Goal: Task Accomplishment & Management: Complete application form

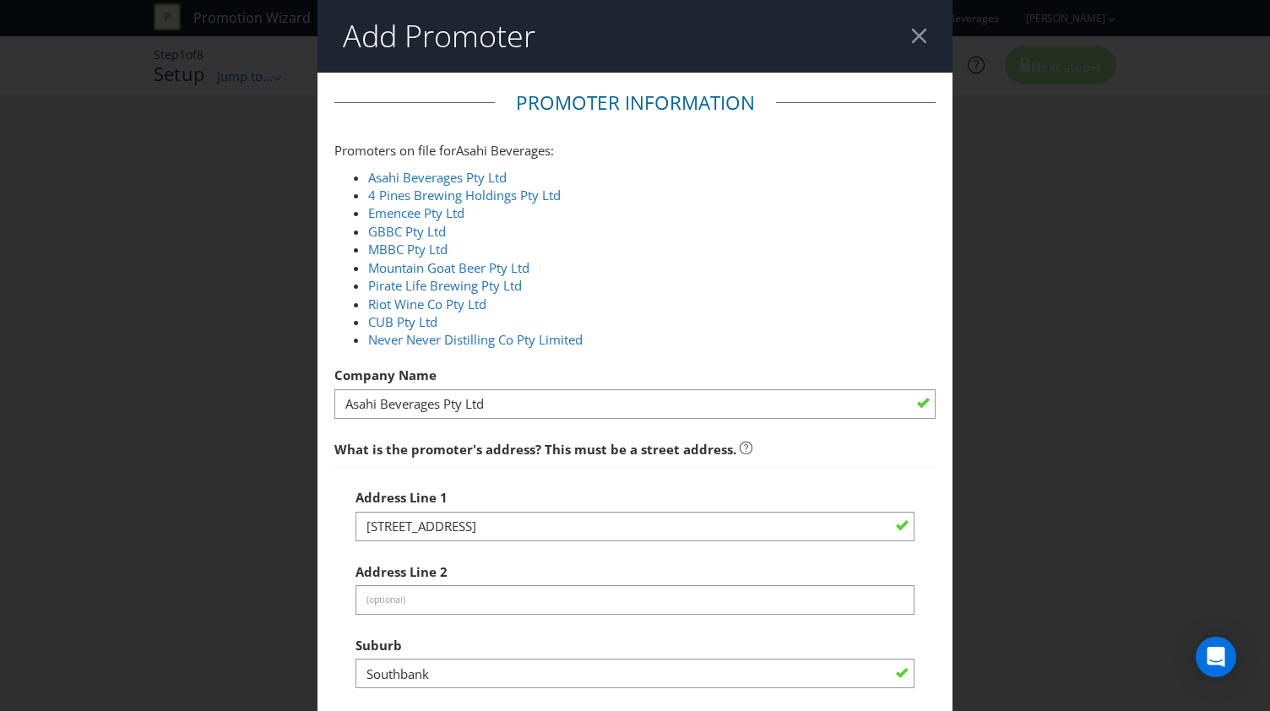
select select "AU"
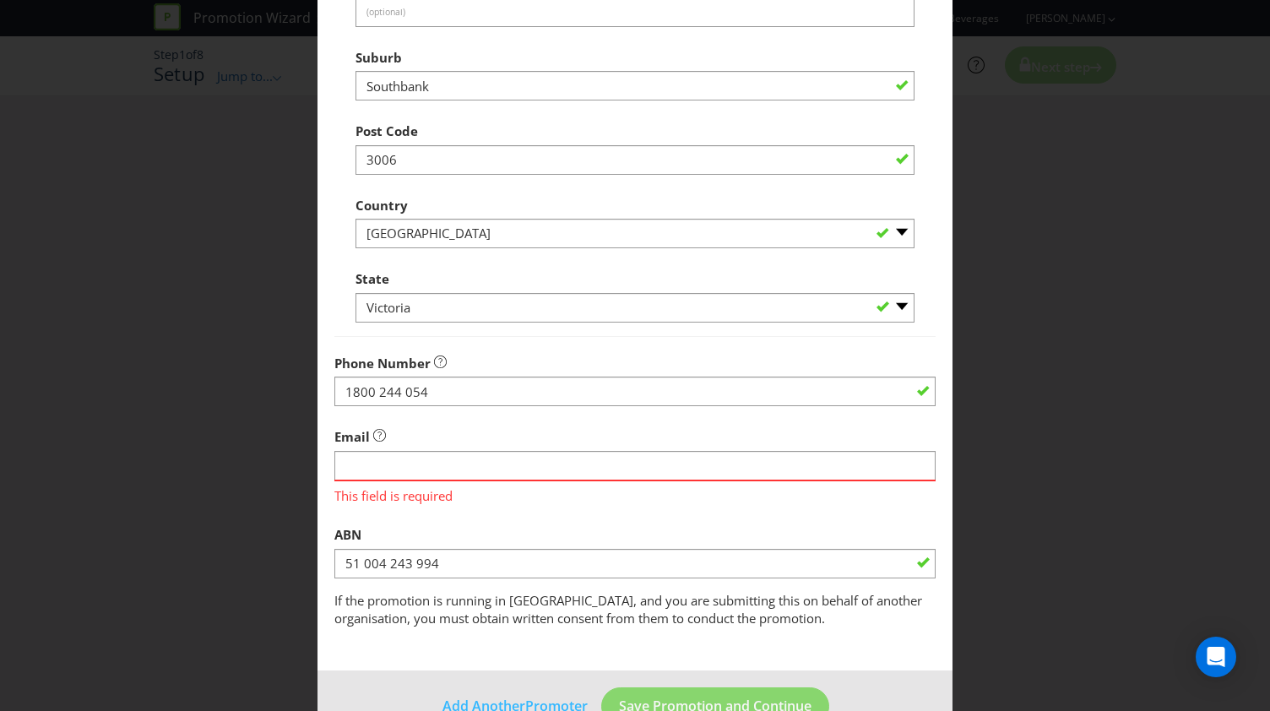
scroll to position [631, 0]
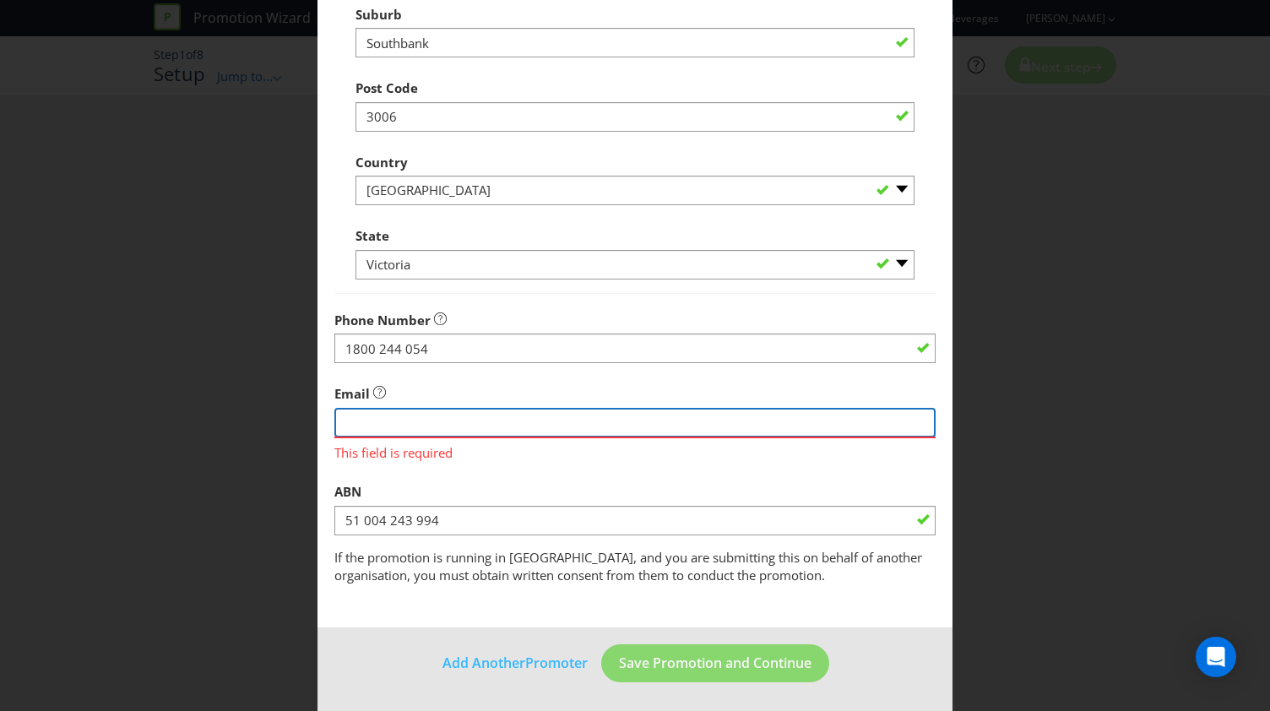
click at [422, 426] on input "string" at bounding box center [634, 423] width 601 height 30
paste input "[EMAIL_ADDRESS][DOMAIN_NAME]"
type input "[EMAIL_ADDRESS][DOMAIN_NAME]"
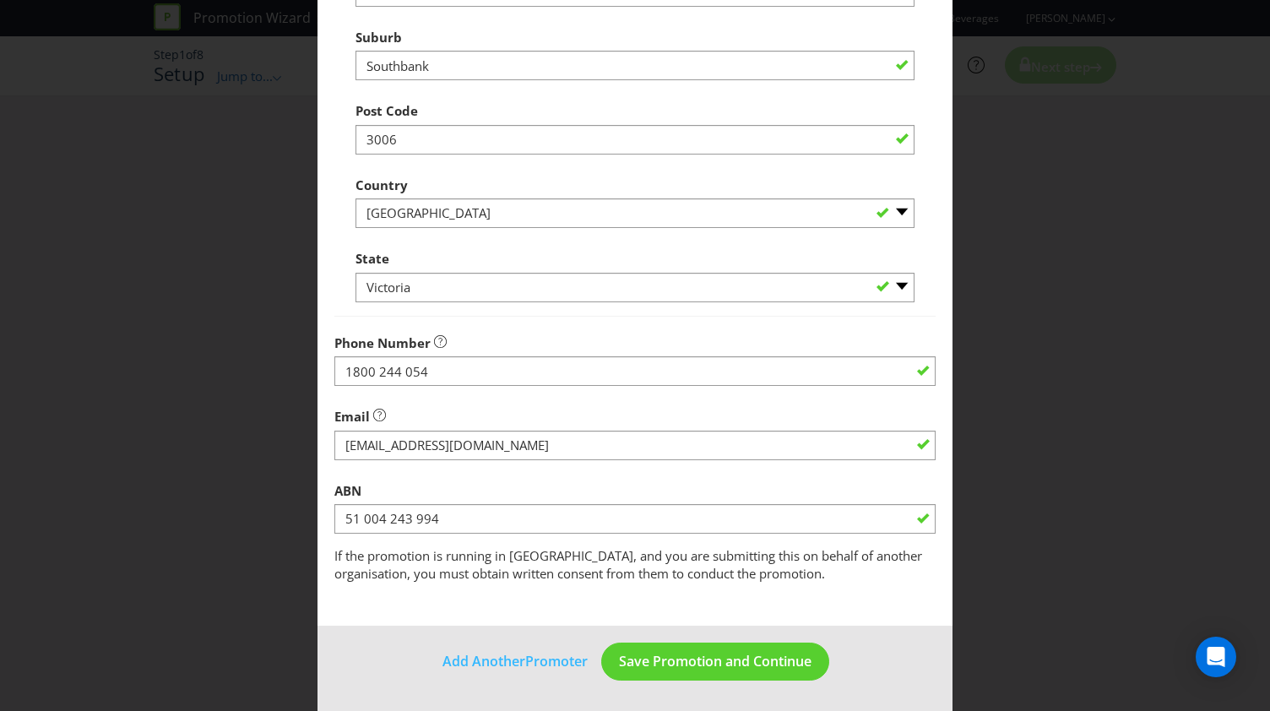
click at [535, 490] on div "ABN 51 004 243 994" at bounding box center [634, 504] width 601 height 61
click at [707, 669] on span "Save Promotion and Continue" at bounding box center [715, 662] width 192 height 19
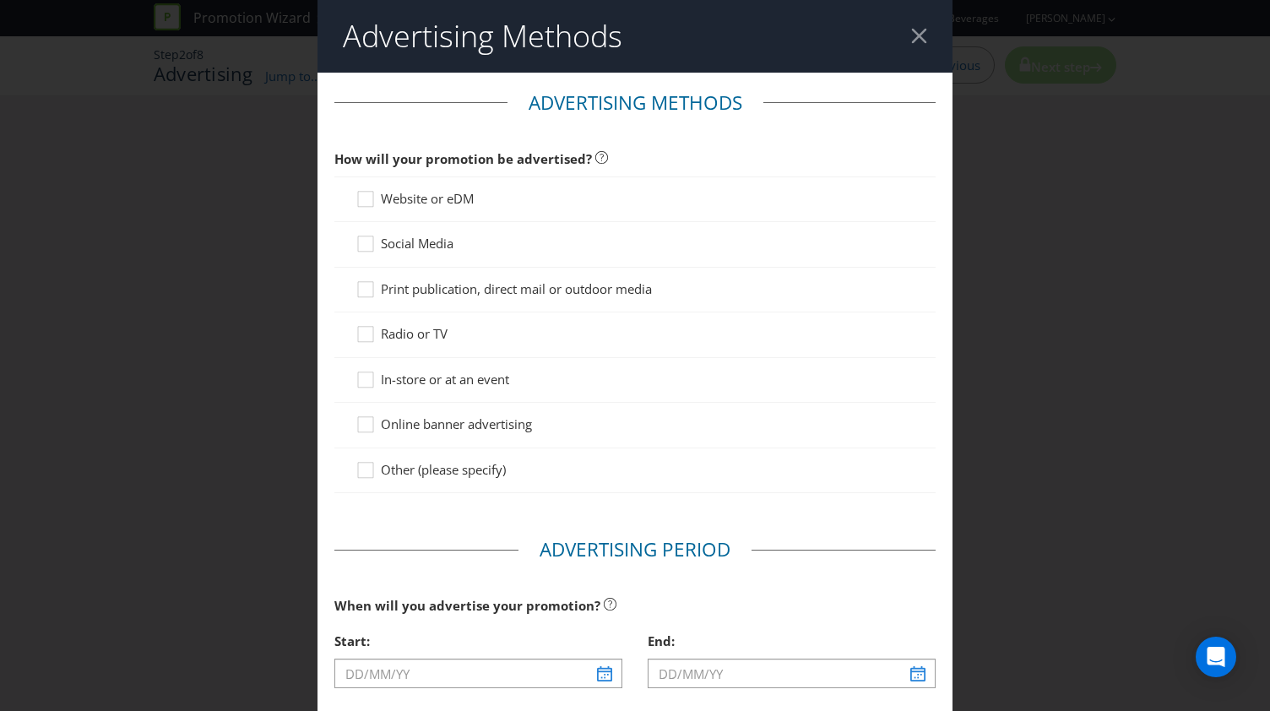
click at [420, 377] on span "In-store or at an event" at bounding box center [445, 379] width 128 height 17
click at [0, 0] on input "In-store or at an event" at bounding box center [0, 0] width 0 height 0
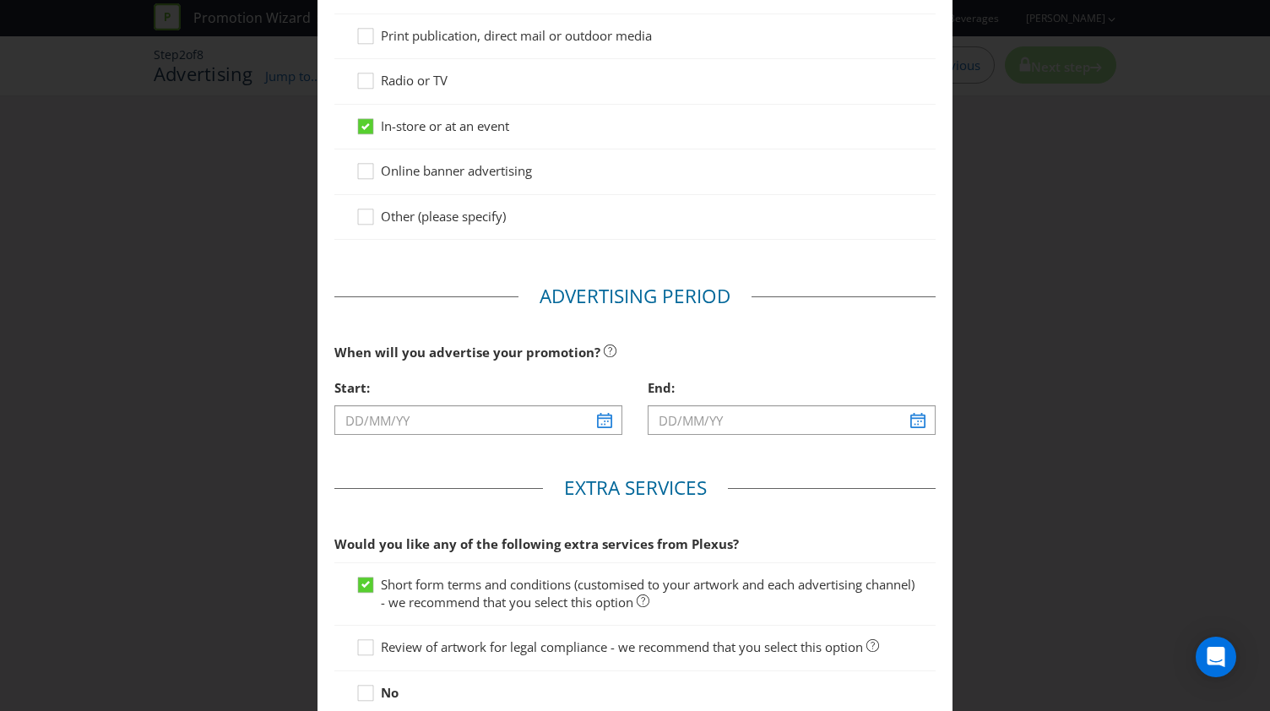
scroll to position [338, 0]
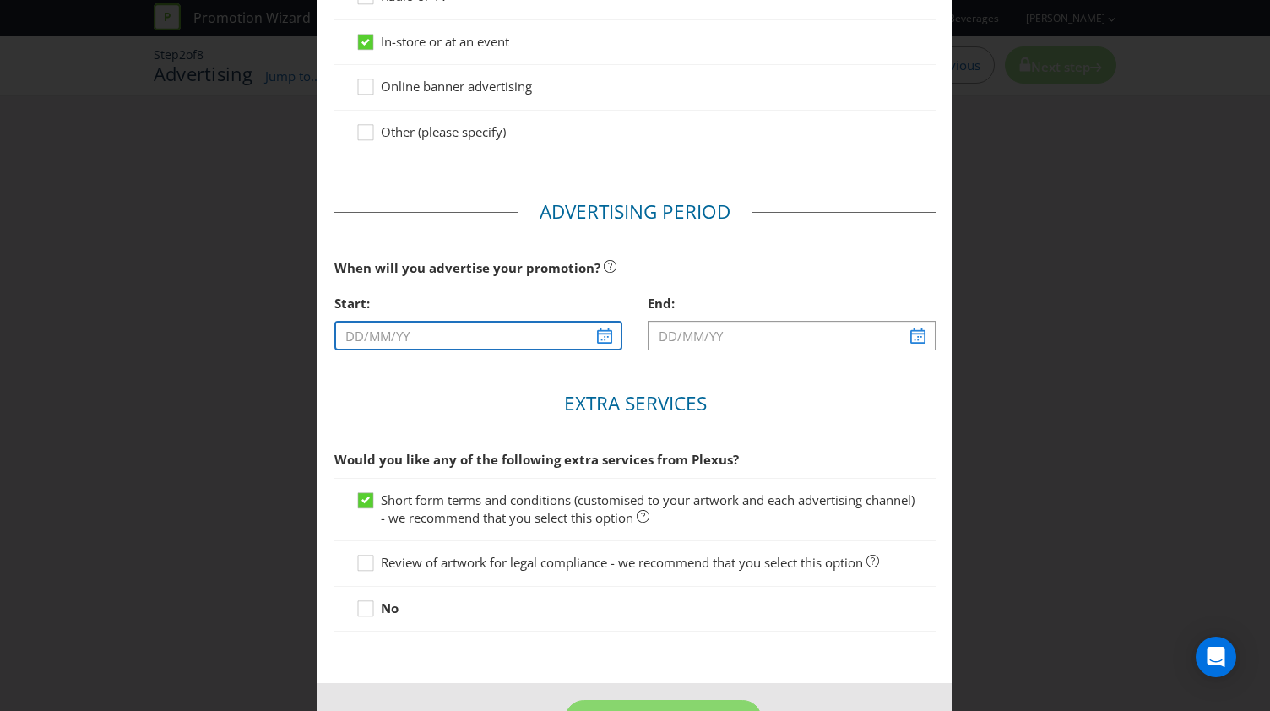
click at [599, 338] on input "text" at bounding box center [478, 336] width 288 height 30
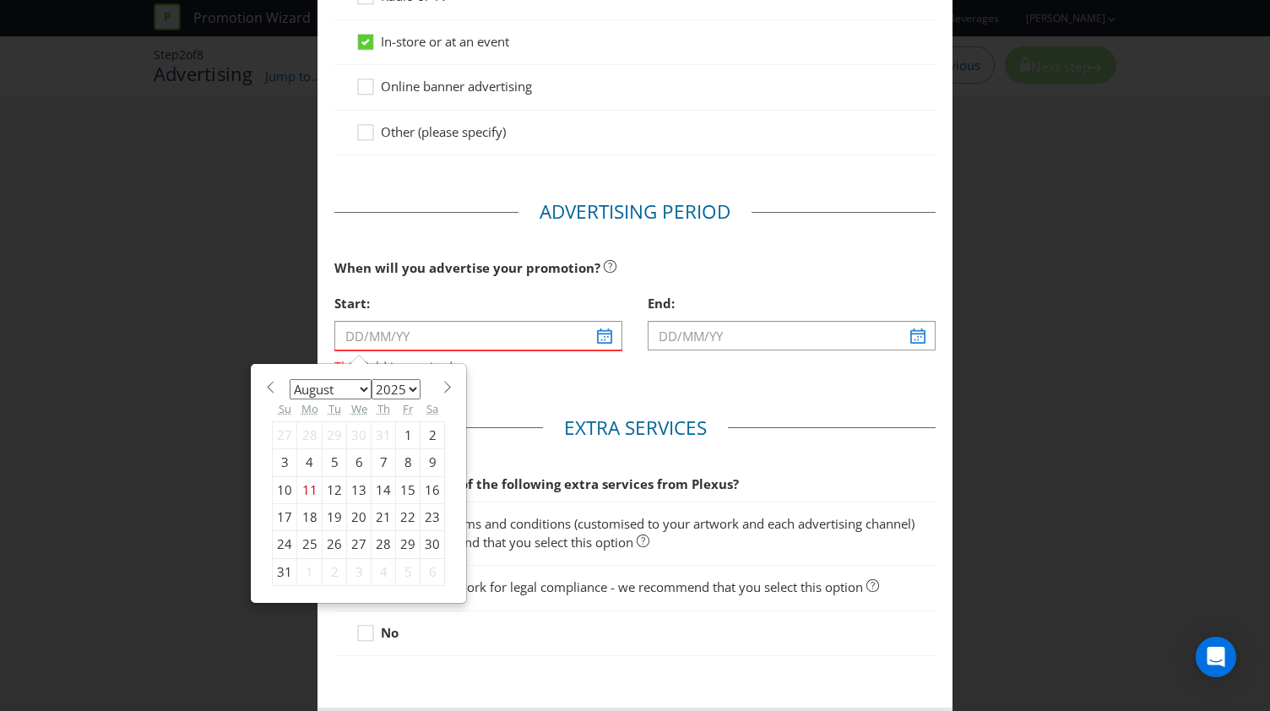
click at [307, 545] on div "25" at bounding box center [309, 544] width 25 height 27
type input "[DATE]"
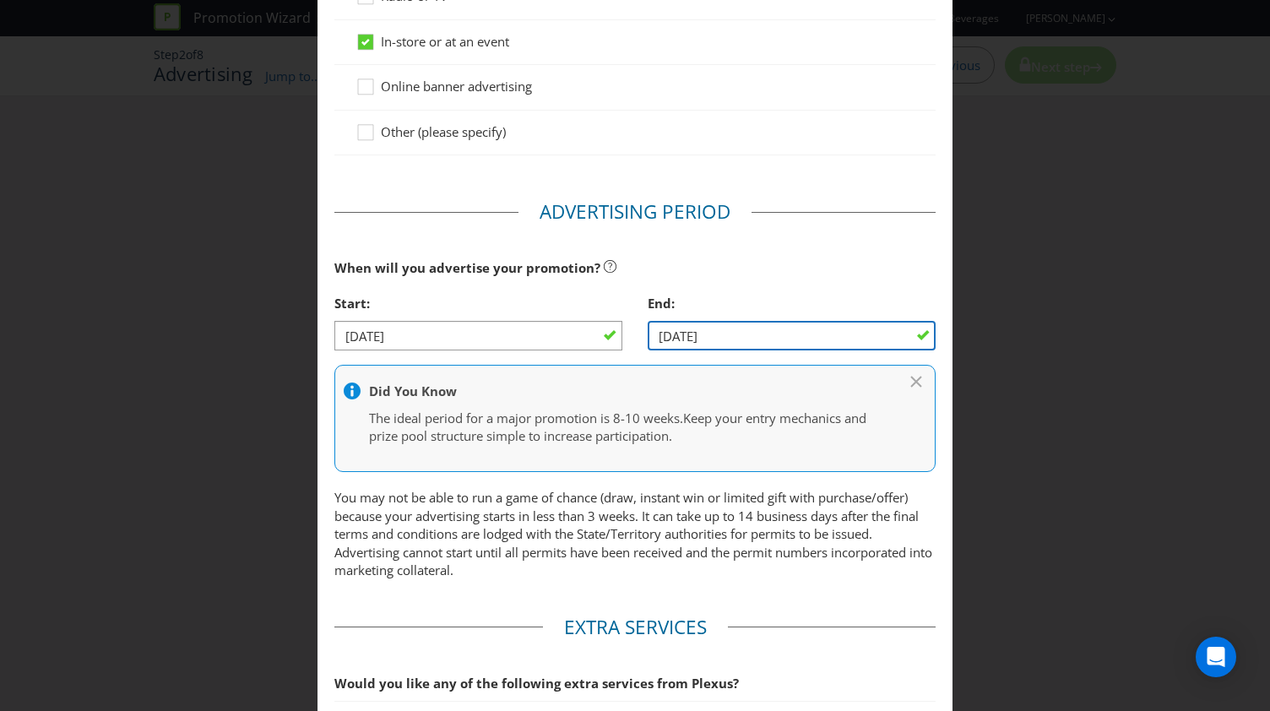
click at [848, 340] on input "[DATE]" at bounding box center [792, 336] width 288 height 30
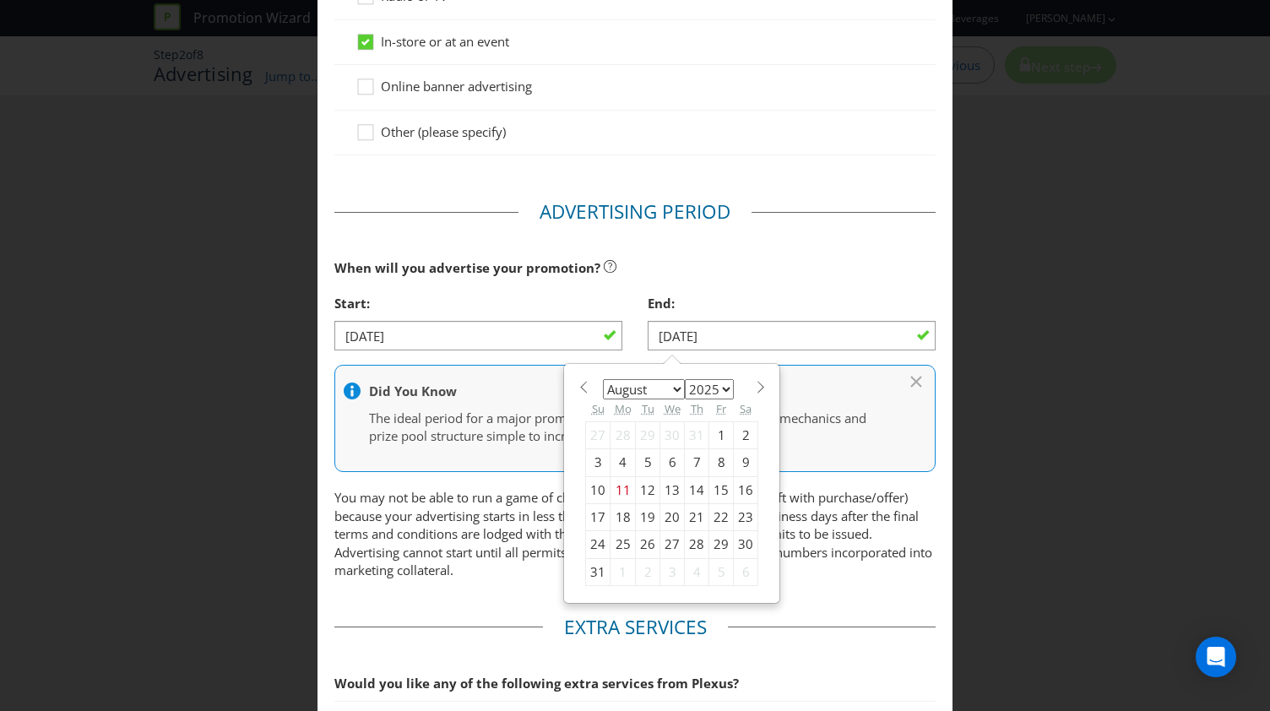
click at [754, 384] on span at bounding box center [760, 387] width 13 height 13
click at [585, 392] on div "January February March April May June July August September October November [D…" at bounding box center [671, 470] width 173 height 178
click at [577, 381] on span at bounding box center [583, 387] width 13 height 13
click at [754, 384] on span at bounding box center [760, 387] width 13 height 13
select select "8"
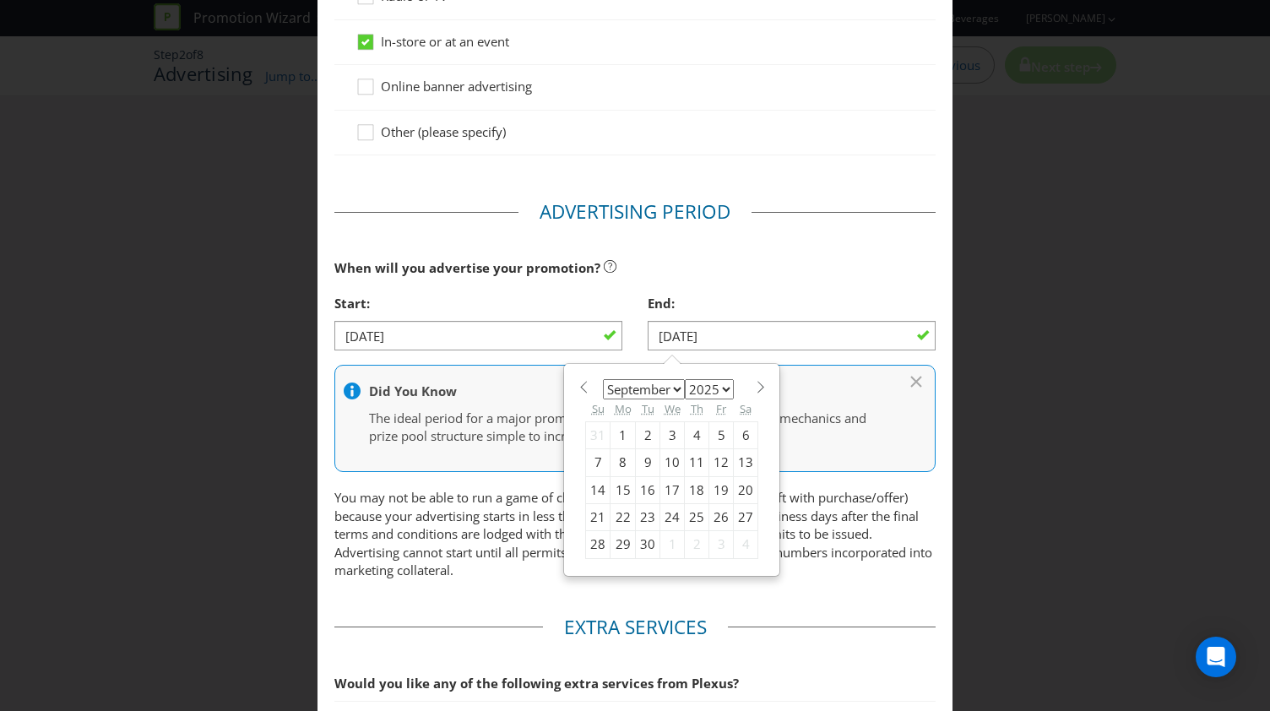
click at [595, 463] on div "7" at bounding box center [598, 462] width 24 height 27
type input "[DATE]"
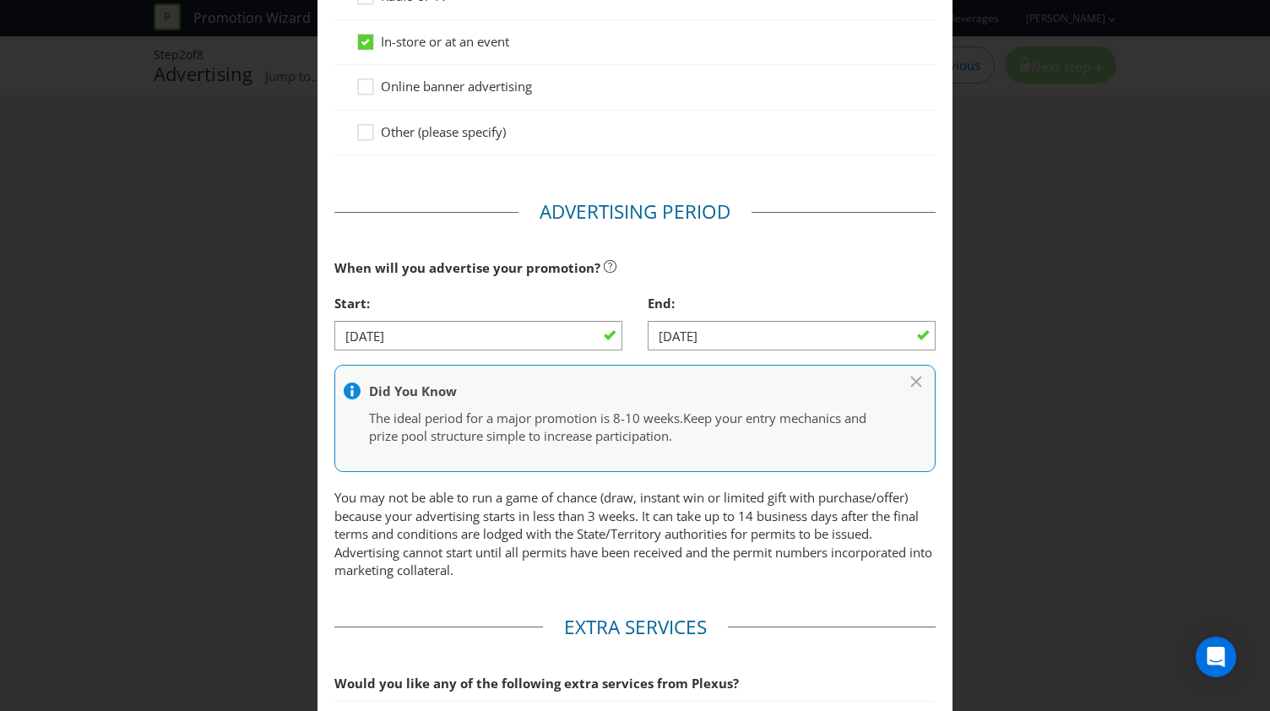
click at [760, 273] on div "When will you advertise your promotion?" at bounding box center [634, 268] width 601 height 35
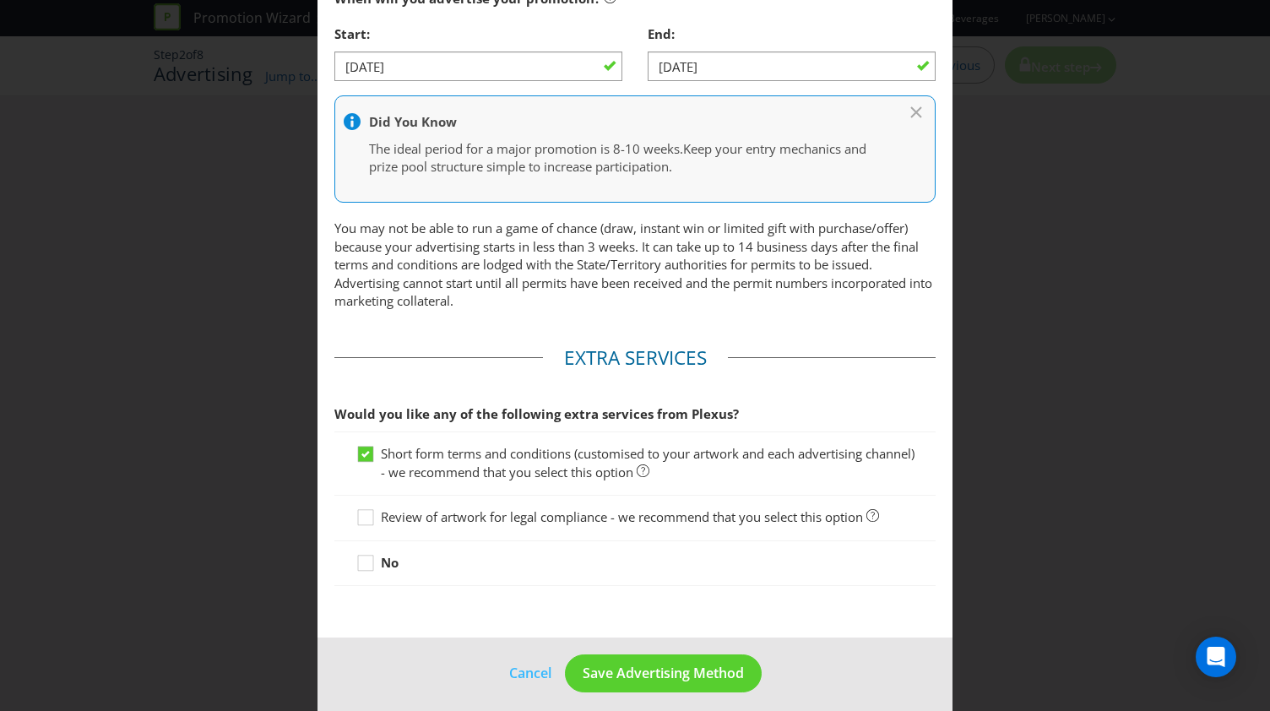
scroll to position [615, 0]
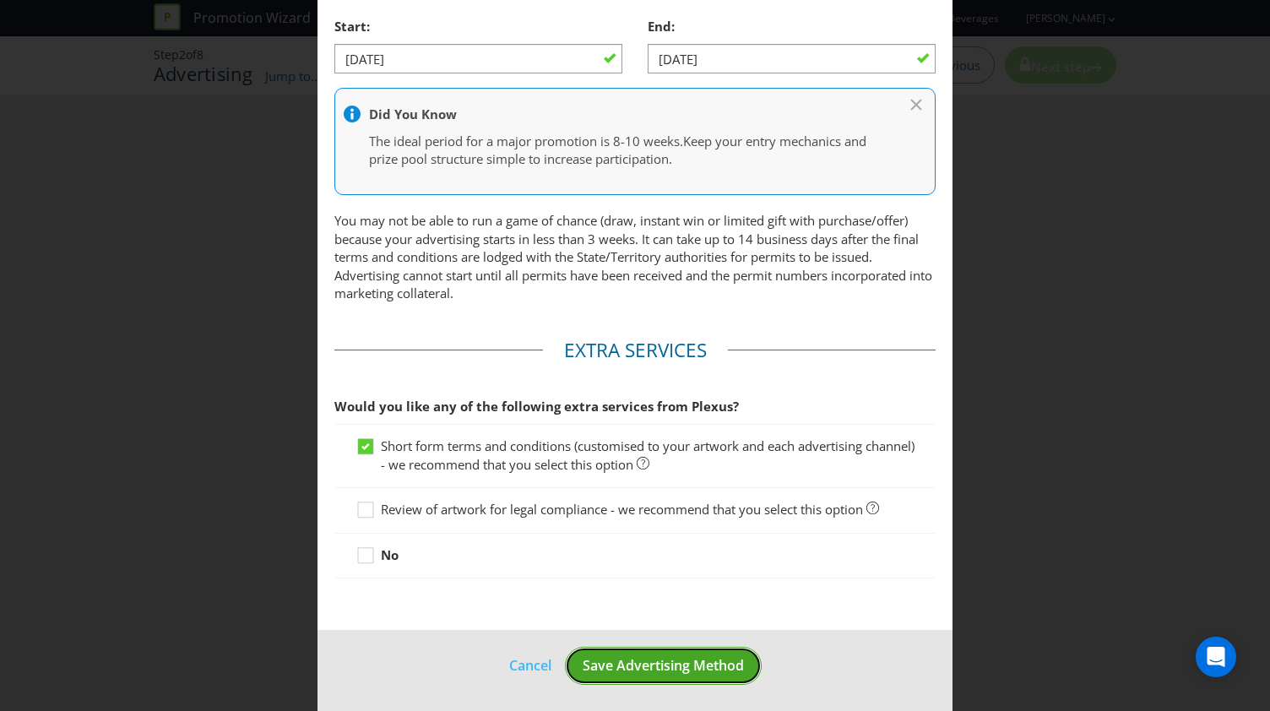
click at [647, 663] on span "Save Advertising Method" at bounding box center [663, 665] width 161 height 19
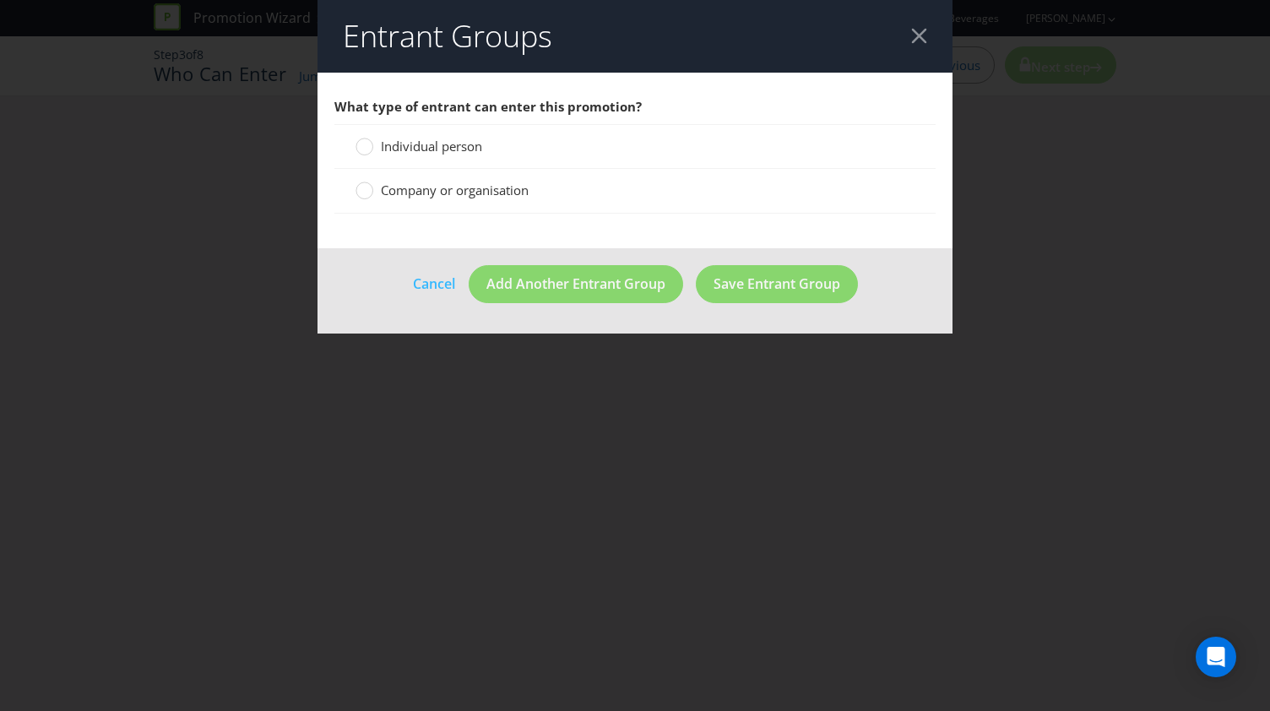
click at [452, 148] on span "Individual person" at bounding box center [431, 146] width 101 height 17
click at [0, 0] on input "Individual person" at bounding box center [0, 0] width 0 height 0
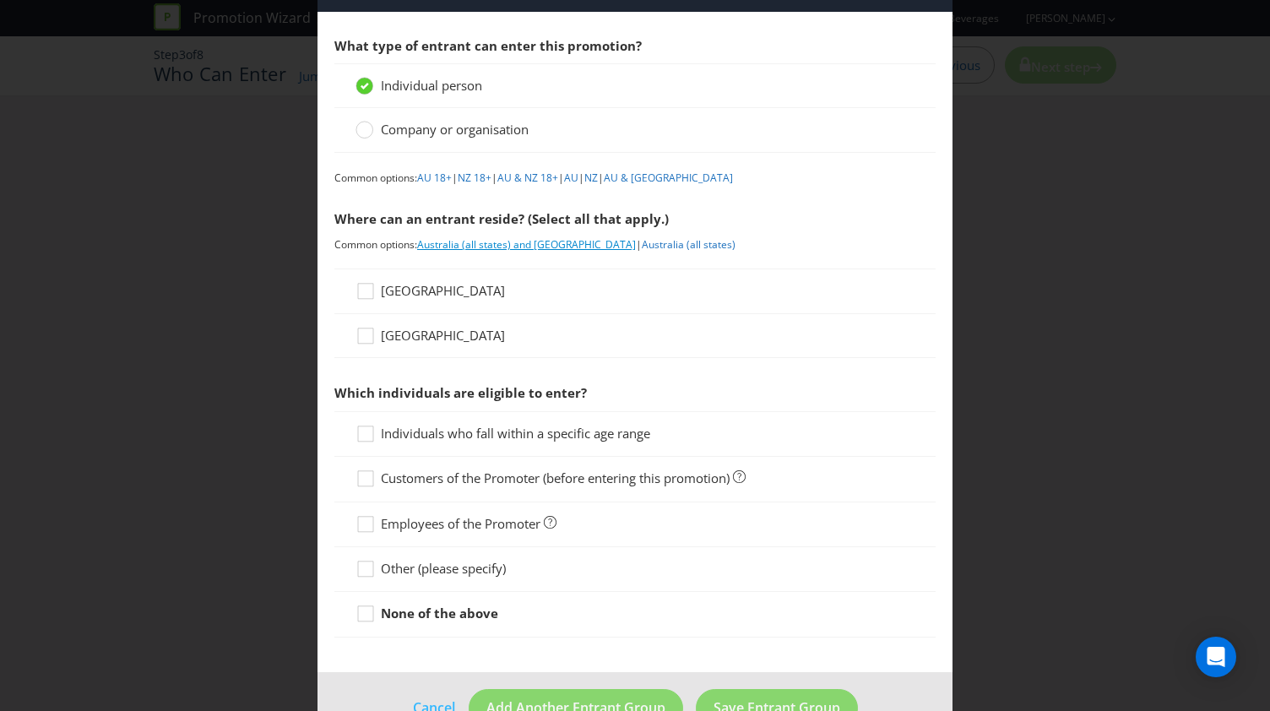
scroll to position [84, 0]
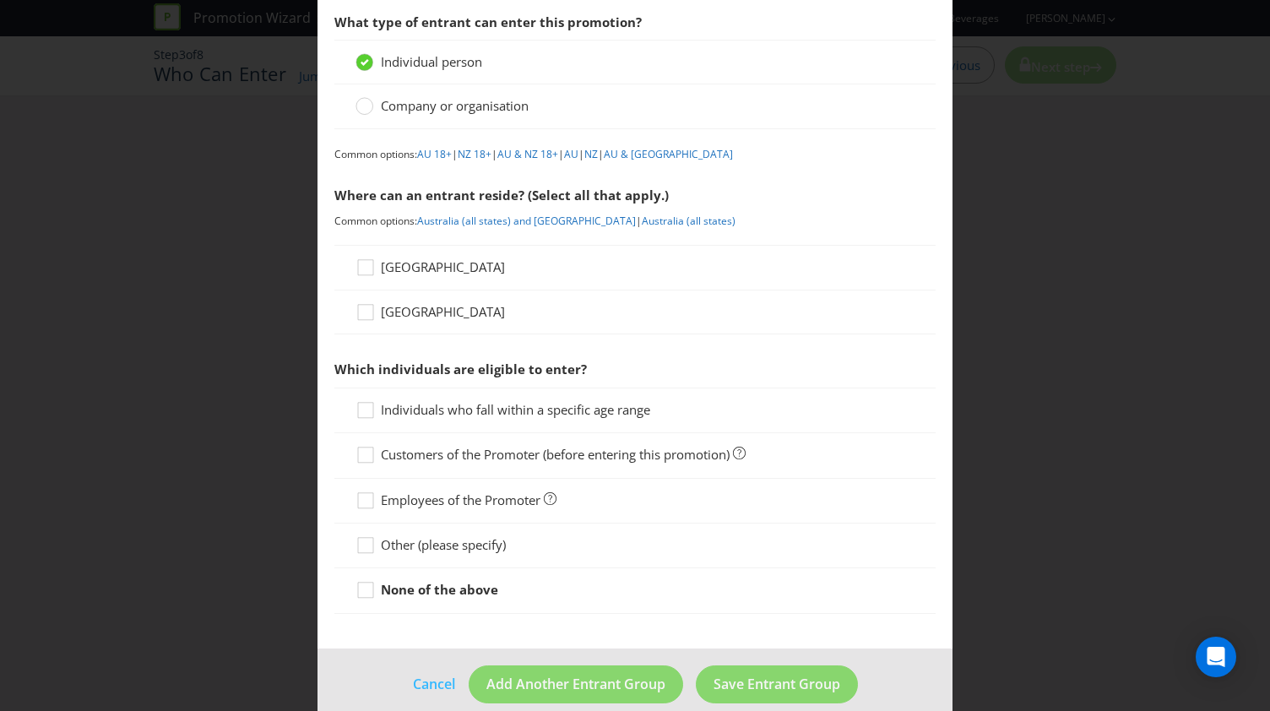
click at [395, 272] on span "[GEOGRAPHIC_DATA]" at bounding box center [443, 266] width 124 height 17
click at [0, 0] on input "[GEOGRAPHIC_DATA]" at bounding box center [0, 0] width 0 height 0
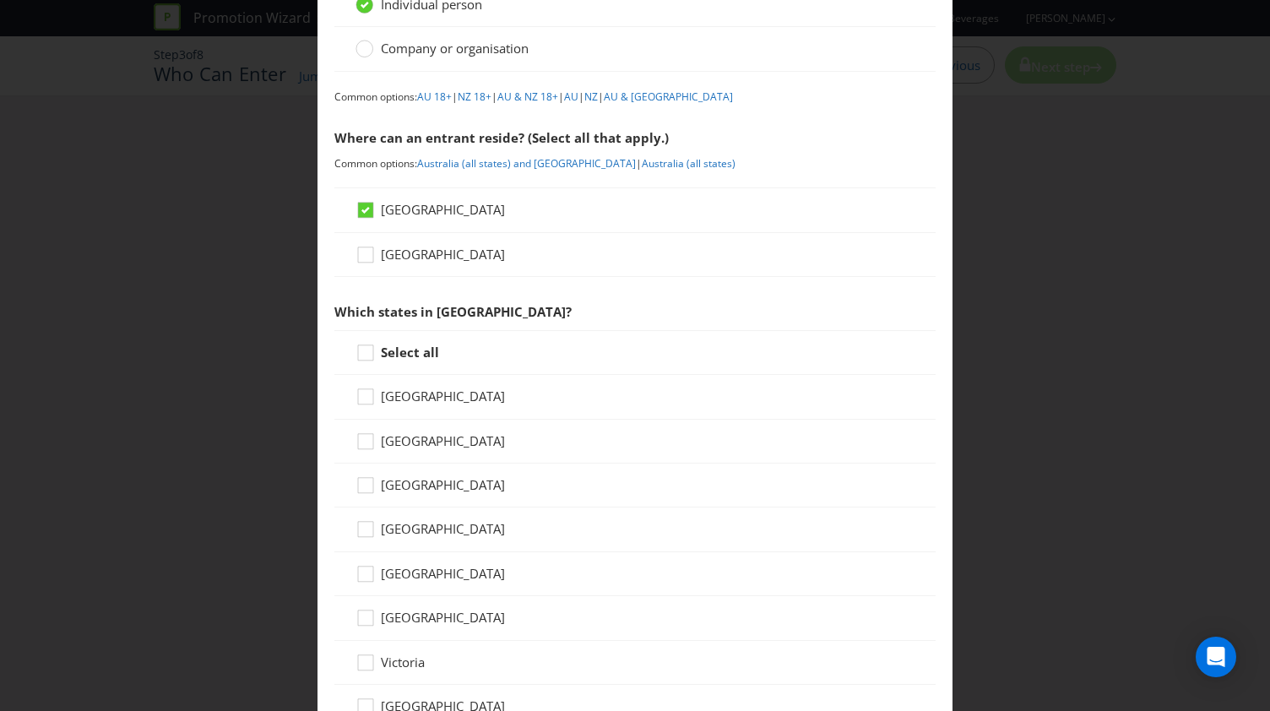
scroll to position [169, 0]
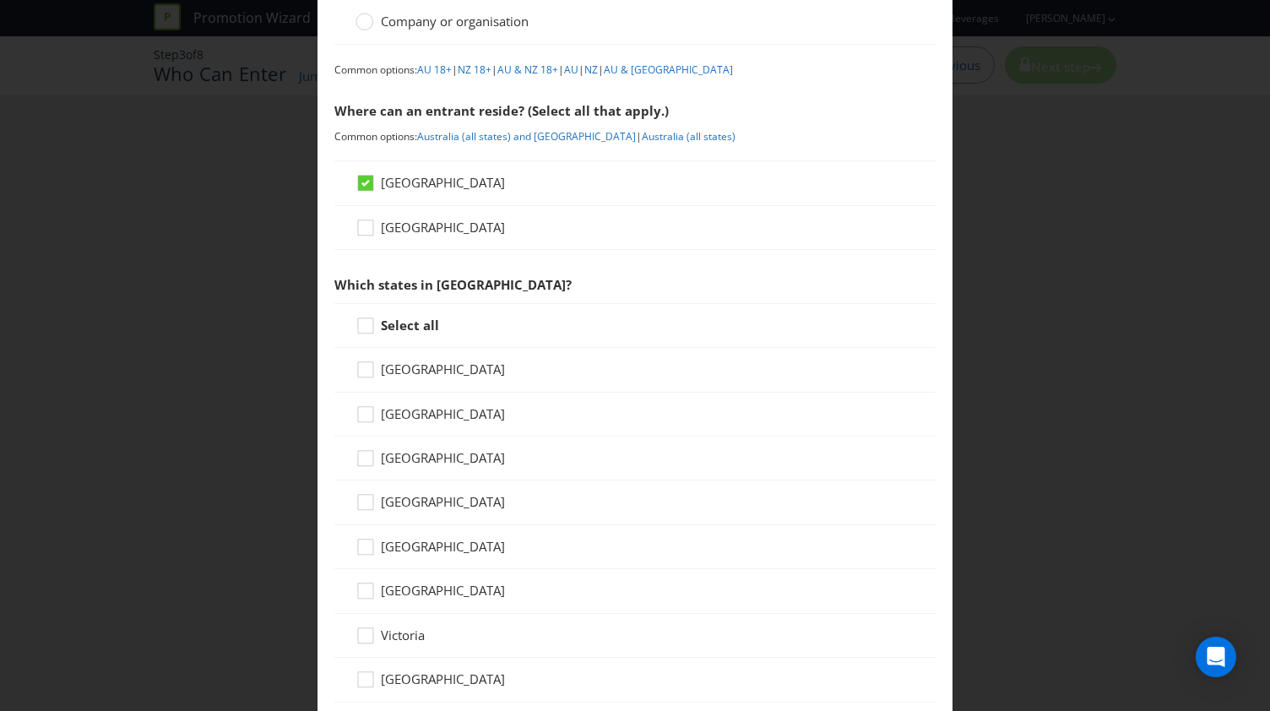
click at [402, 631] on span "Victoria" at bounding box center [403, 634] width 44 height 17
click at [0, 0] on input "Victoria" at bounding box center [0, 0] width 0 height 0
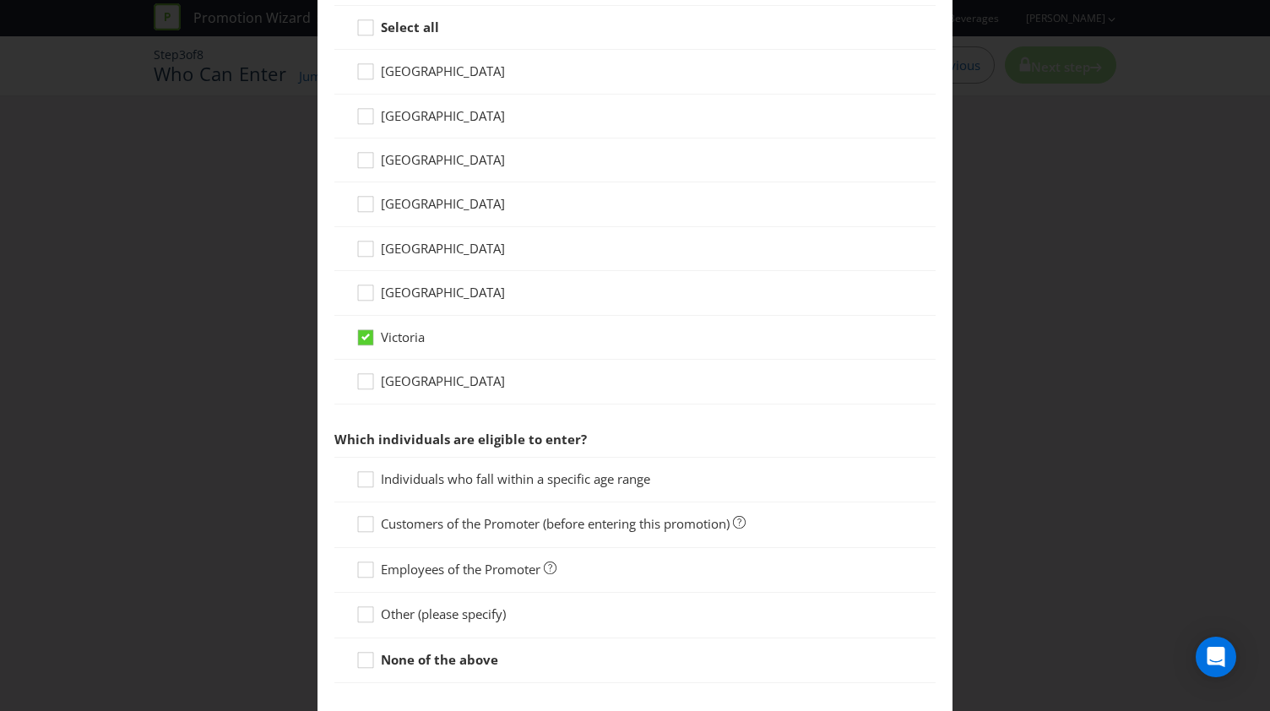
scroll to position [552, 0]
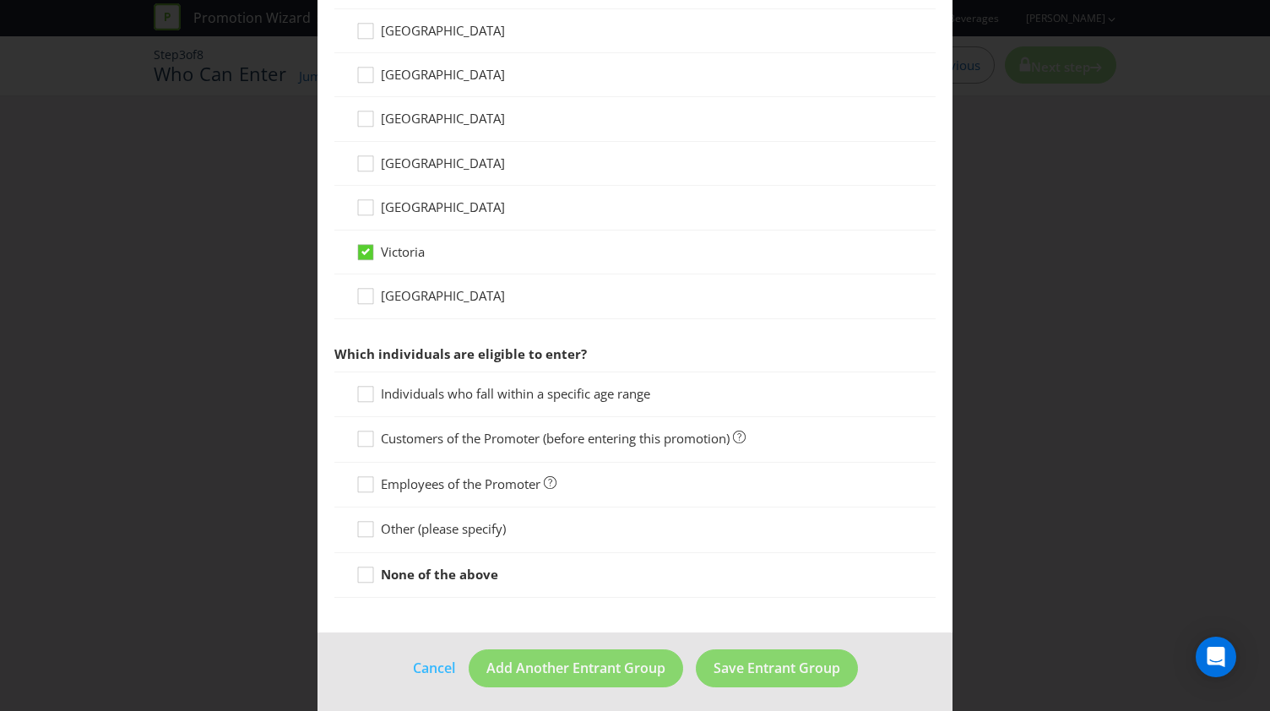
click at [464, 528] on span "Other (please specify)" at bounding box center [443, 528] width 125 height 17
click at [0, 0] on input "Other (please specify)" at bounding box center [0, 0] width 0 height 0
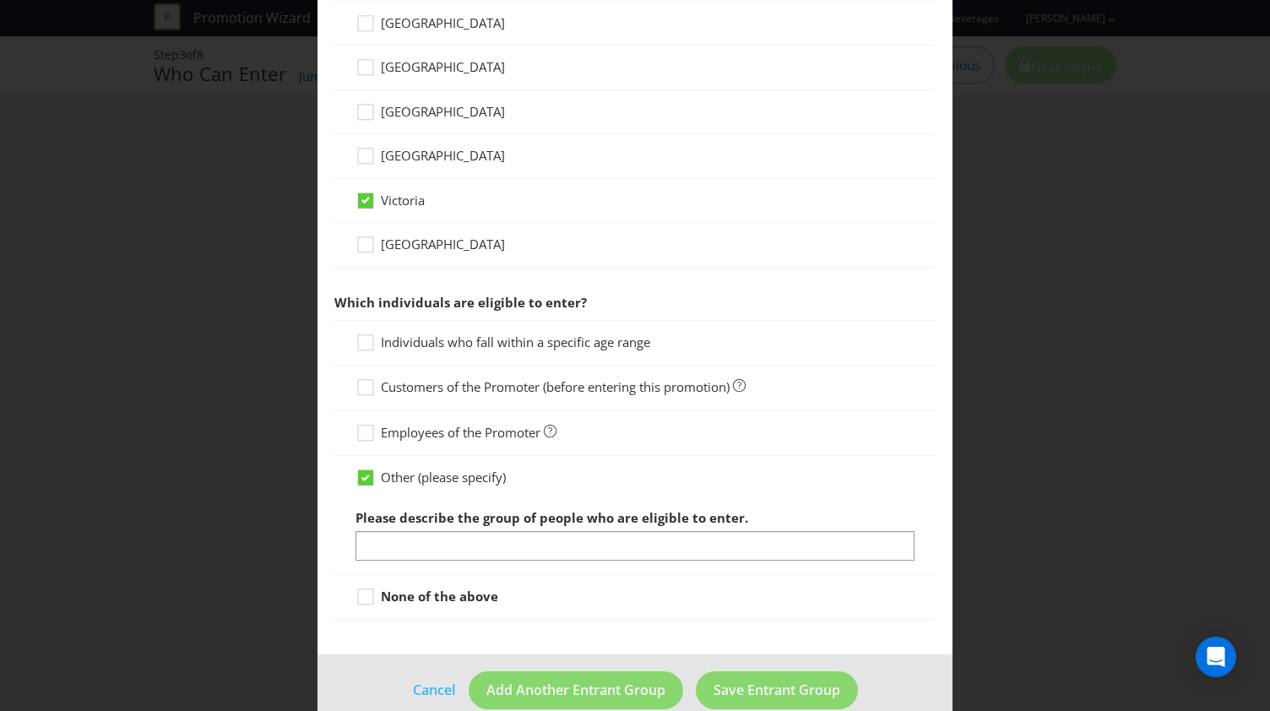
scroll to position [626, 0]
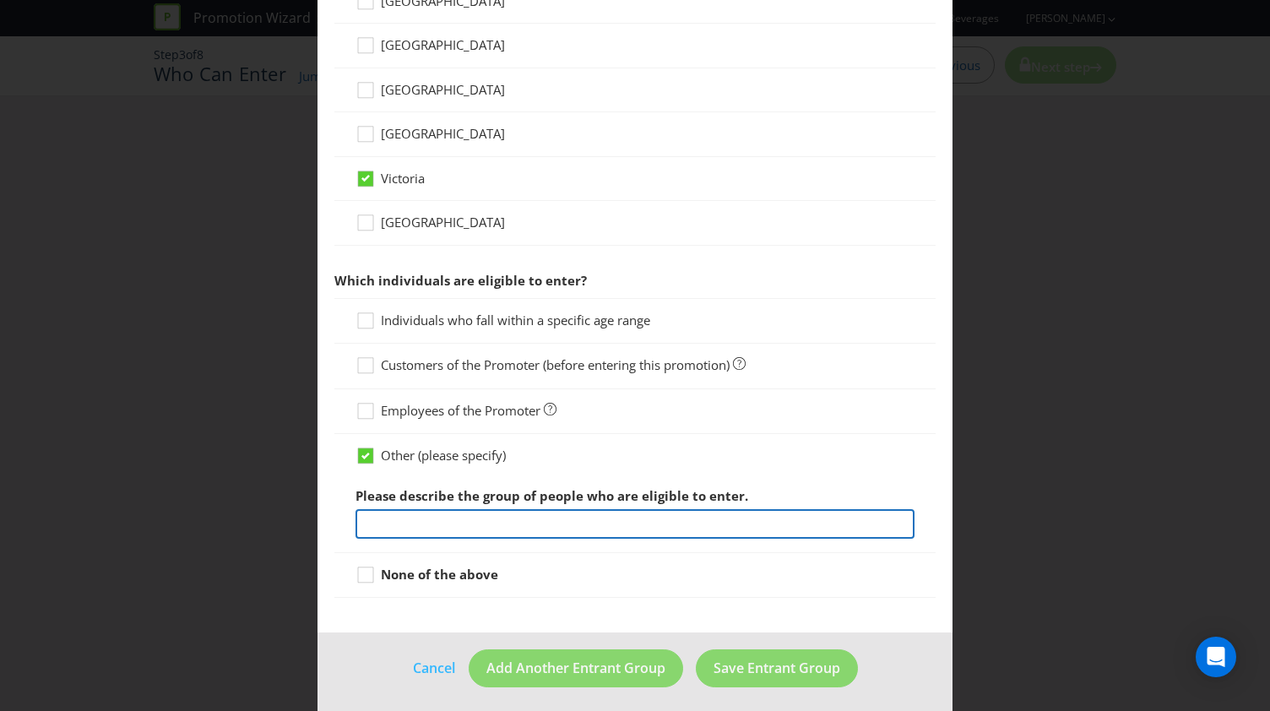
click at [468, 519] on input "text" at bounding box center [634, 524] width 559 height 30
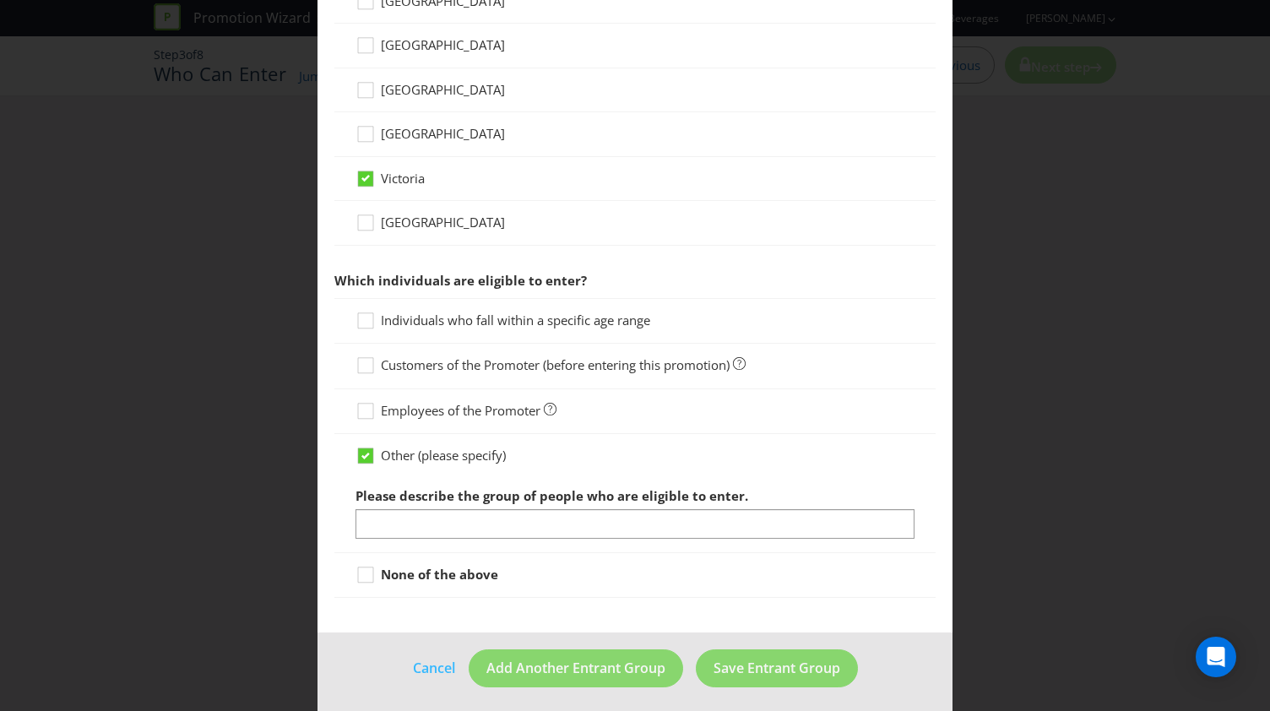
click at [480, 315] on span "Individuals who fall within a specific age range" at bounding box center [515, 320] width 269 height 17
click at [0, 0] on input "Individuals who fall within a specific age range" at bounding box center [0, 0] width 0 height 0
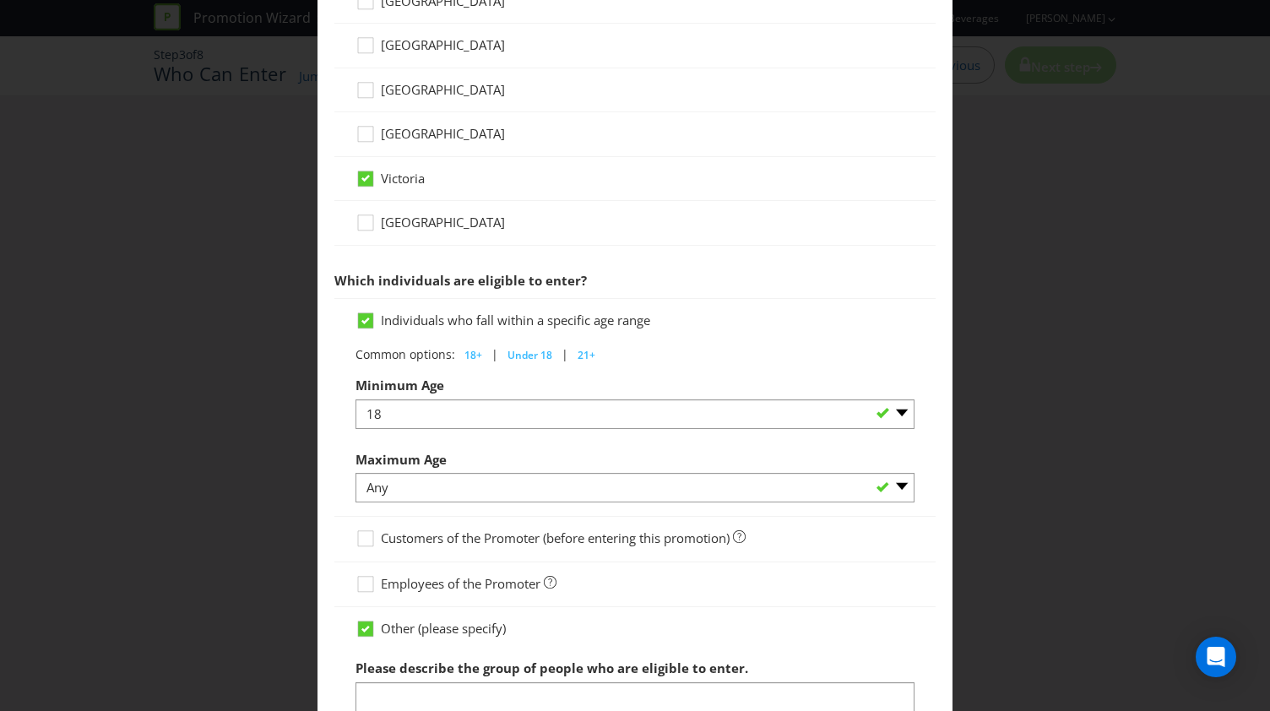
click at [705, 247] on div at bounding box center [634, 251] width 601 height 8
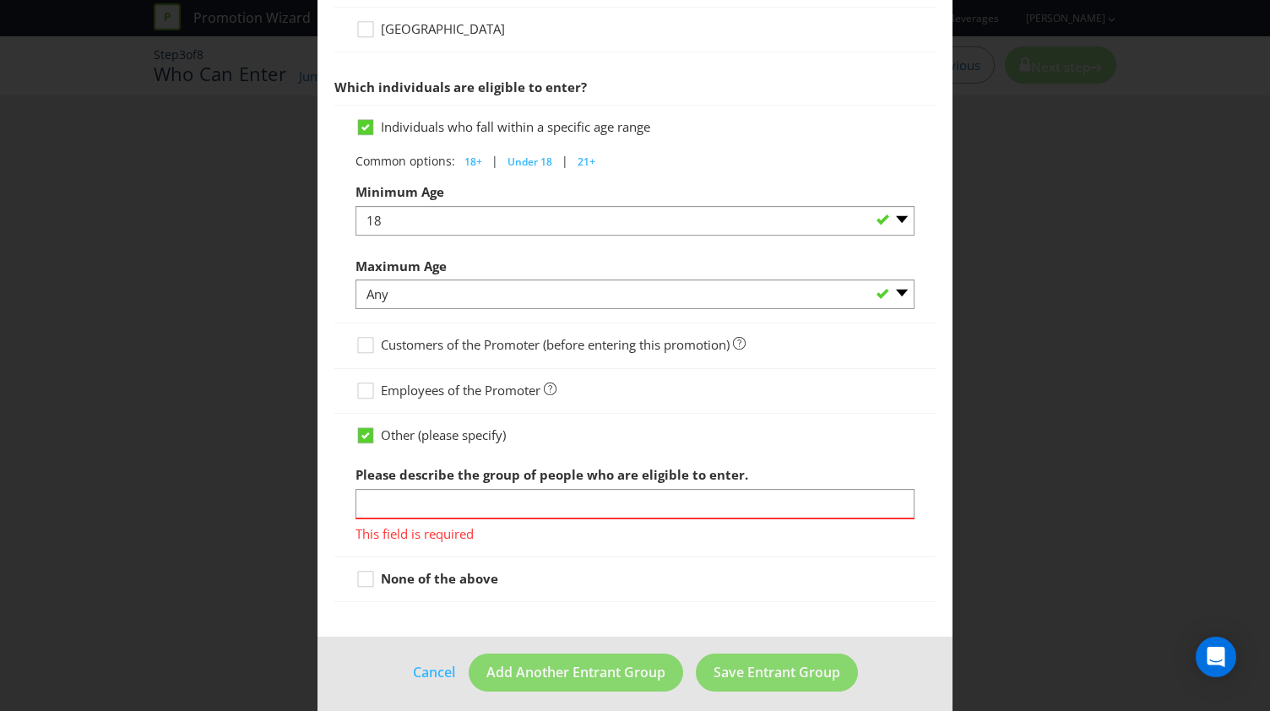
scroll to position [822, 0]
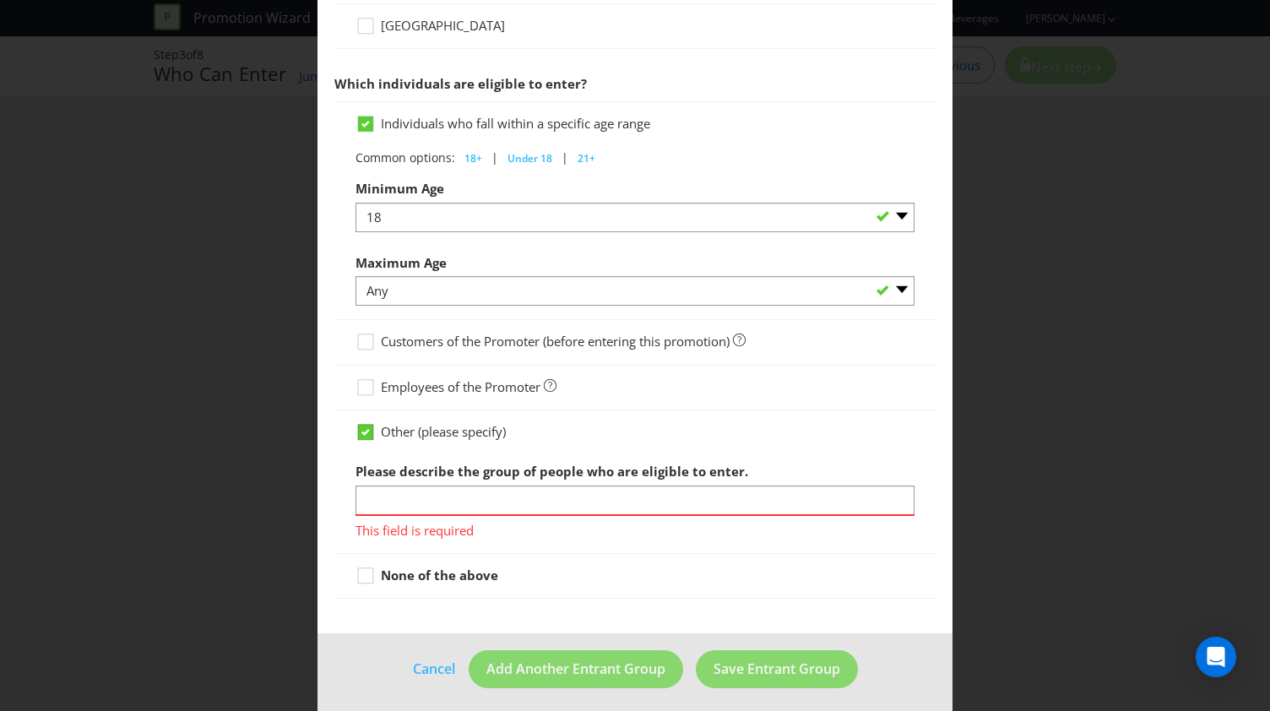
click at [361, 429] on icon at bounding box center [365, 432] width 8 height 7
click at [0, 0] on input "Other (please specify)" at bounding box center [0, 0] width 0 height 0
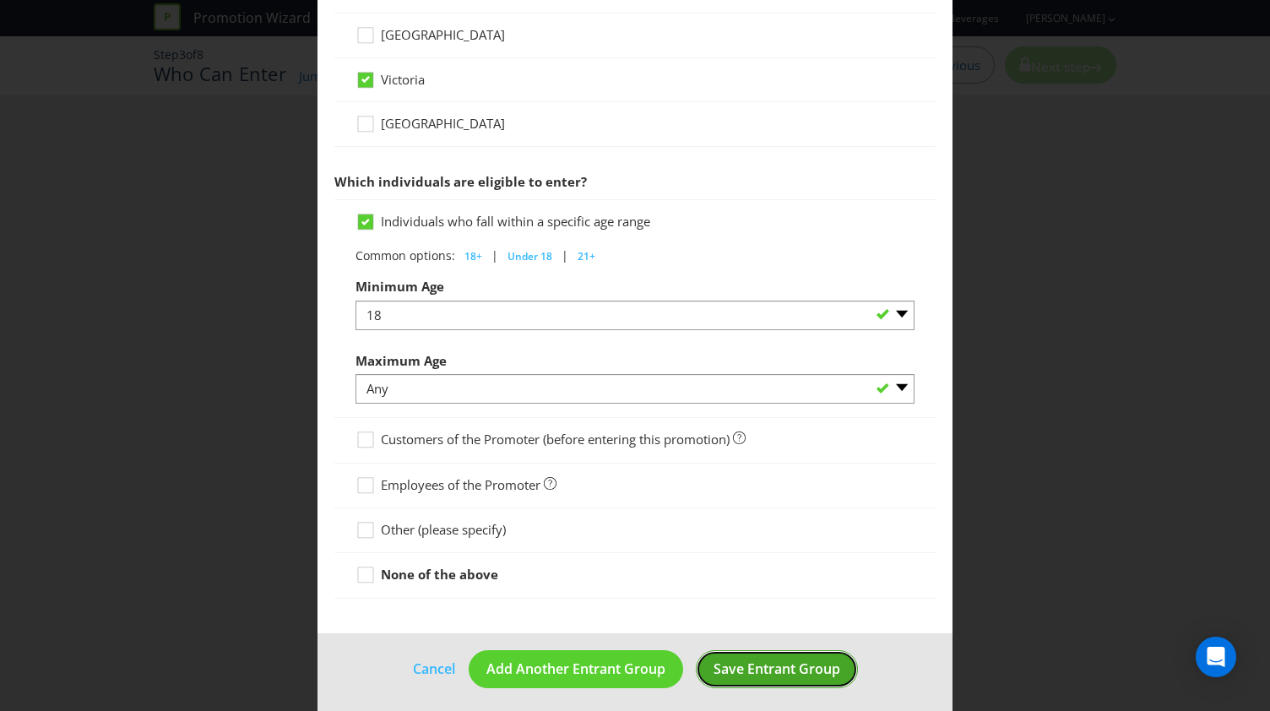
click at [761, 661] on span "Save Entrant Group" at bounding box center [776, 668] width 127 height 19
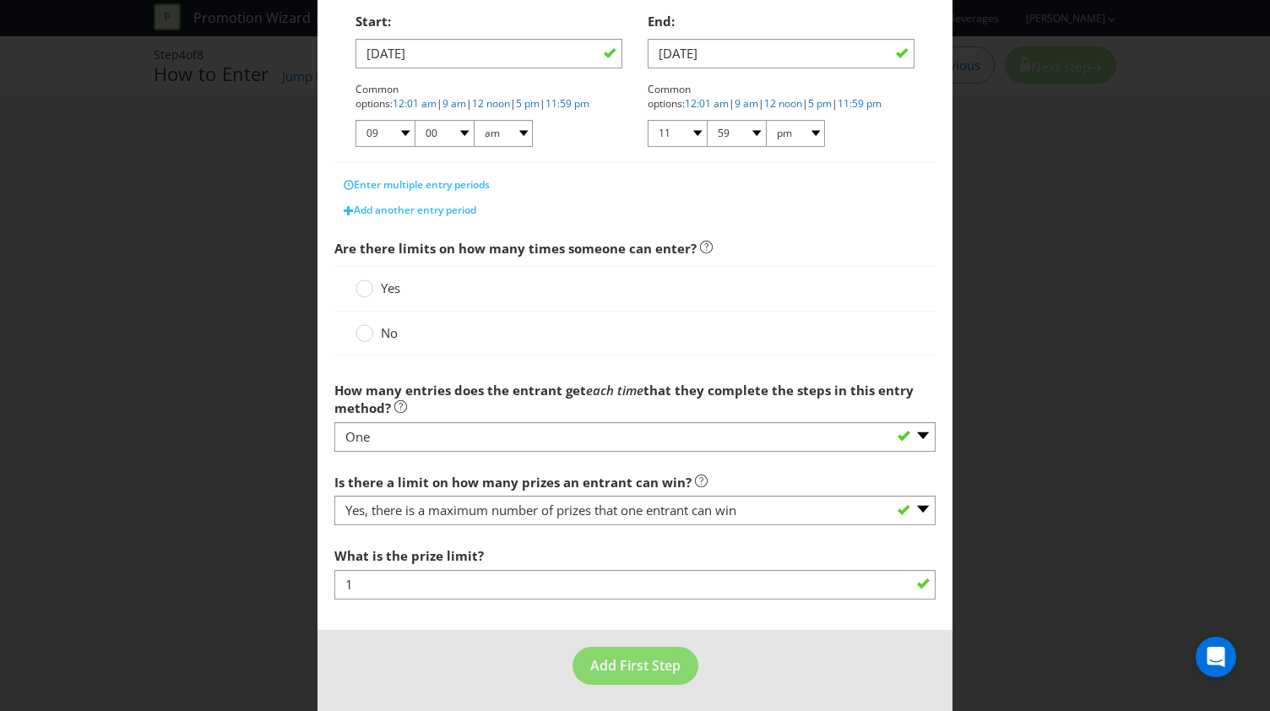
scroll to position [371, 0]
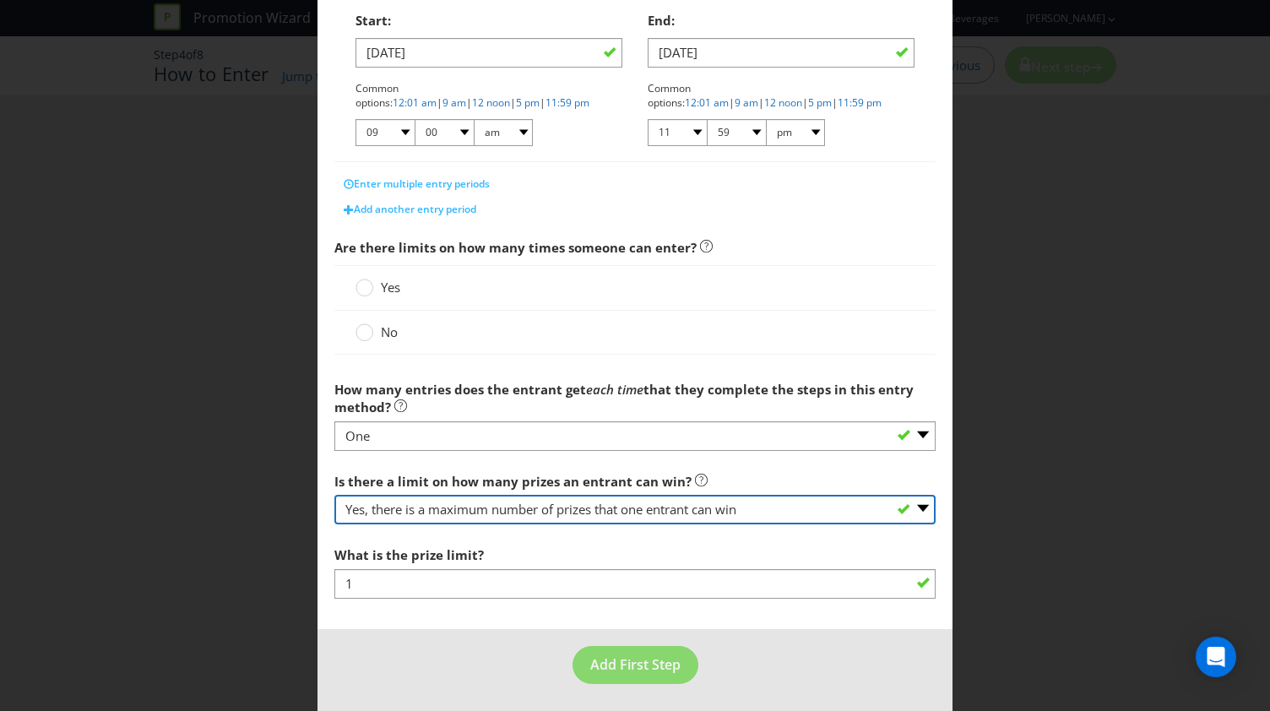
click at [455, 509] on select "-- Please select -- Yes, there is a maximum number of prizes that one entrant c…" at bounding box center [634, 510] width 601 height 30
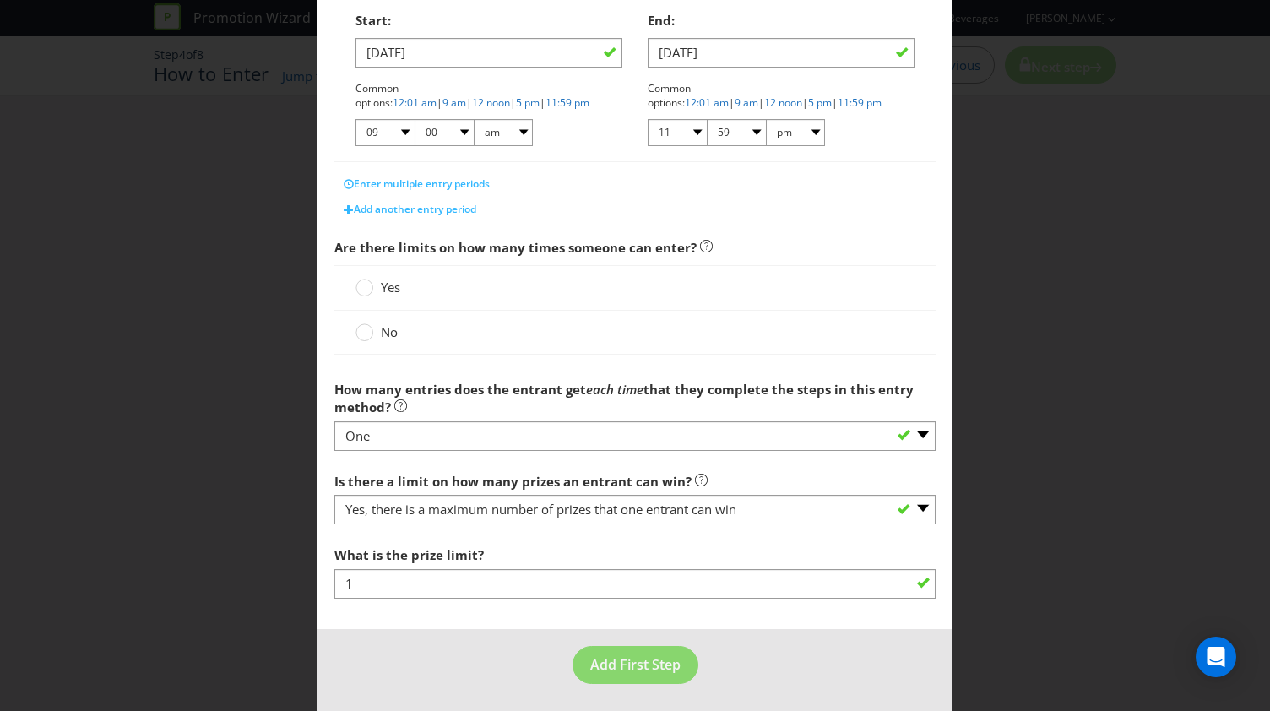
click at [486, 618] on main "What is the name of this entry method? How to Enter This name will be used to r…" at bounding box center [634, 165] width 635 height 928
click at [381, 290] on span "Yes" at bounding box center [390, 287] width 19 height 17
click at [0, 0] on input "Yes" at bounding box center [0, 0] width 0 height 0
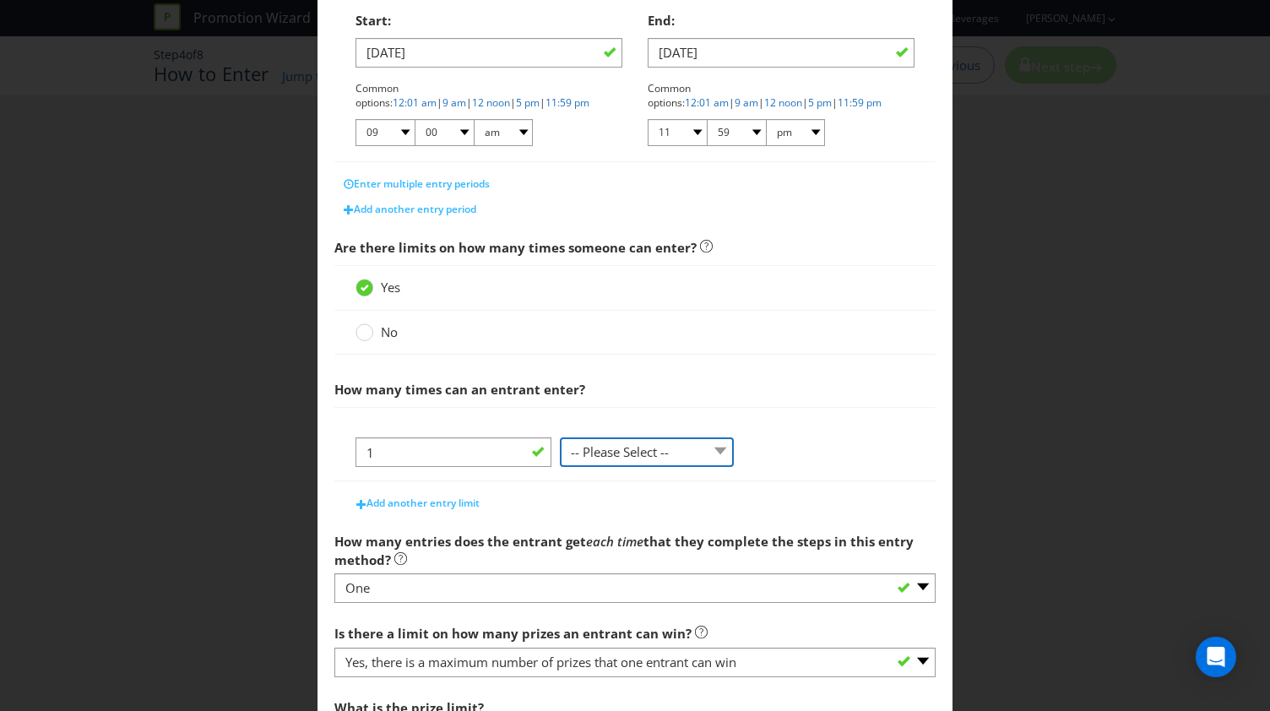
click at [605, 448] on select "-- Please Select -- per person per day per purchase per transaction Other (plea…" at bounding box center [647, 452] width 174 height 30
click at [560, 437] on select "-- Please Select -- per person per day per purchase per transaction Other (plea…" at bounding box center [647, 452] width 174 height 30
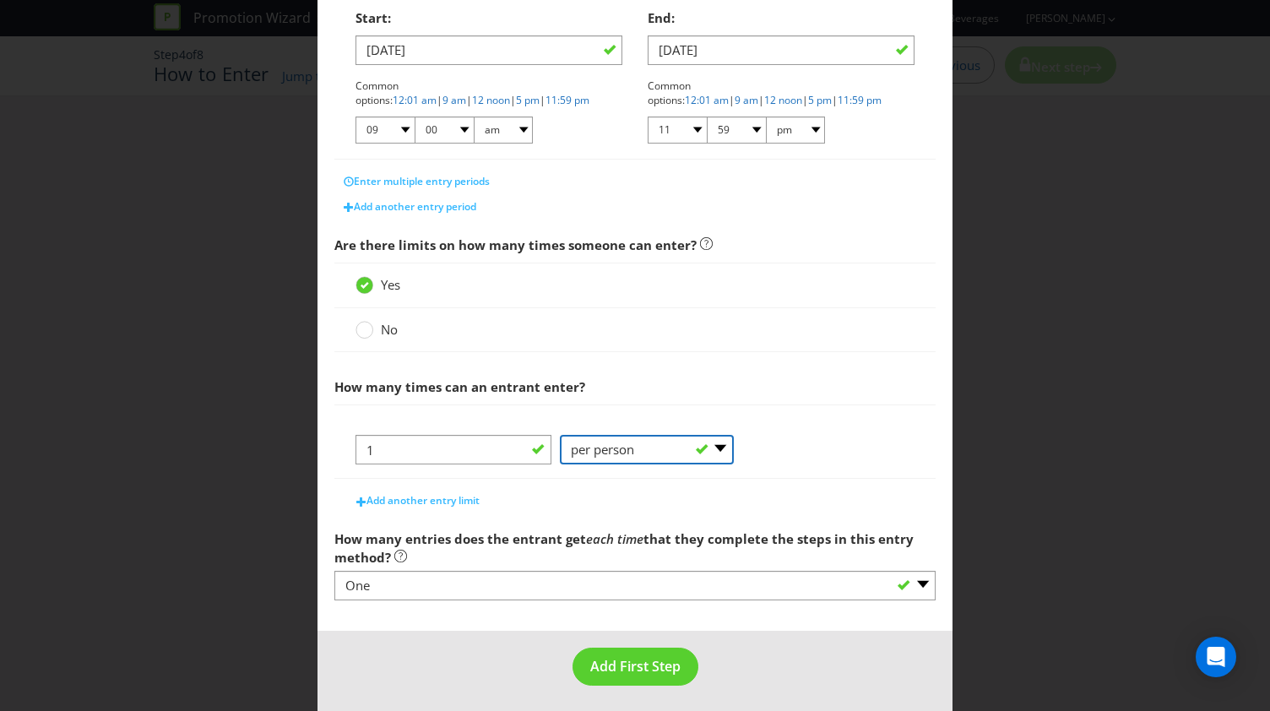
scroll to position [375, 0]
click at [611, 447] on select "-- Please Select -- per person per day per purchase per transaction Other (plea…" at bounding box center [647, 449] width 174 height 30
select select "PER_DAY"
click at [560, 434] on select "-- Please Select -- per person per day per purchase per transaction Other (plea…" at bounding box center [647, 449] width 174 height 30
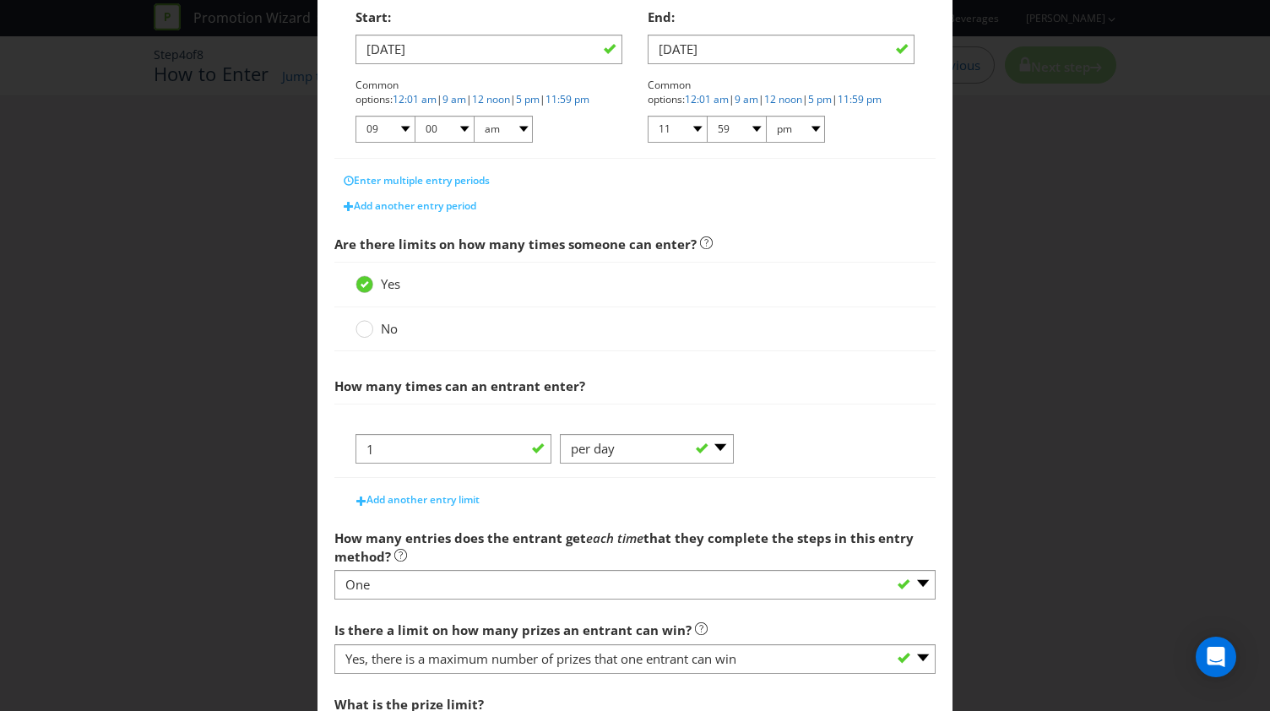
click at [770, 462] on div "1 -- Please Select -- per person per day per purchase per transaction Other (pl…" at bounding box center [634, 455] width 559 height 43
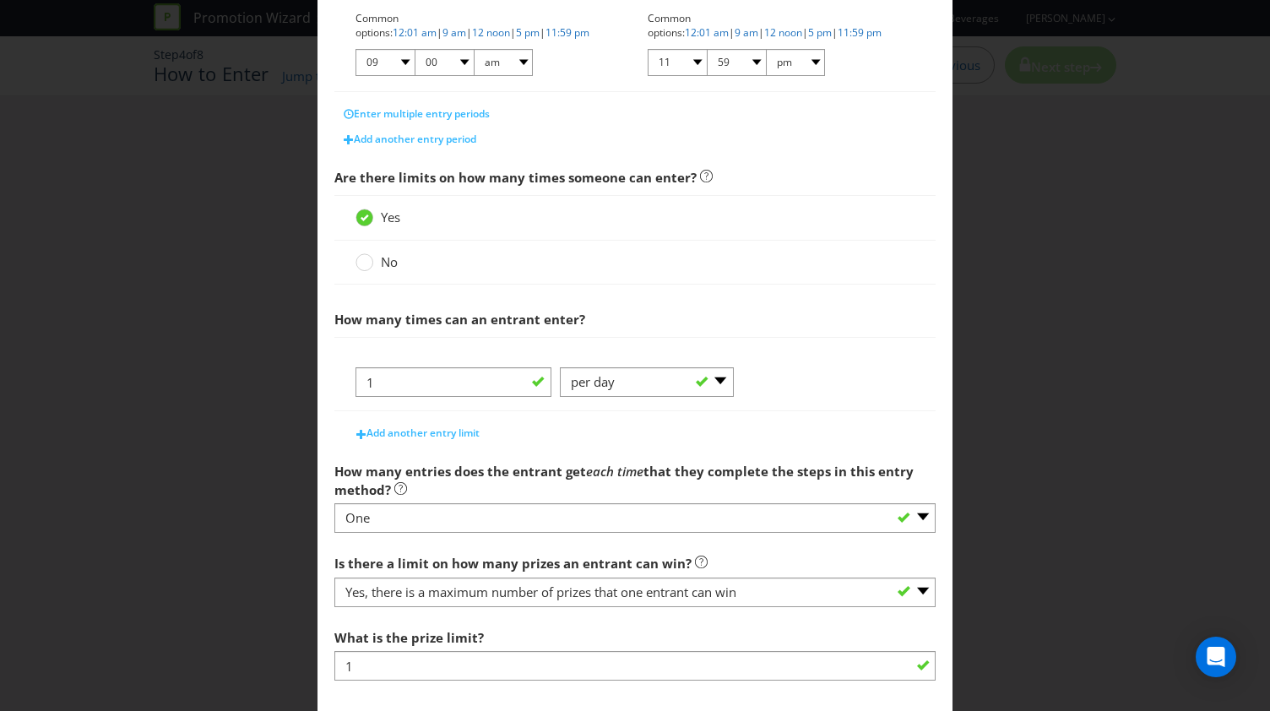
scroll to position [523, 0]
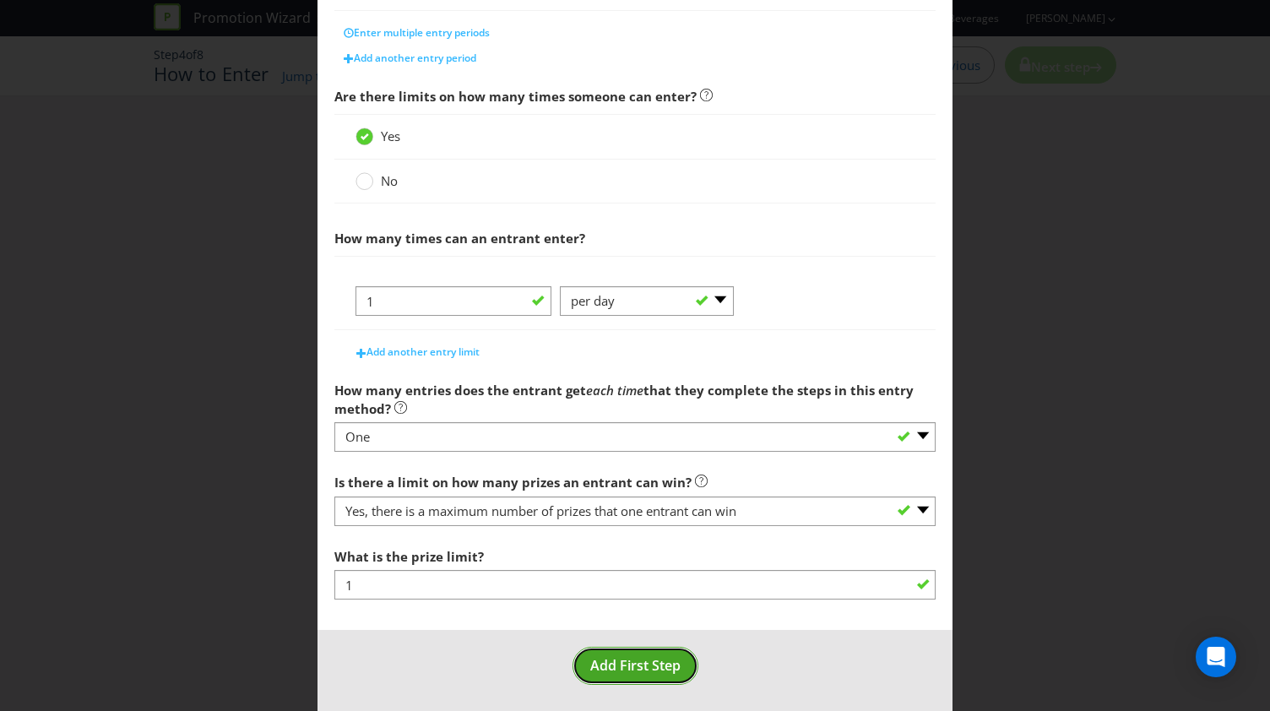
click at [621, 657] on span "Add First Step" at bounding box center [635, 665] width 90 height 19
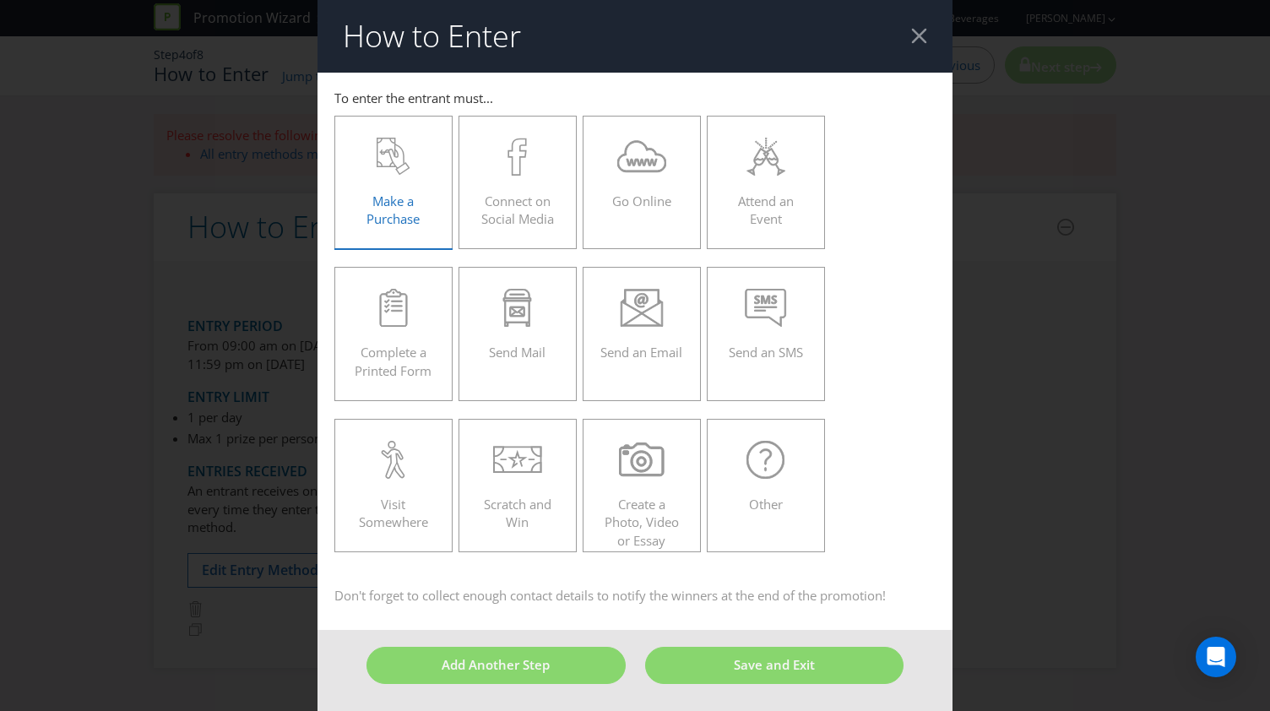
click at [429, 195] on div "Make a Purchase" at bounding box center [393, 176] width 83 height 76
click at [0, 0] on input "Make a Purchase" at bounding box center [0, 0] width 0 height 0
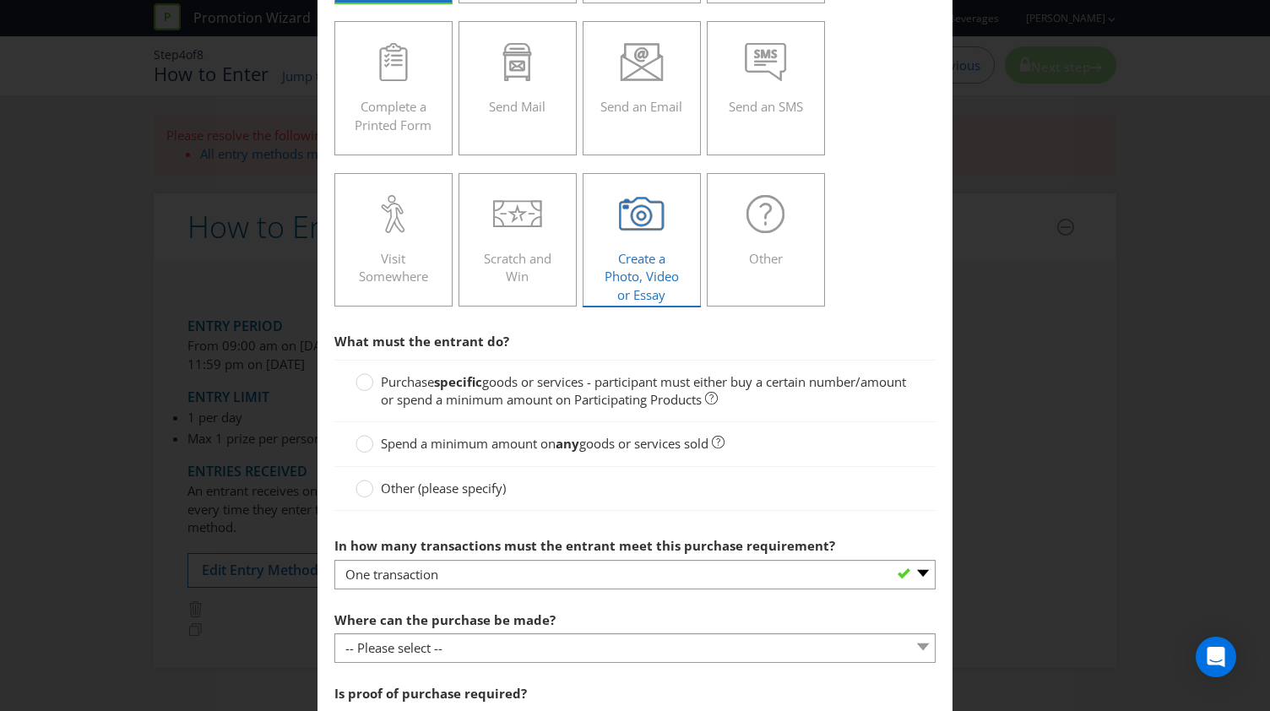
scroll to position [253, 0]
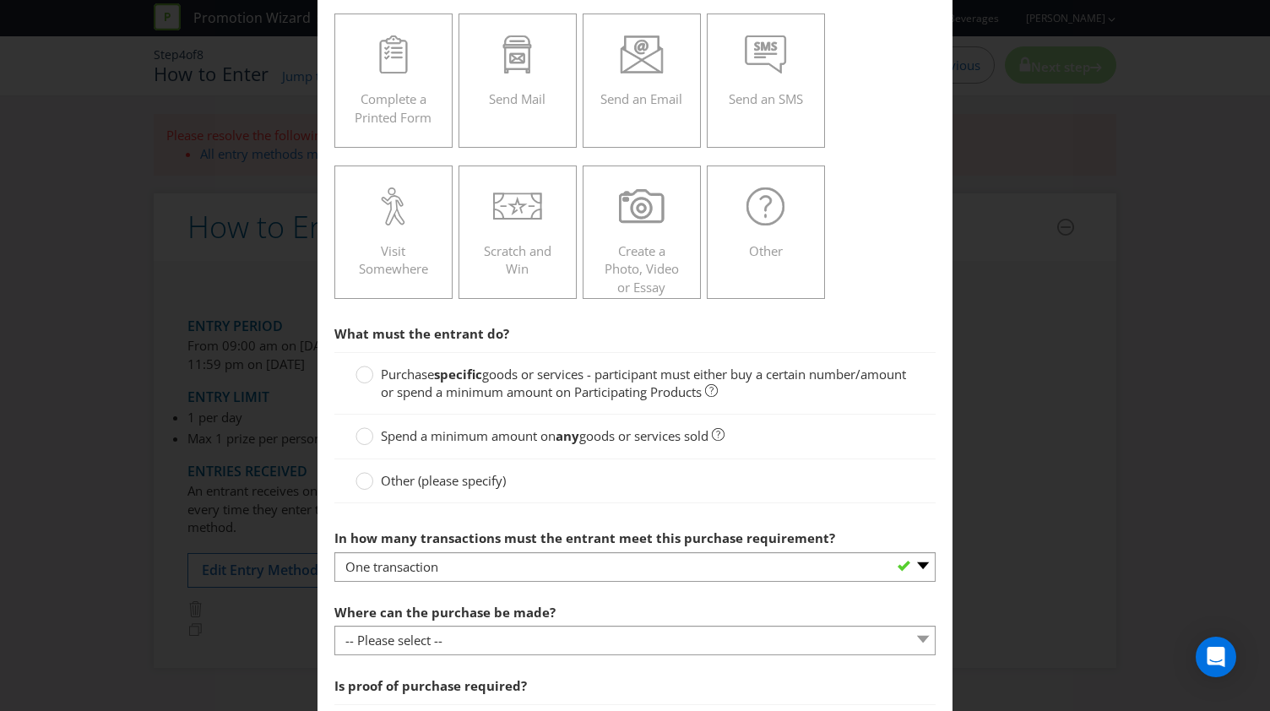
click at [381, 377] on span "Purchase" at bounding box center [407, 374] width 53 height 17
click at [0, 0] on input "Purchase specific goods or services - participant must either buy a certain num…" at bounding box center [0, 0] width 0 height 0
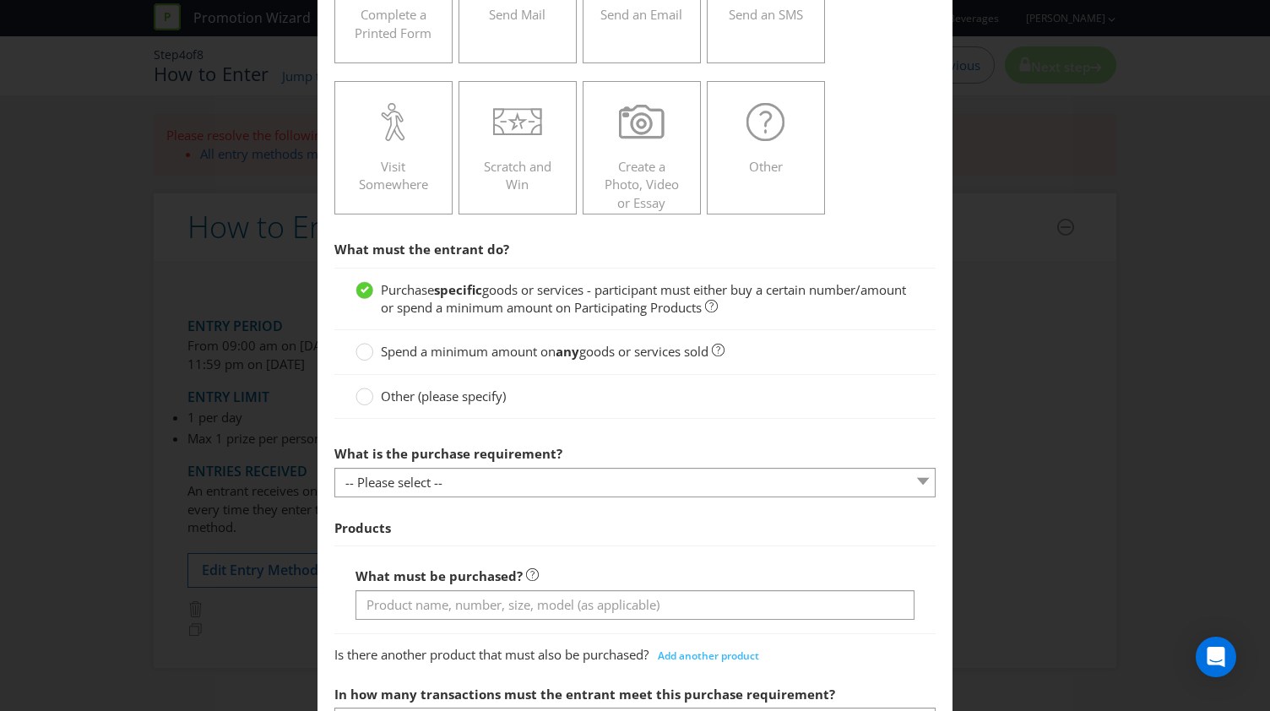
scroll to position [422, 0]
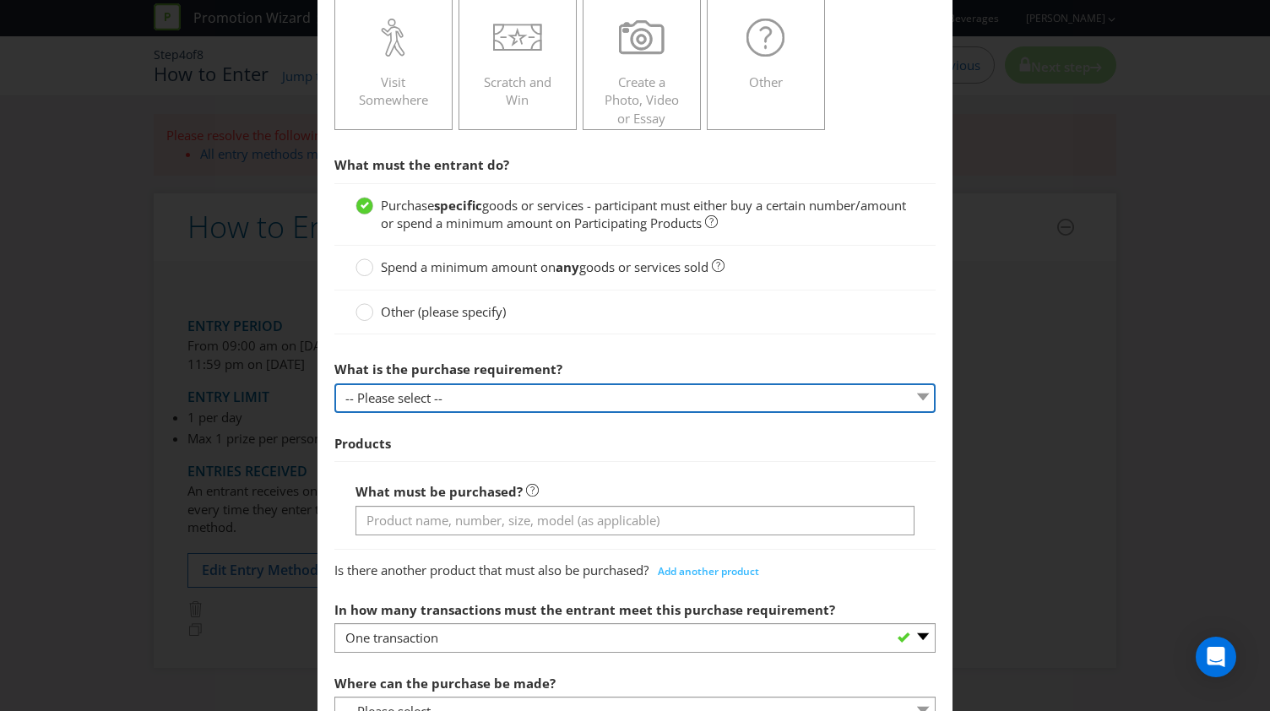
click at [468, 396] on select "-- Please select -- Buy a certain number of these products or services Spend a …" at bounding box center [634, 398] width 601 height 30
select select "MINIMUM_QUANTITY"
click at [334, 383] on select "-- Please select -- Buy a certain number of these products or services Spend a …" at bounding box center [634, 398] width 601 height 30
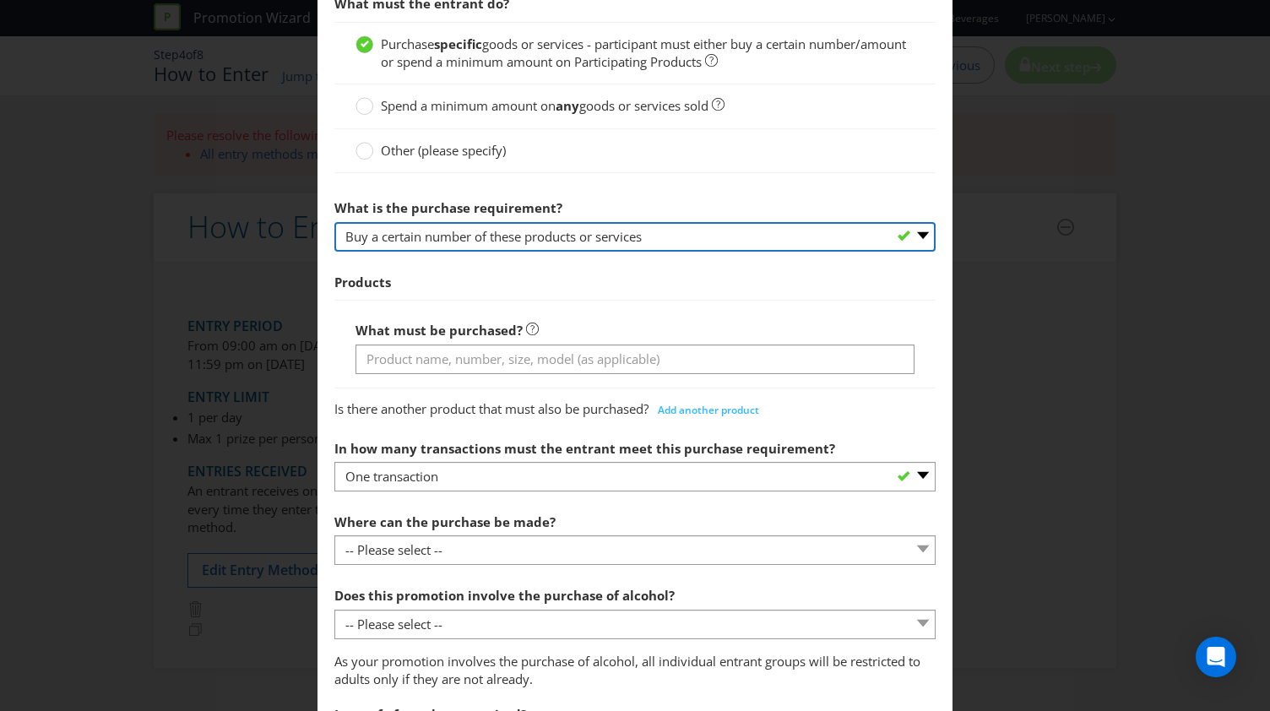
scroll to position [591, 0]
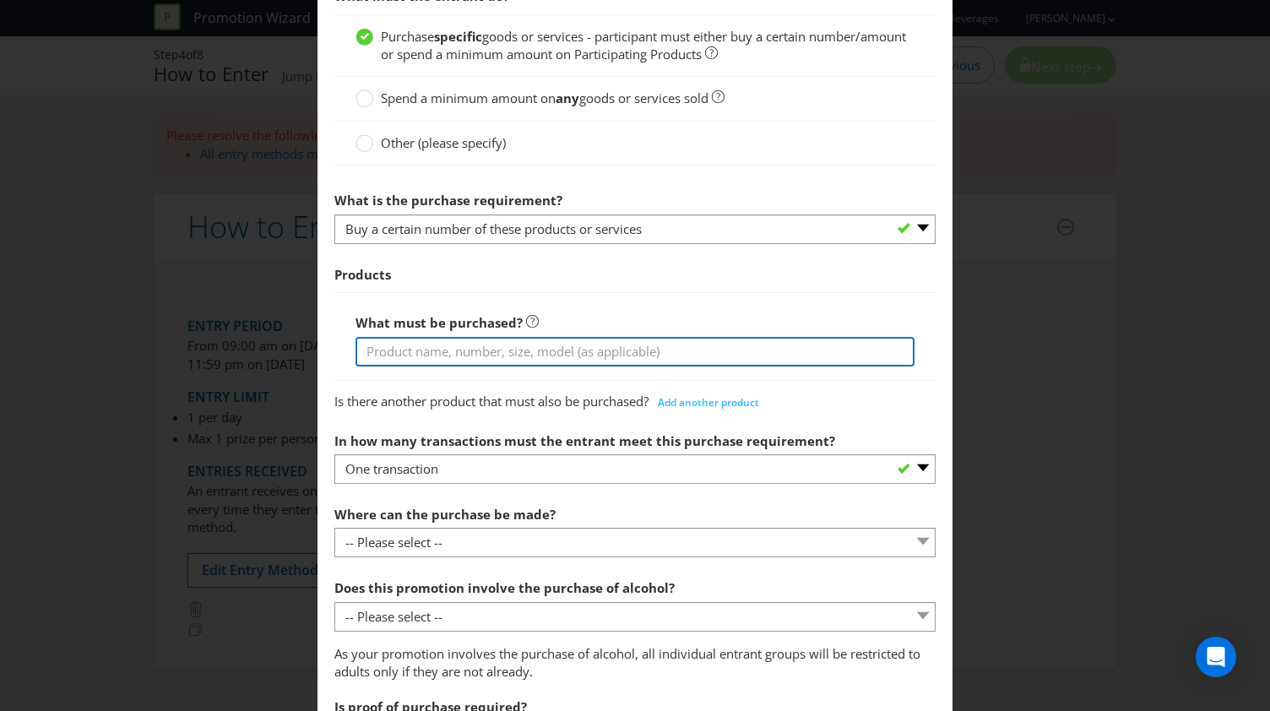
click at [447, 347] on input "text" at bounding box center [634, 352] width 559 height 30
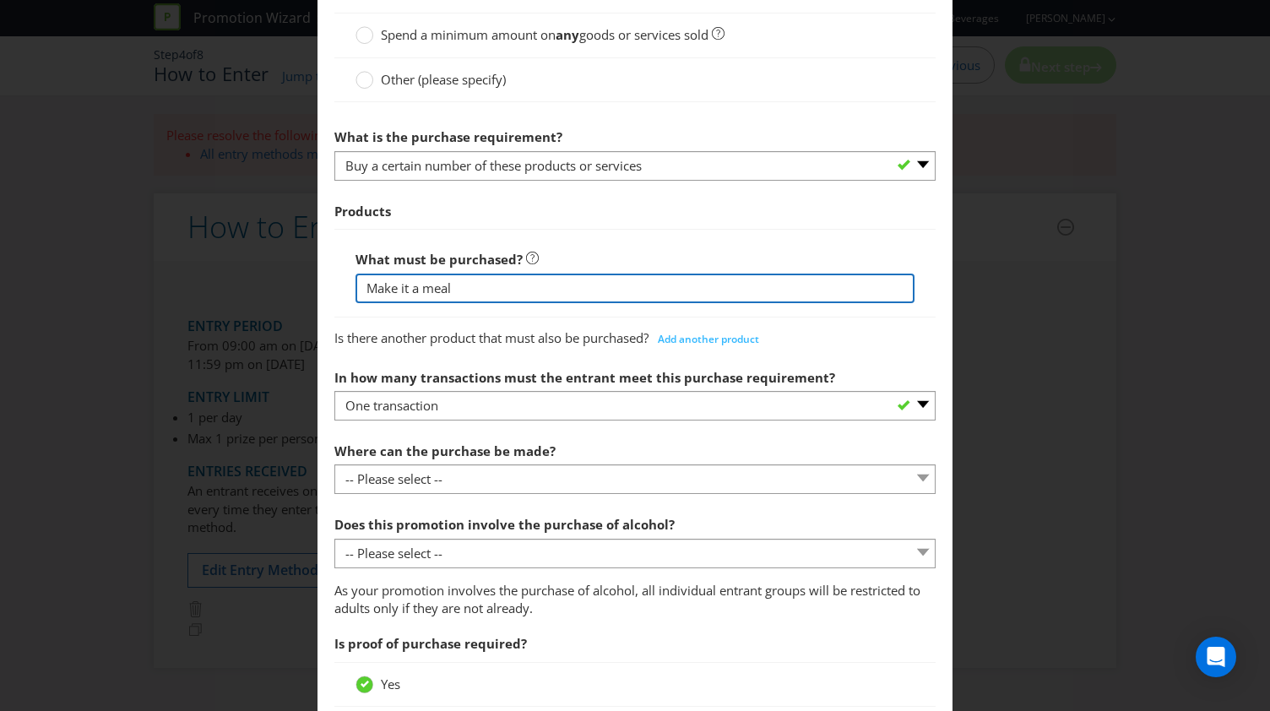
scroll to position [655, 0]
type input "Make it a meal"
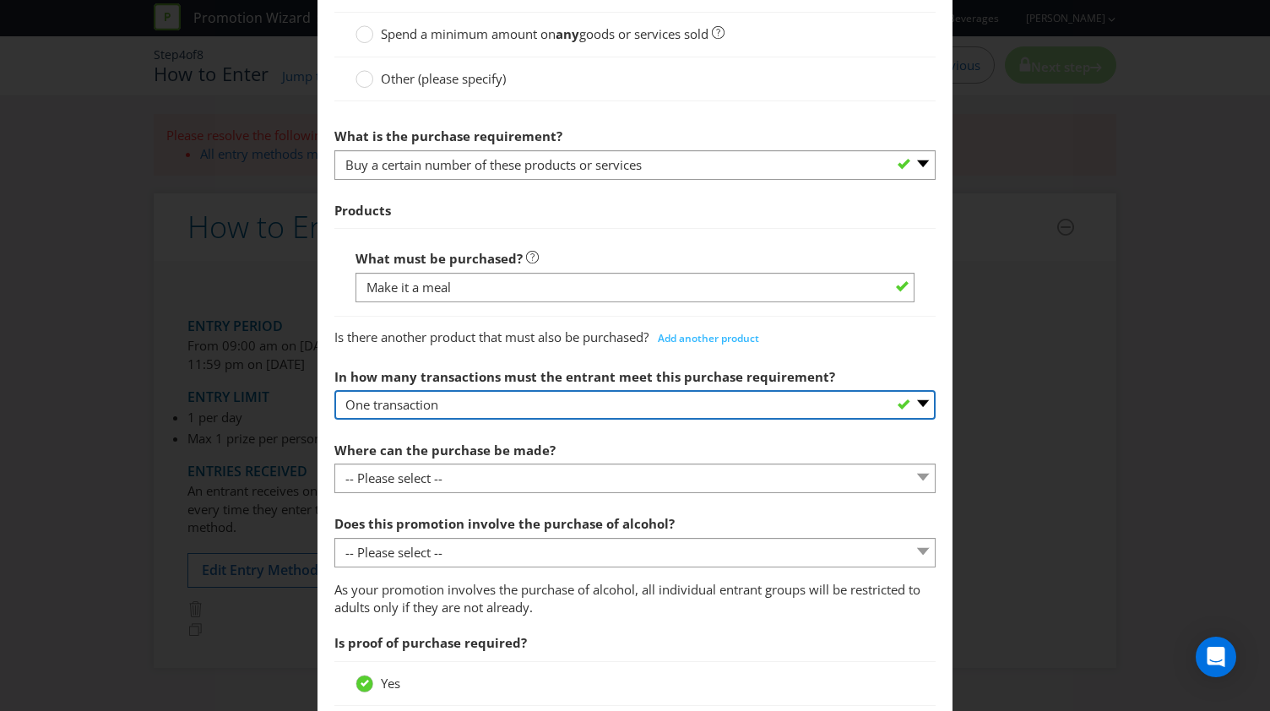
click at [528, 408] on select "-- Please select -- One transaction A specific number of transactions Any numbe…" at bounding box center [634, 405] width 601 height 30
click at [334, 390] on select "-- Please select -- One transaction A specific number of transactions Any numbe…" at bounding box center [634, 405] width 601 height 30
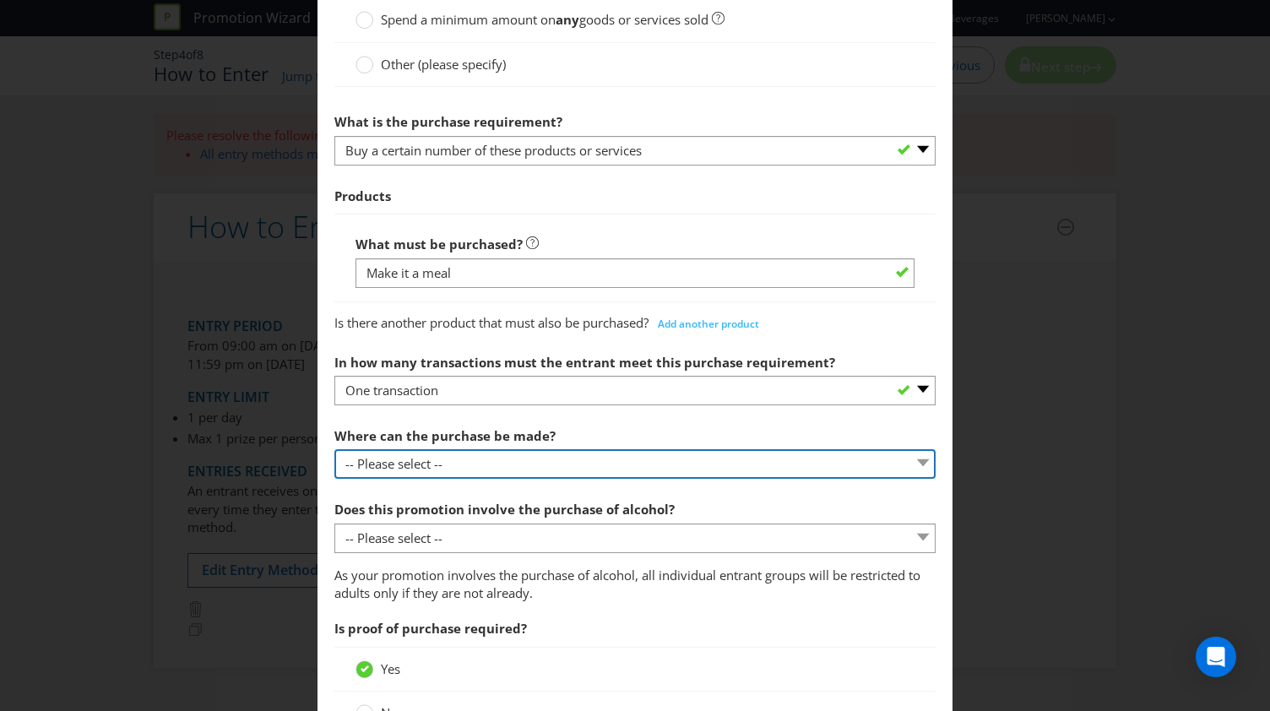
click at [501, 459] on select "-- Please select -- Any stores displaying promotional material (including onlin…" at bounding box center [634, 464] width 601 height 30
select select "SPECIFIC"
click at [334, 449] on select "-- Please select -- Any stores displaying promotional material (including onlin…" at bounding box center [634, 464] width 601 height 30
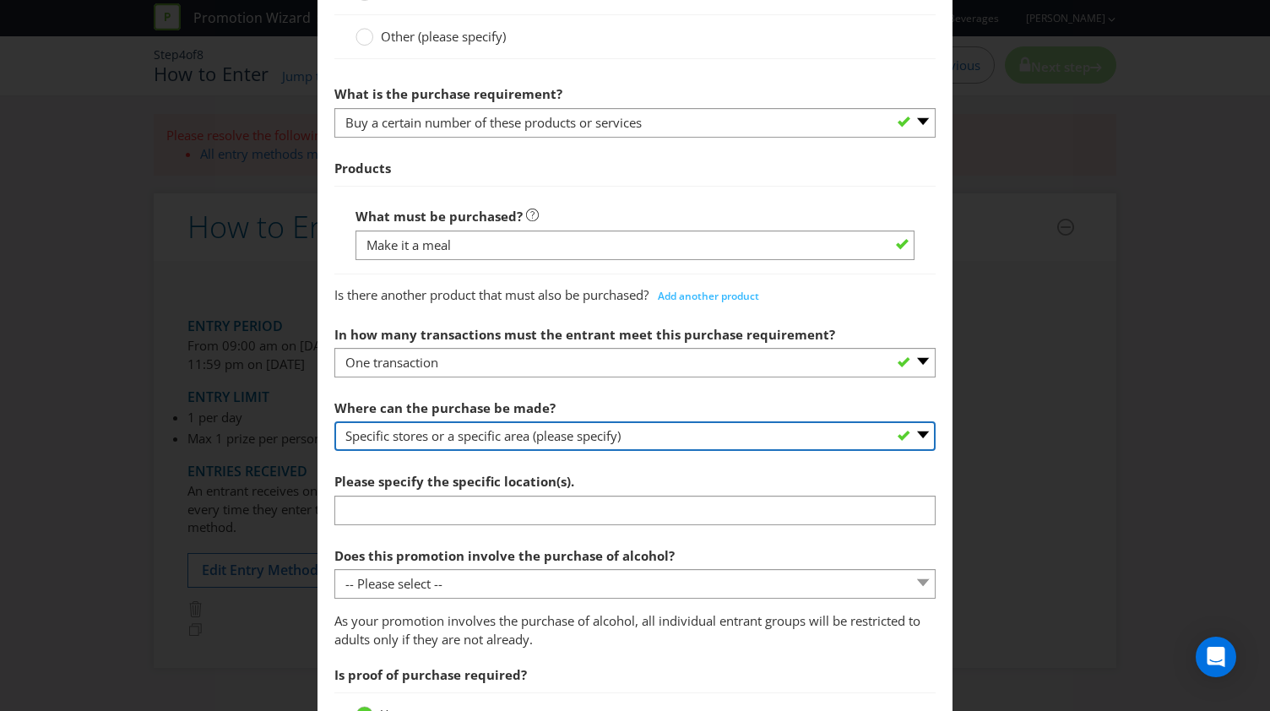
scroll to position [705, 0]
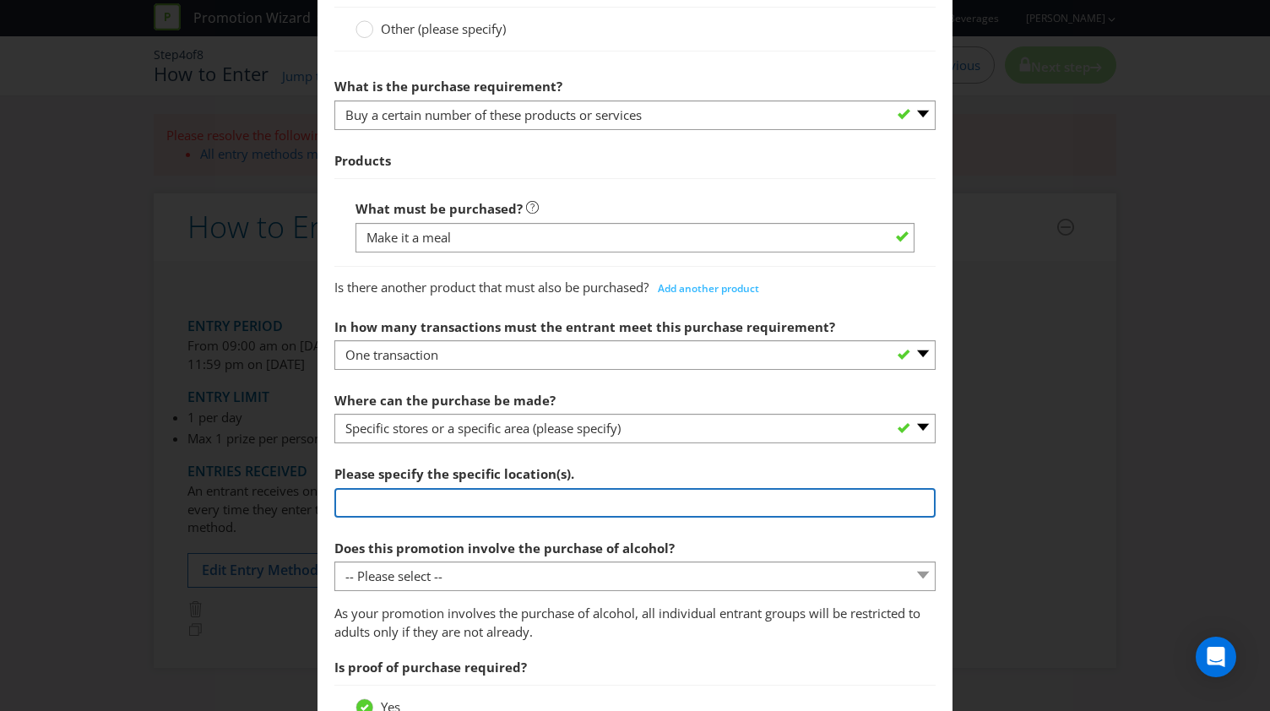
click at [469, 499] on input "text" at bounding box center [634, 503] width 601 height 30
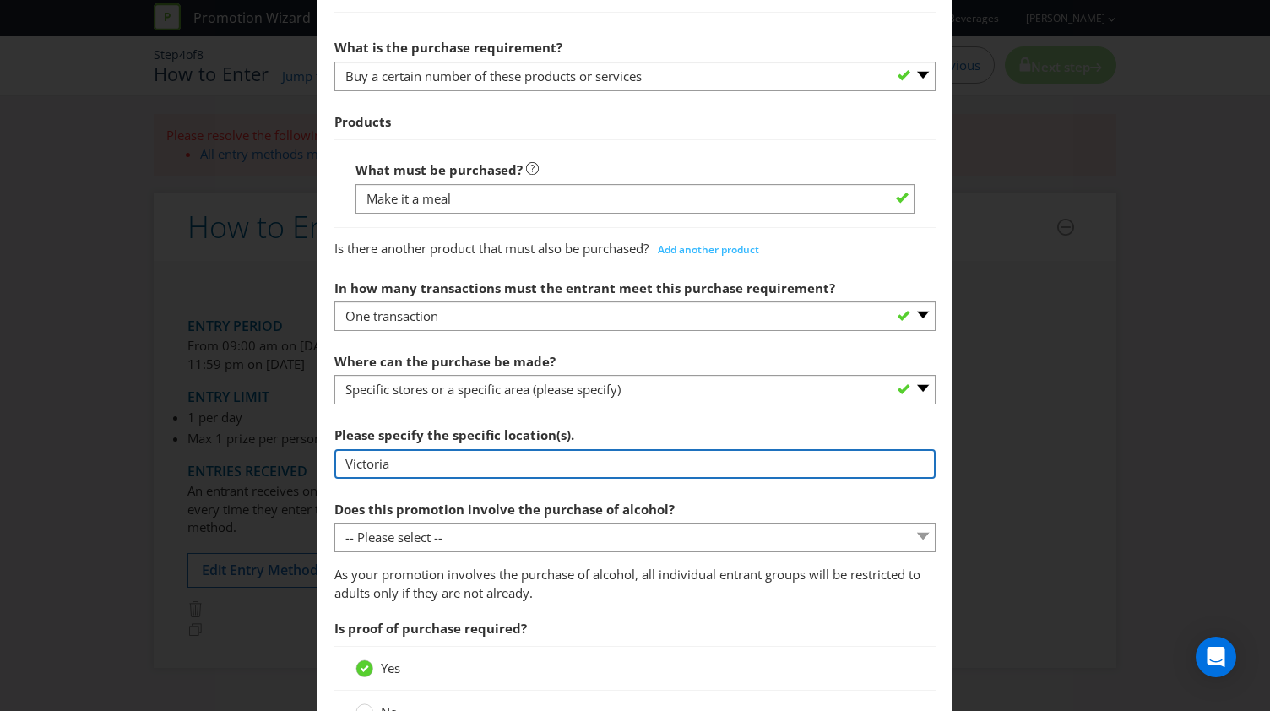
type input "Victoria"
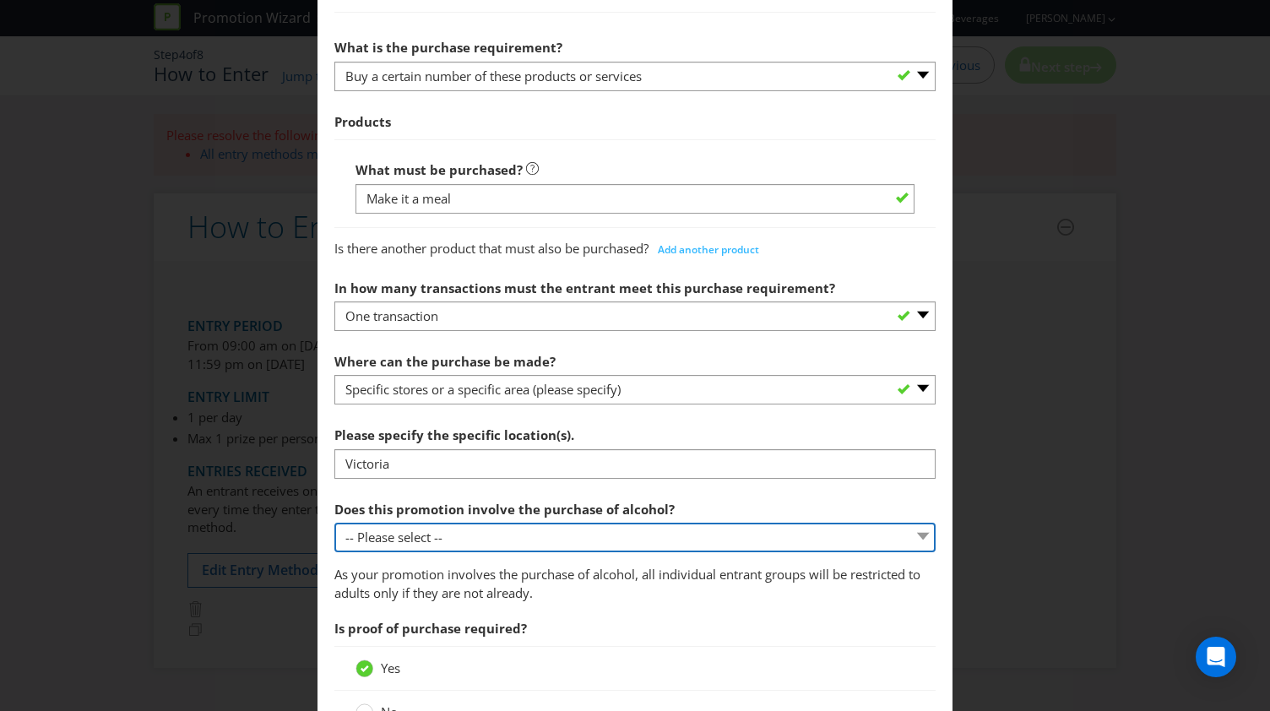
click at [486, 533] on select "-- Please select -- Yes, for on-premises consumption Yes, for off-premises cons…" at bounding box center [634, 538] width 601 height 30
select select "NO"
click at [334, 523] on select "-- Please select -- Yes, for on-premises consumption Yes, for off-premises cons…" at bounding box center [634, 538] width 601 height 30
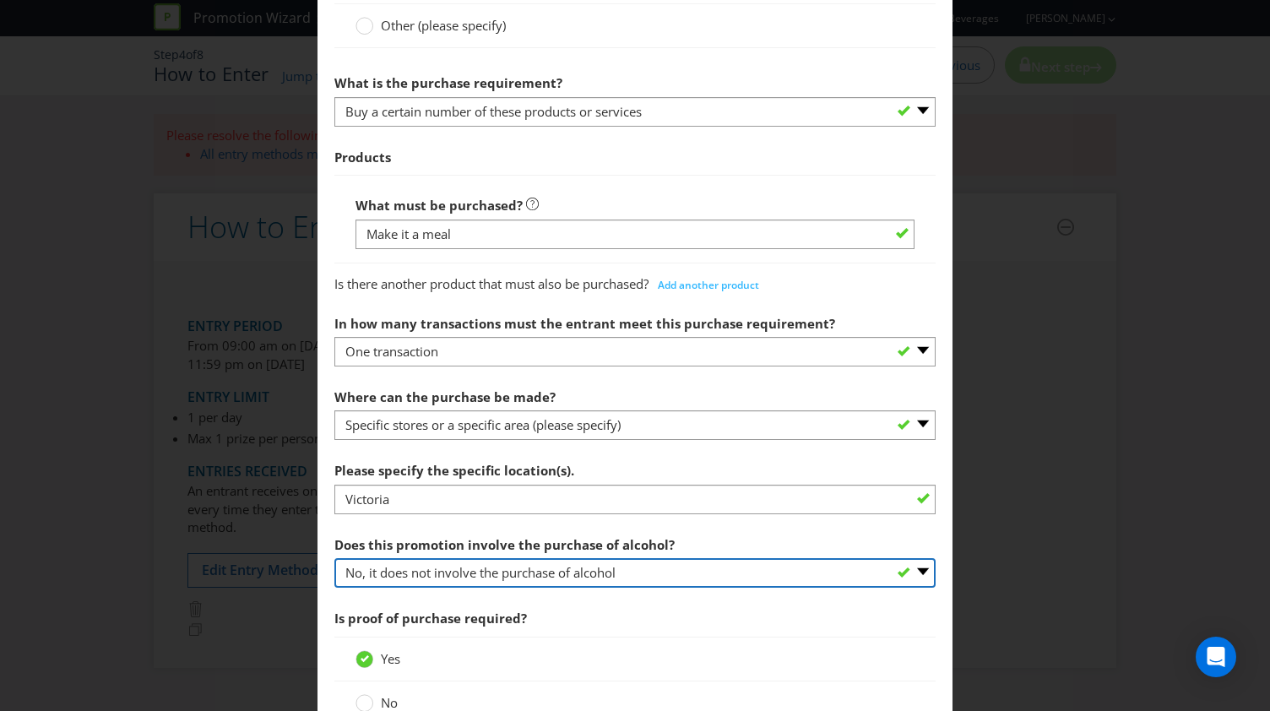
scroll to position [644, 0]
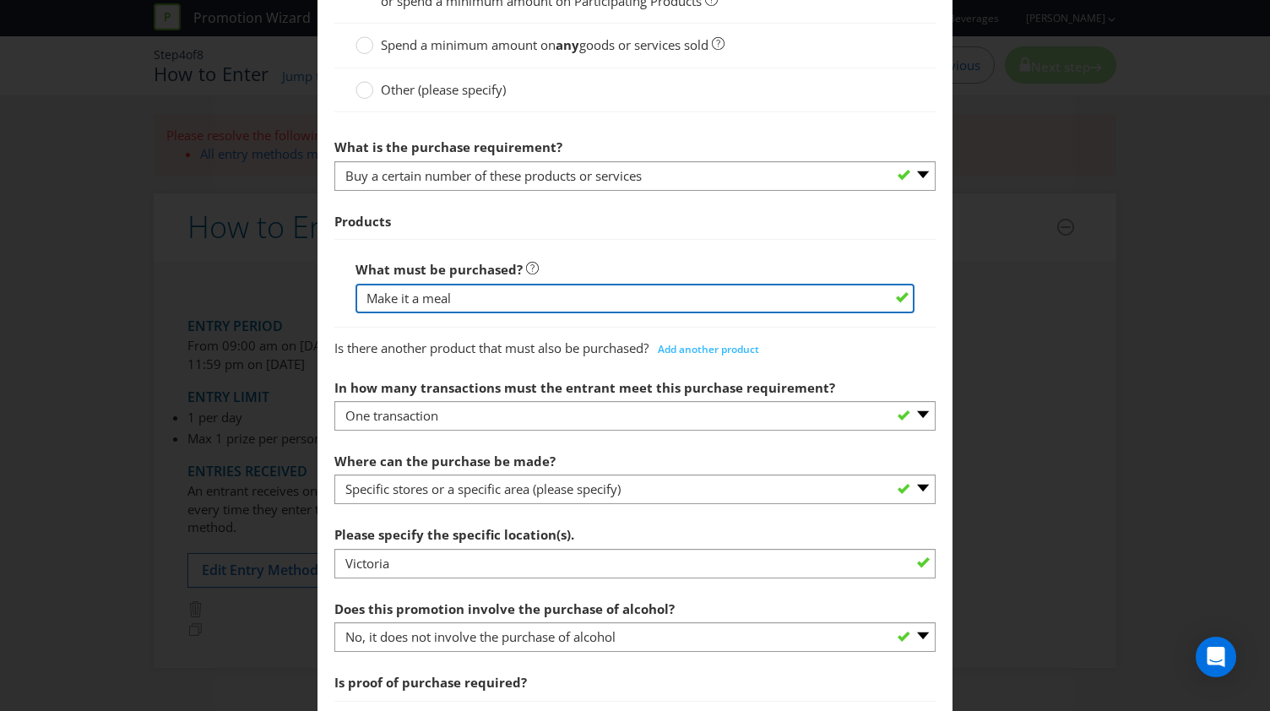
click at [539, 300] on input "Make it a meal" at bounding box center [634, 299] width 559 height 30
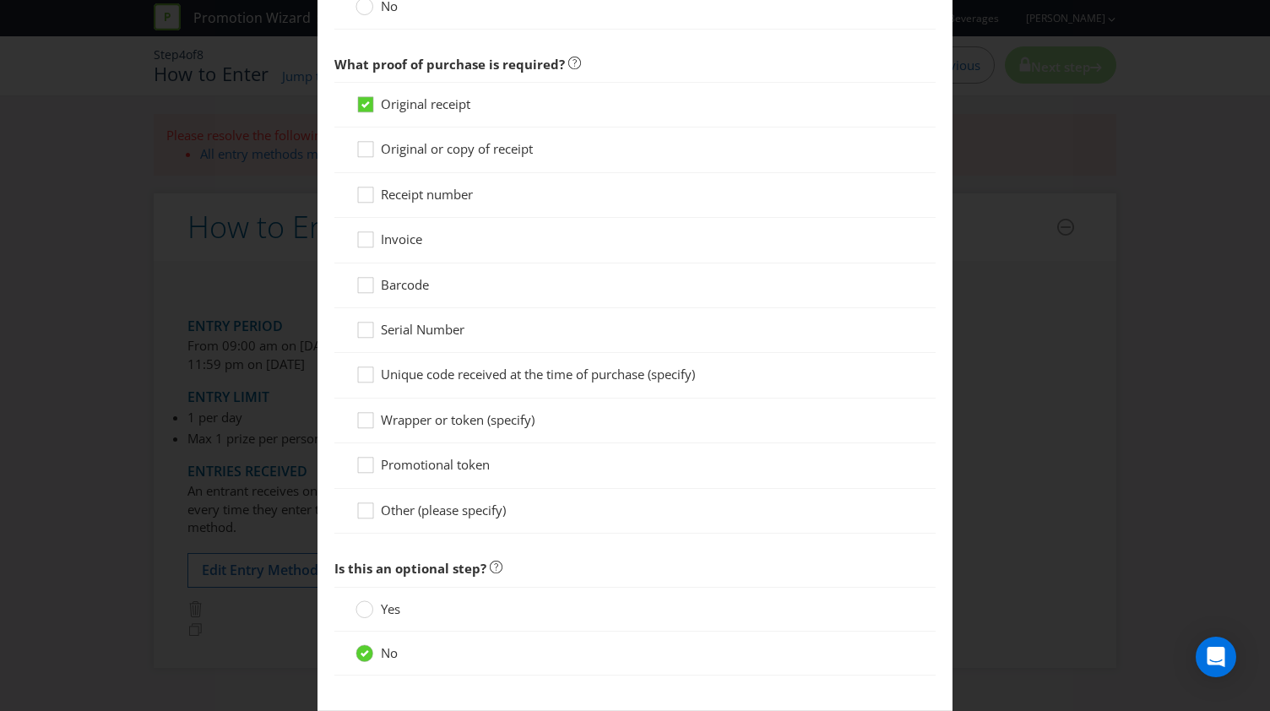
scroll to position [1478, 0]
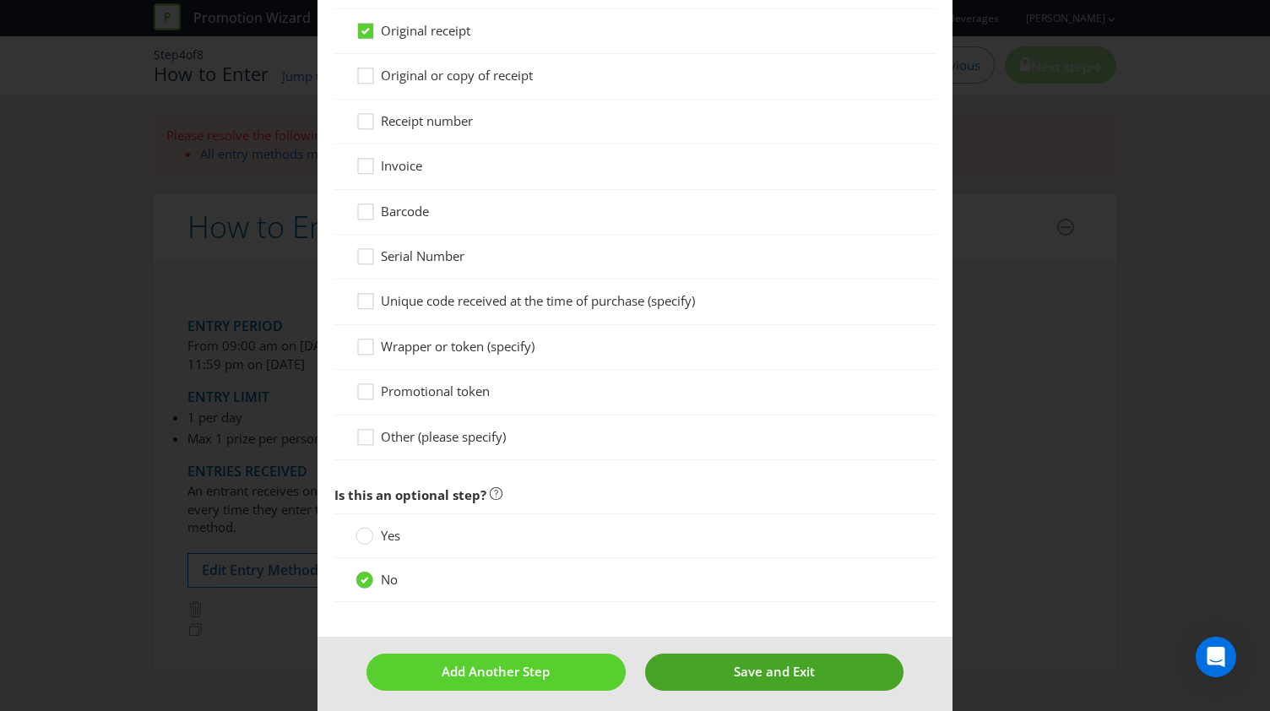
type input "Purchase a meal (Chips and Drink)"
click at [748, 665] on span "Save and Exit" at bounding box center [774, 671] width 81 height 17
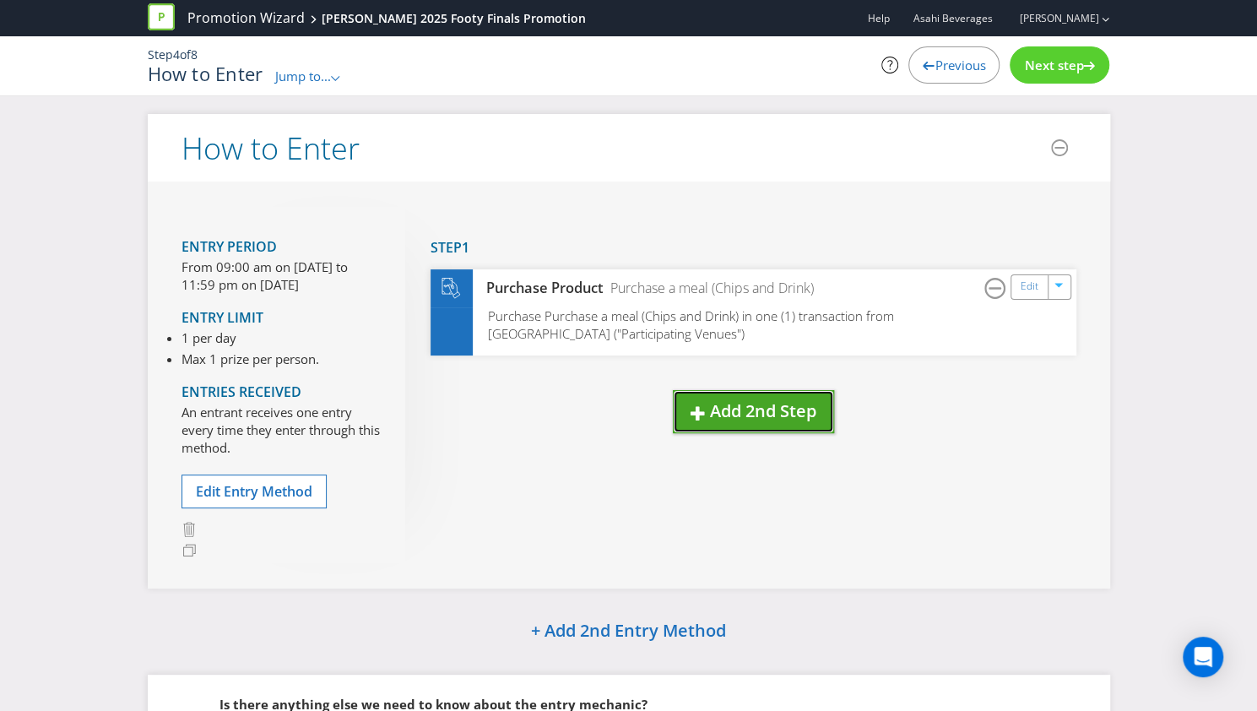
click at [750, 406] on span "Add 2nd Step" at bounding box center [763, 410] width 106 height 23
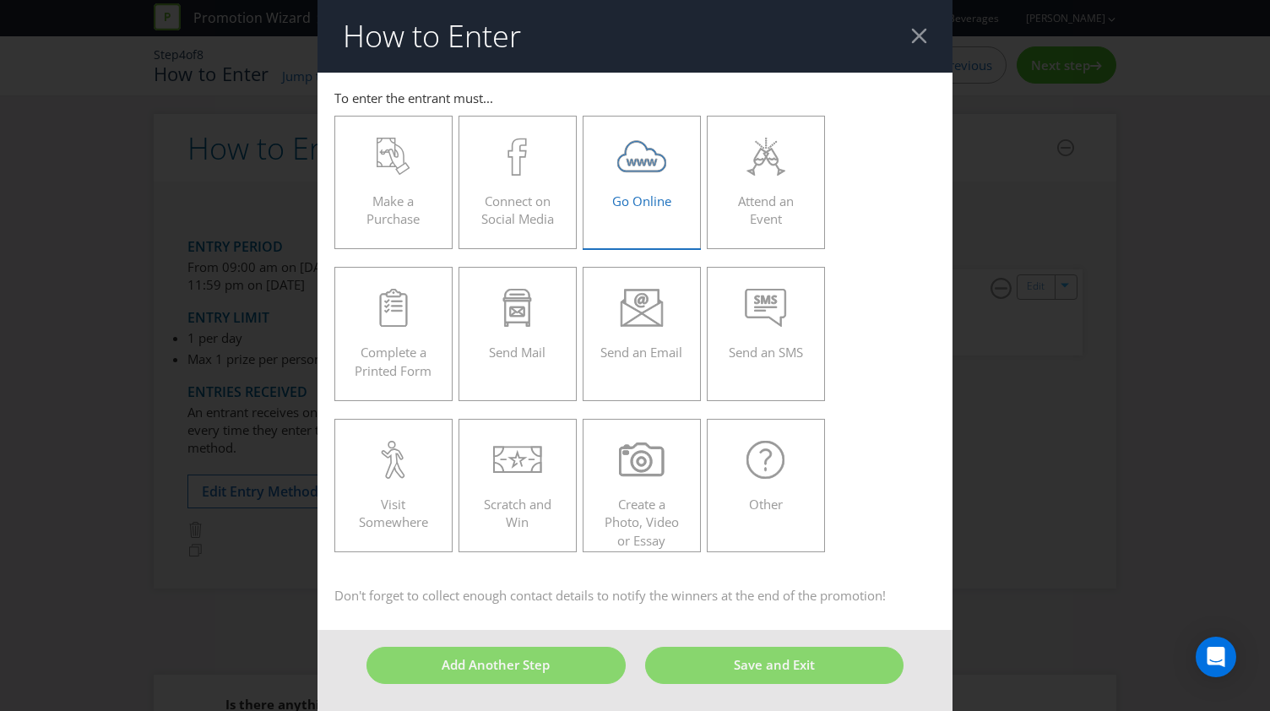
click at [637, 176] on div "Go Online" at bounding box center [641, 176] width 83 height 76
click at [0, 0] on input "Go Online" at bounding box center [0, 0] width 0 height 0
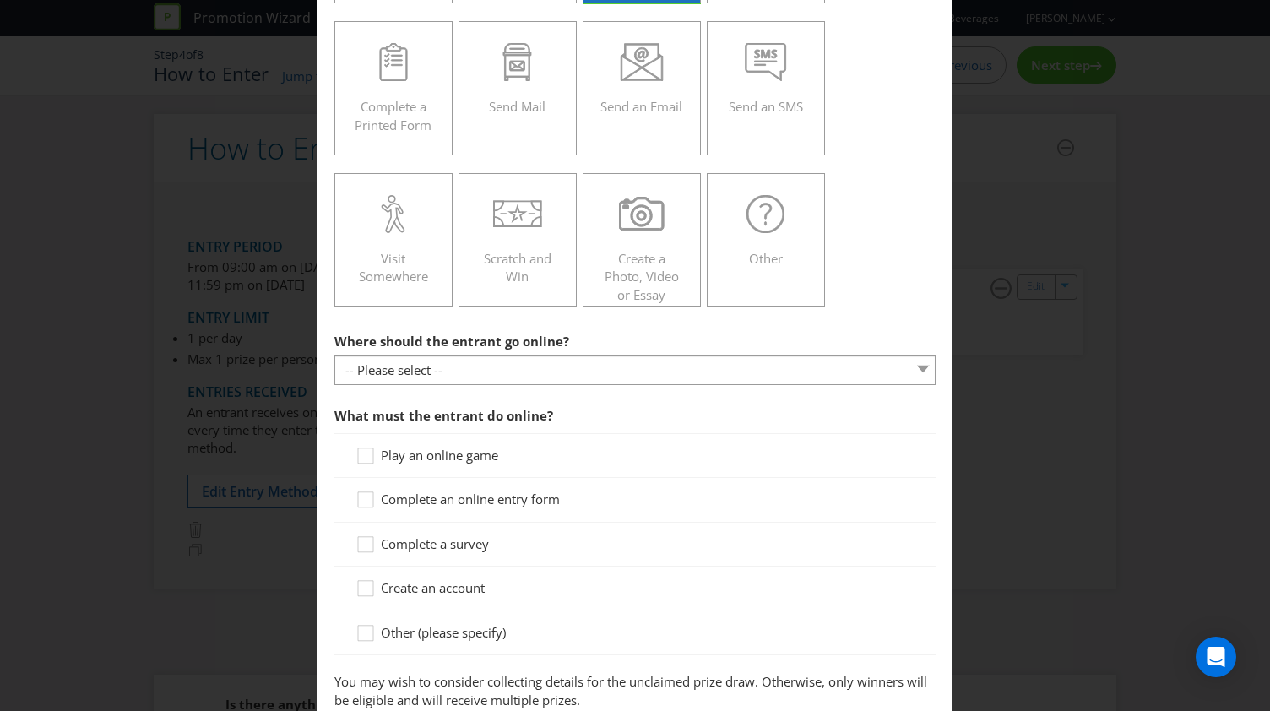
scroll to position [253, 0]
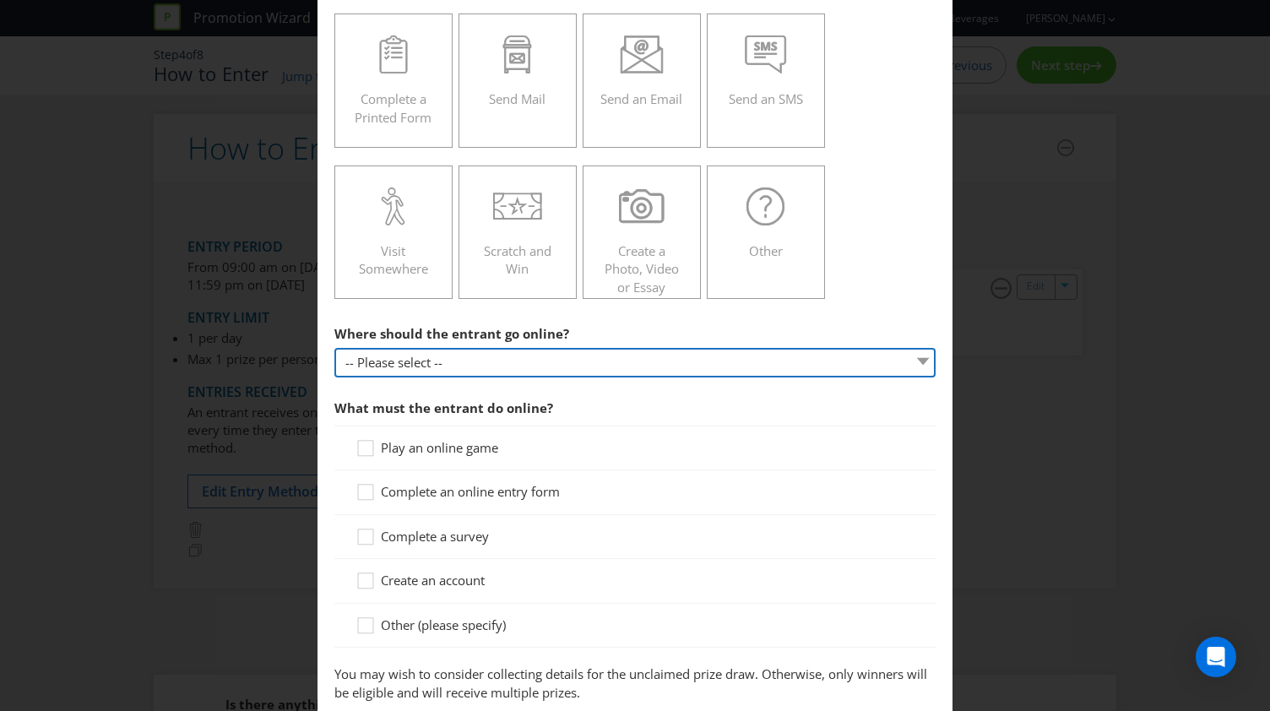
click at [491, 355] on select "-- Please select -- At a specific URL Using a direct link sent to the entrant b…" at bounding box center [634, 363] width 601 height 30
select select "SPECIFIC_URL"
click at [334, 348] on select "-- Please select -- At a specific URL Using a direct link sent to the entrant b…" at bounding box center [634, 363] width 601 height 30
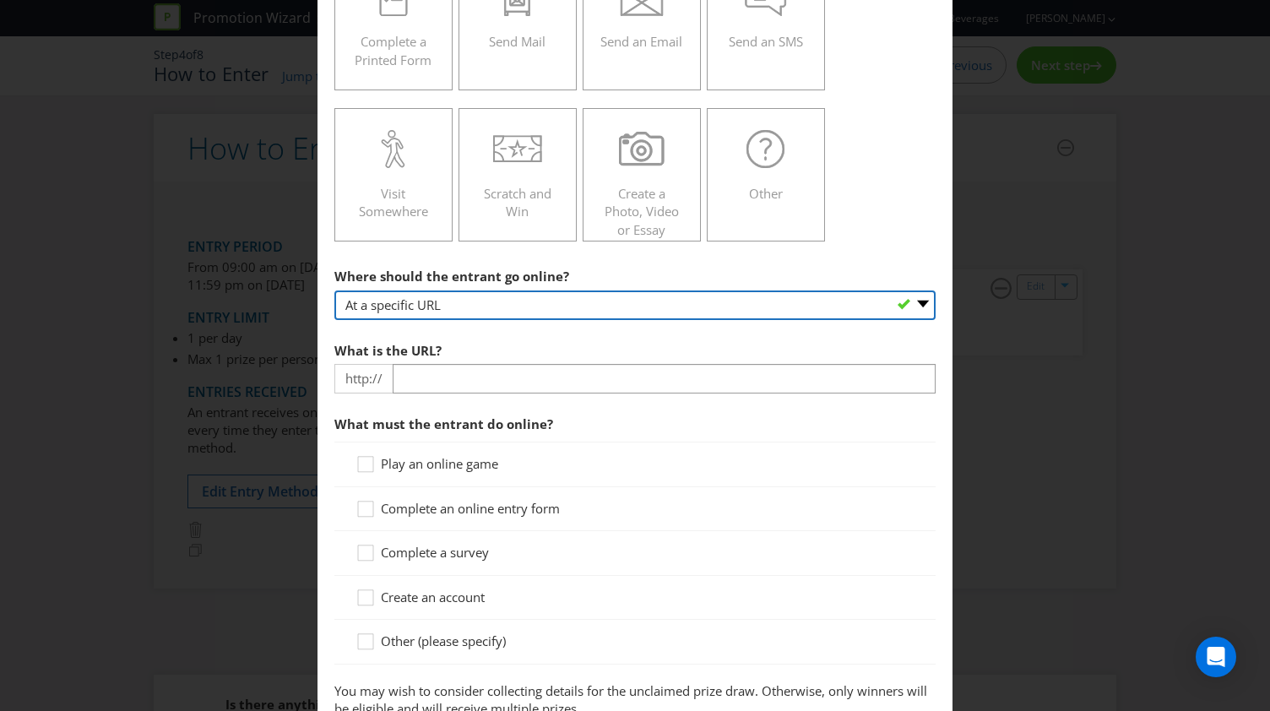
scroll to position [338, 0]
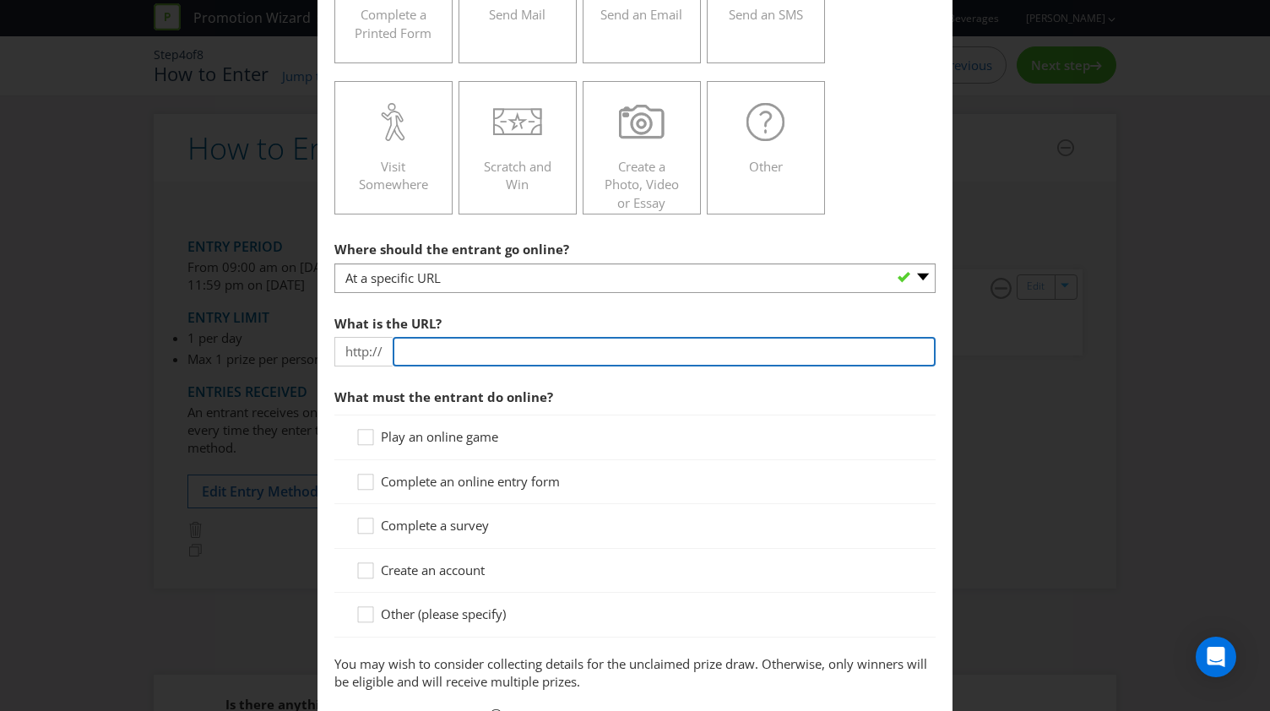
click at [447, 349] on input "text" at bounding box center [664, 352] width 543 height 30
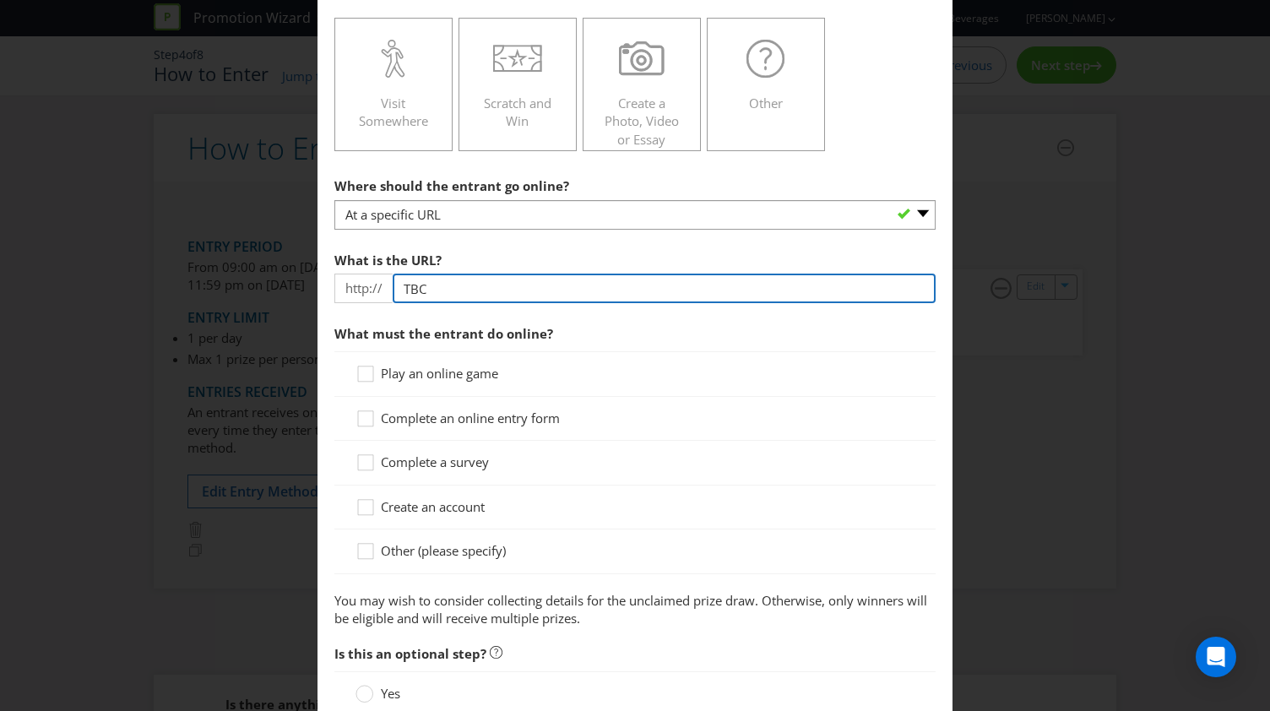
scroll to position [507, 0]
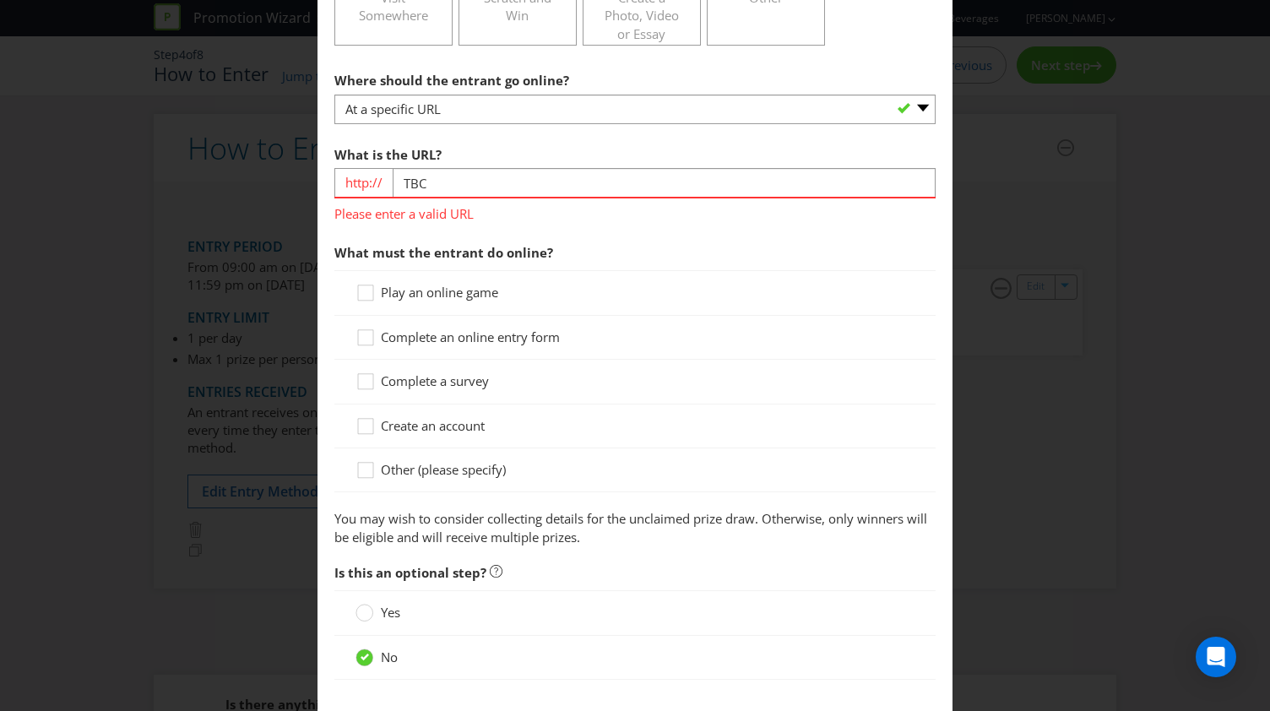
click at [498, 307] on div "Play an online game Complete an online entry form Complete a survey Create an a…" at bounding box center [634, 381] width 601 height 222
click at [512, 339] on span "Complete an online entry form" at bounding box center [470, 336] width 179 height 17
click at [0, 0] on input "Complete an online entry form" at bounding box center [0, 0] width 0 height 0
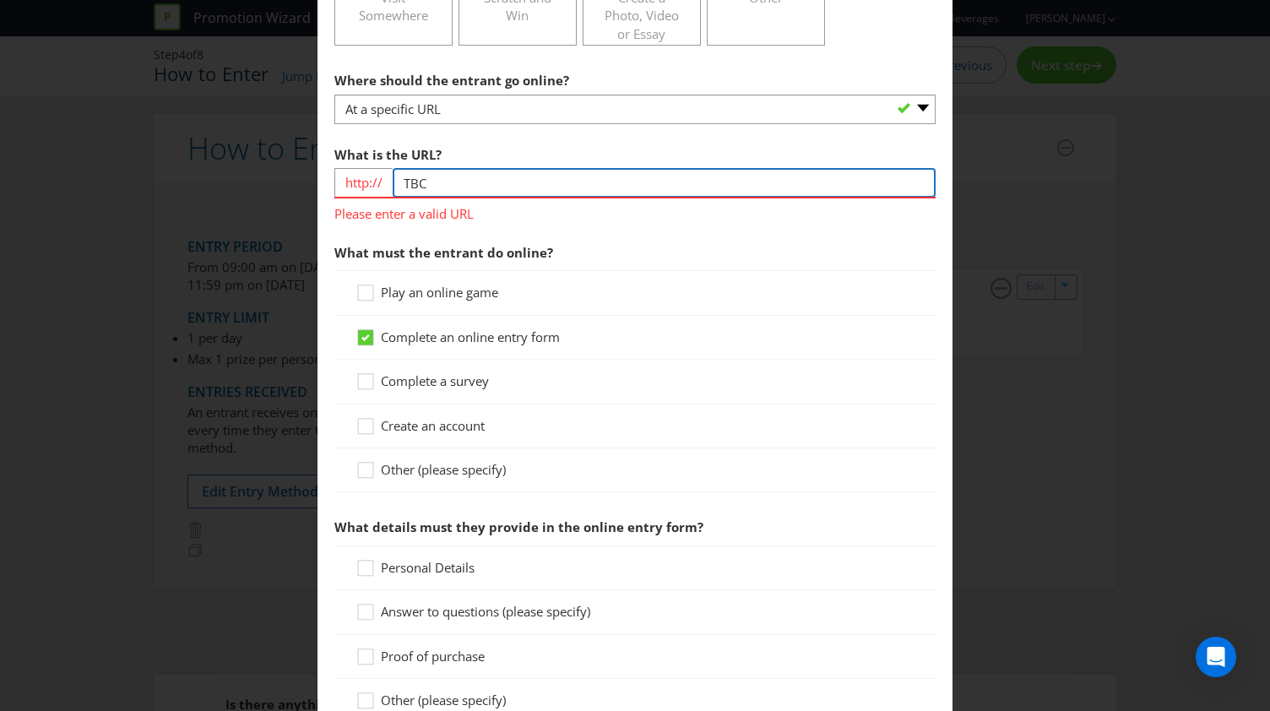
click at [502, 182] on input "TBC" at bounding box center [664, 183] width 543 height 30
type input "[DOMAIN_NAME]"
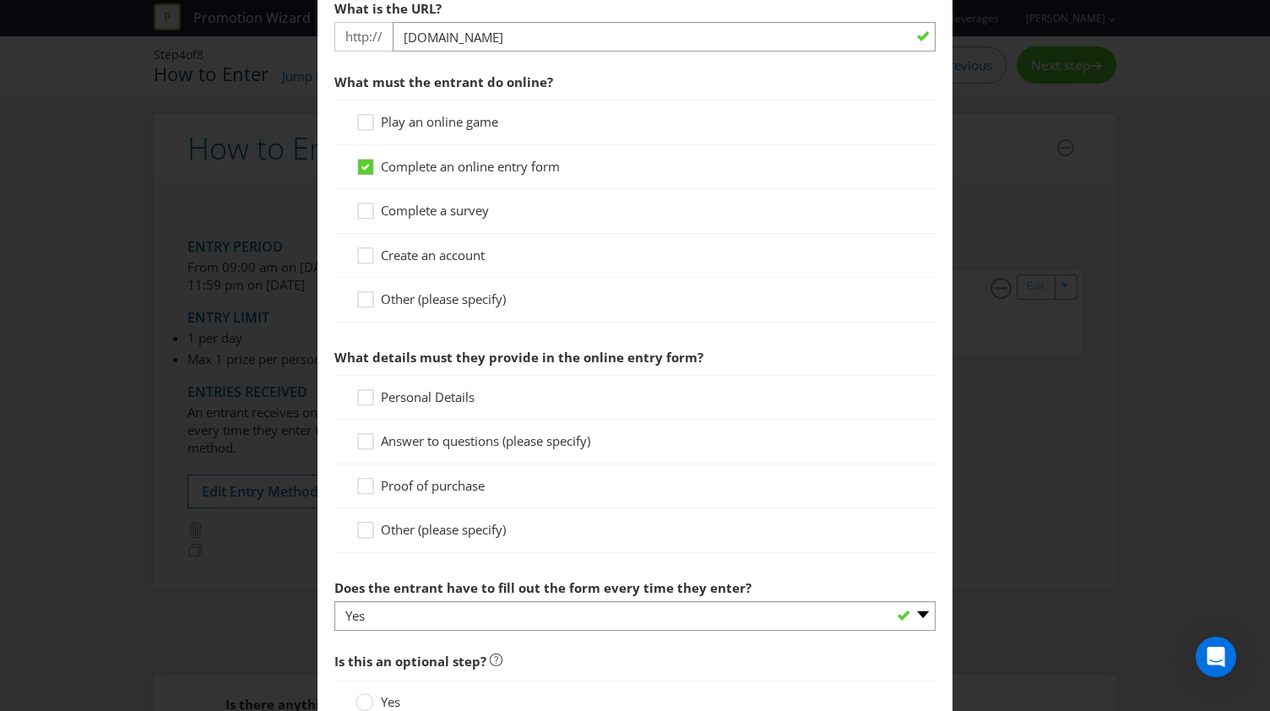
scroll to position [676, 0]
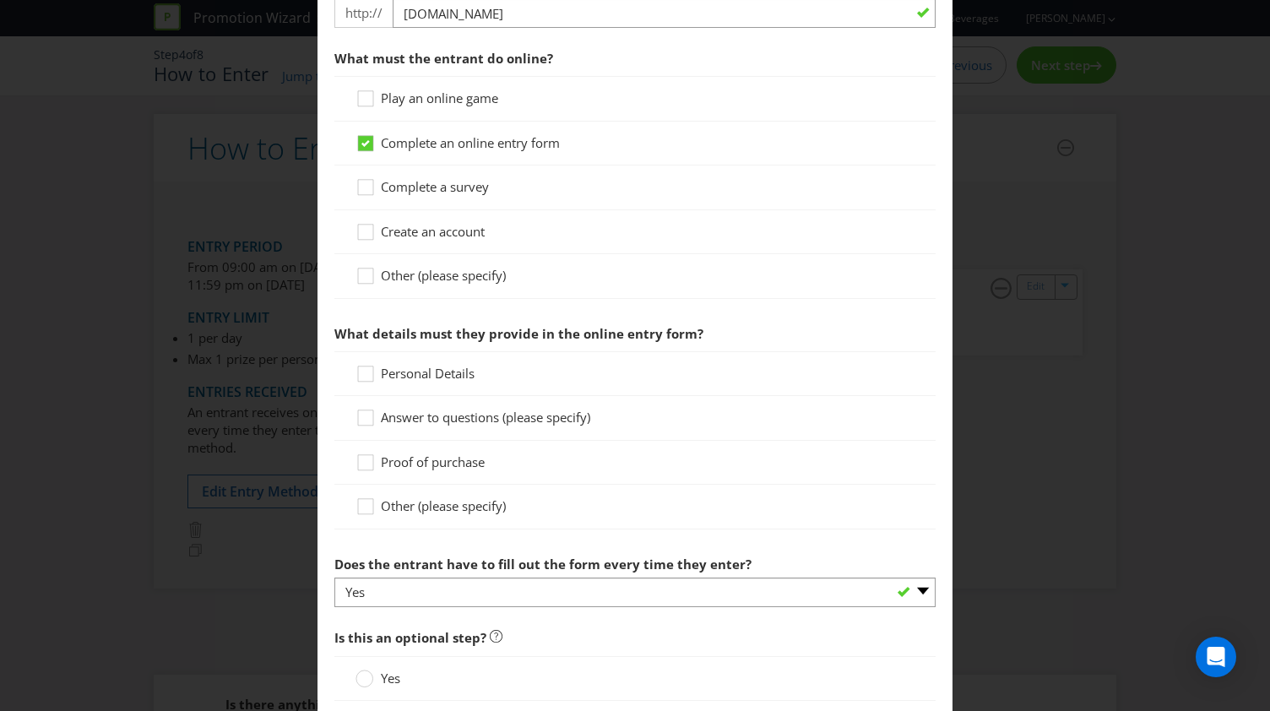
click at [431, 370] on span "Personal Details" at bounding box center [428, 373] width 94 height 17
click at [0, 0] on input "Personal Details" at bounding box center [0, 0] width 0 height 0
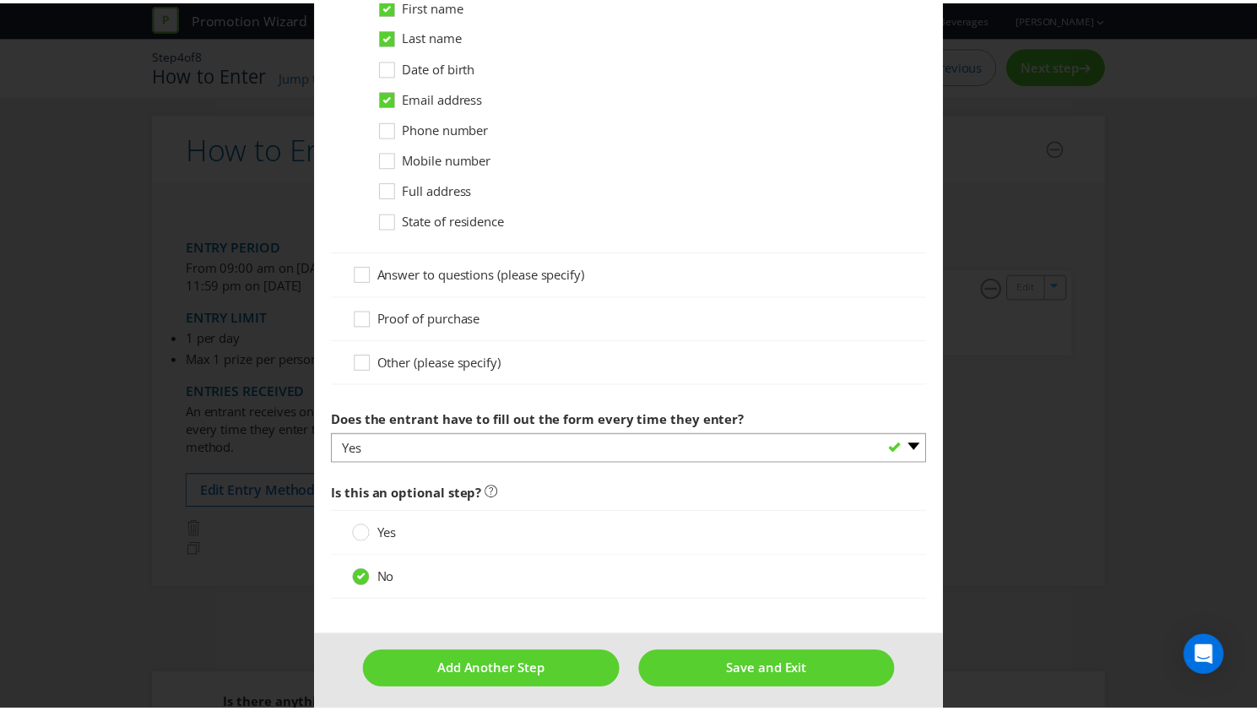
scroll to position [1108, 0]
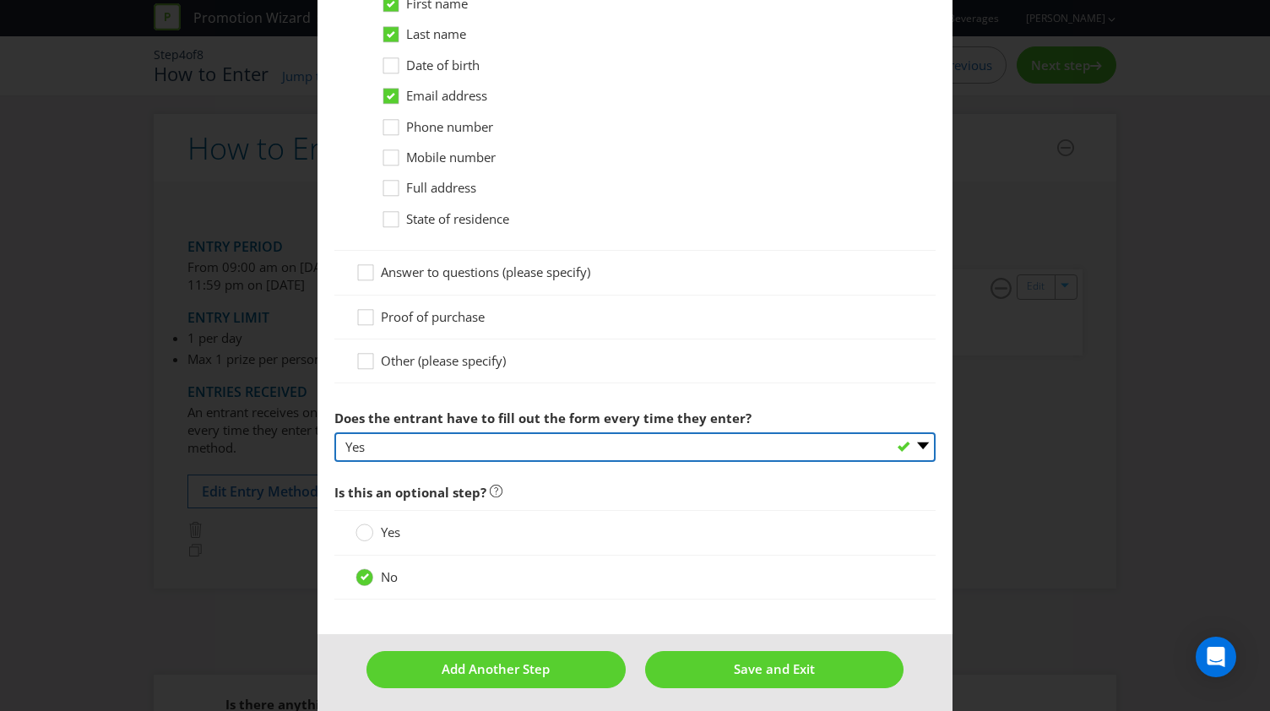
click at [432, 441] on select "-- Please select -- Yes No, as long as they are logged in for subsequent entrie…" at bounding box center [634, 447] width 601 height 30
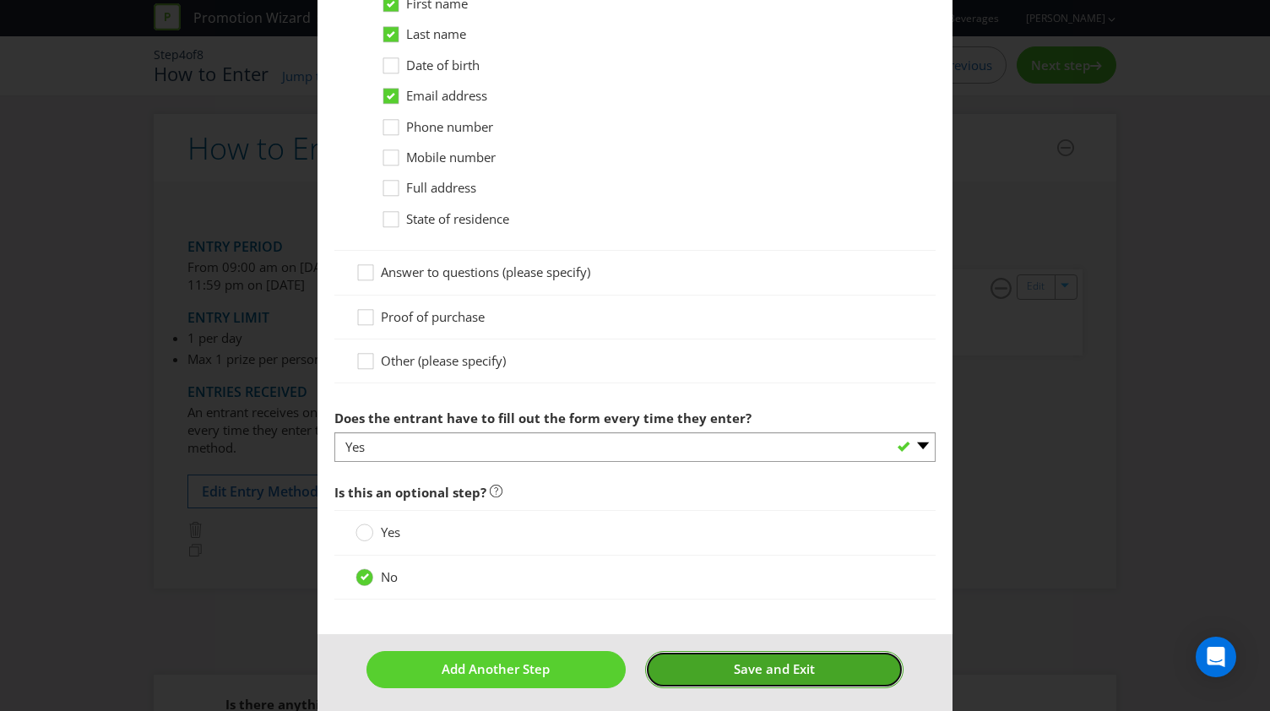
click at [720, 651] on button "Save and Exit" at bounding box center [774, 669] width 259 height 36
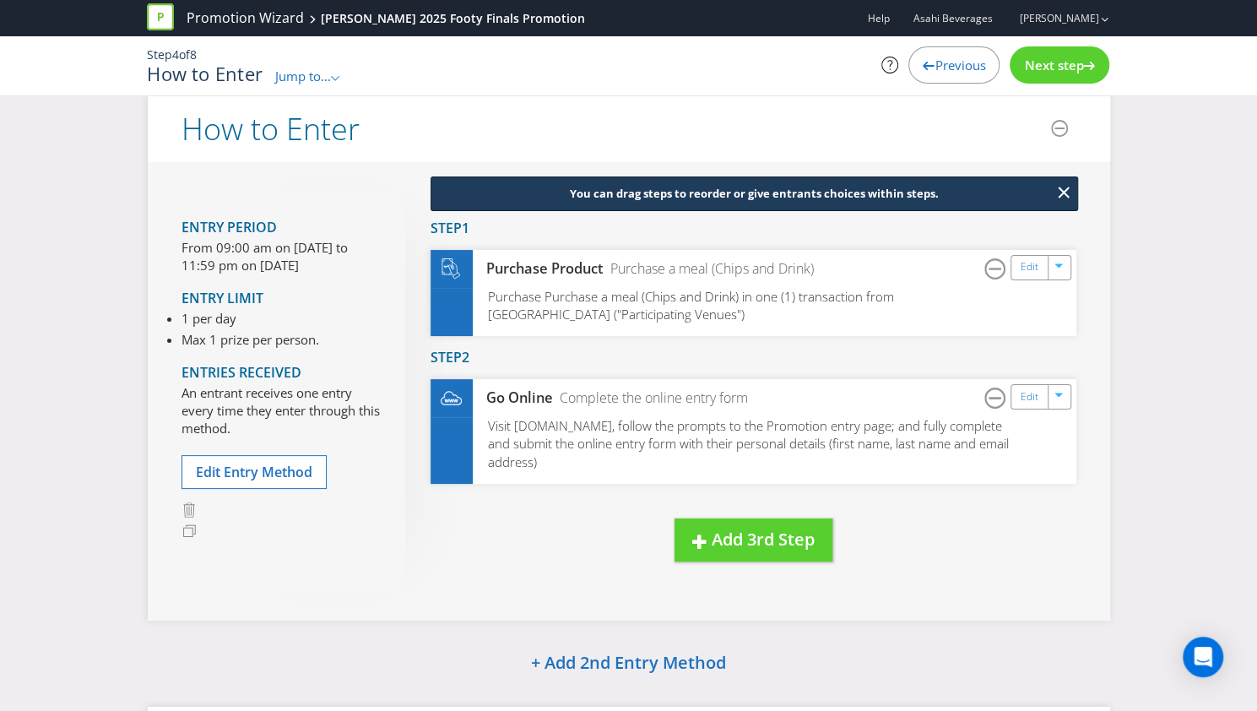
scroll to position [20, 0]
click at [1047, 67] on span "Next step" at bounding box center [1053, 65] width 59 height 17
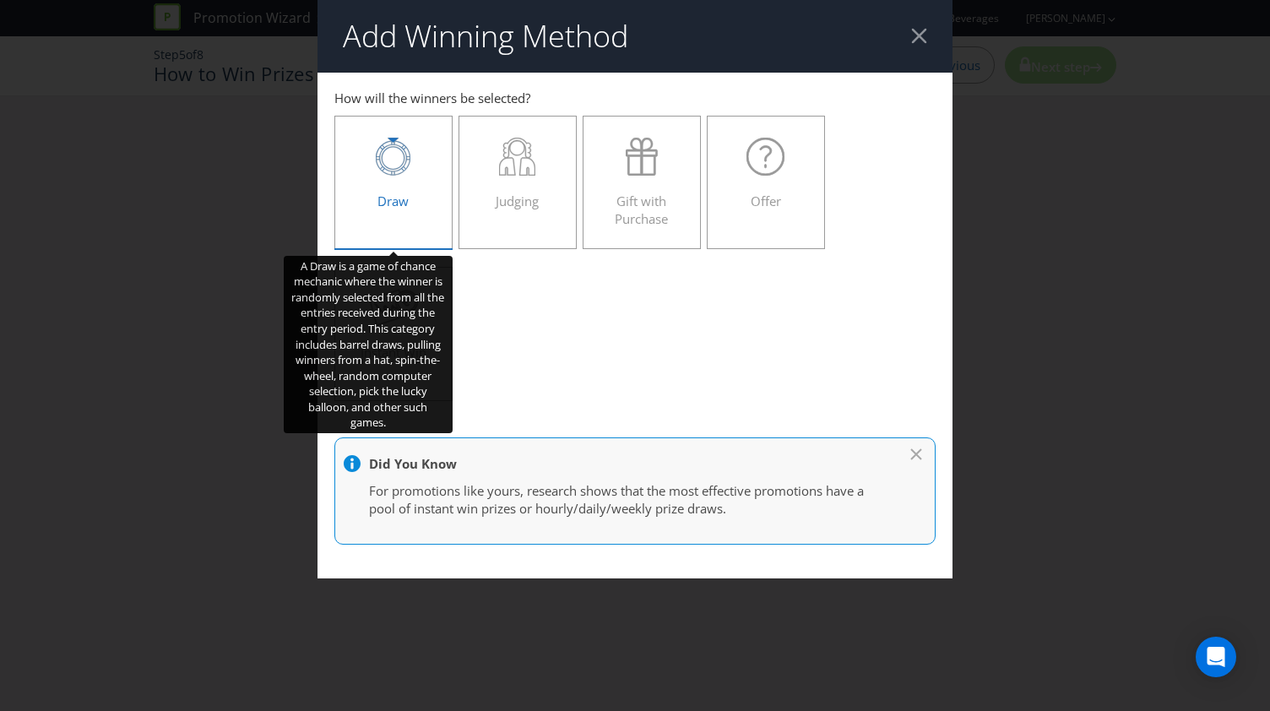
click at [400, 197] on span "Draw" at bounding box center [392, 200] width 31 height 17
click at [0, 0] on input "Draw" at bounding box center [0, 0] width 0 height 0
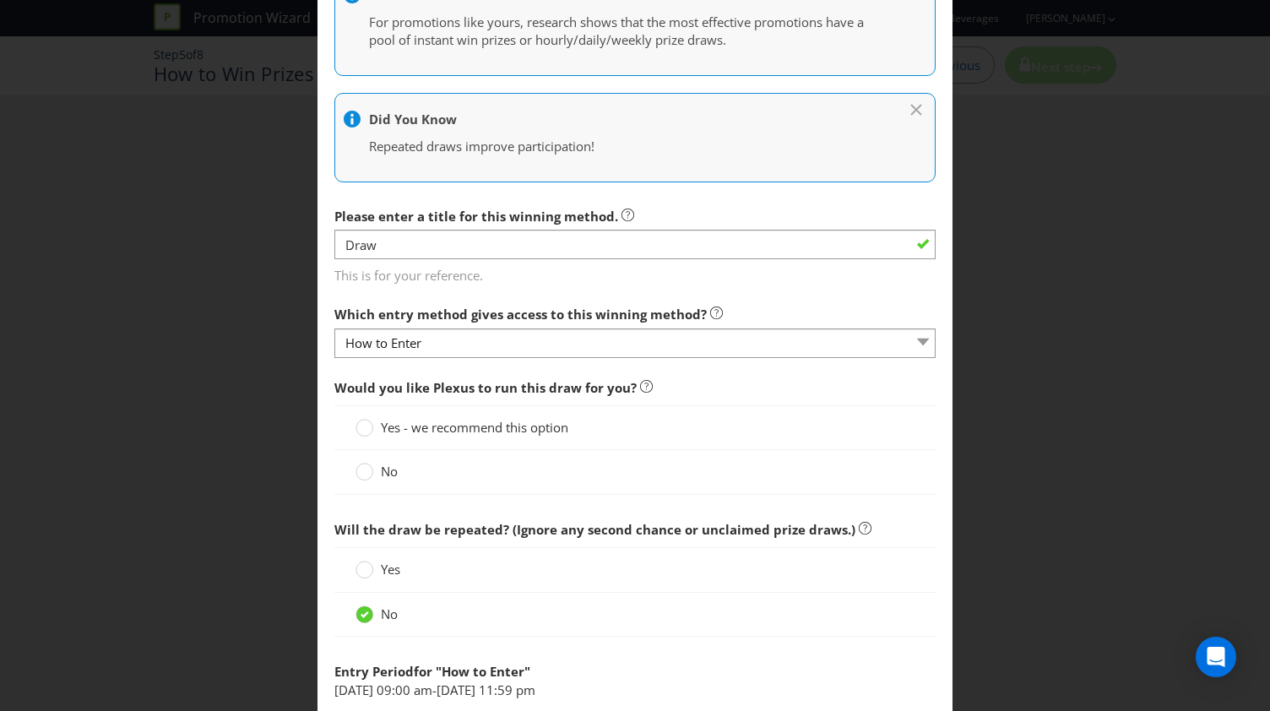
scroll to position [451, 0]
click at [542, 426] on span "Yes - we recommend this option" at bounding box center [474, 426] width 187 height 17
click at [0, 0] on input "Yes - we recommend this option" at bounding box center [0, 0] width 0 height 0
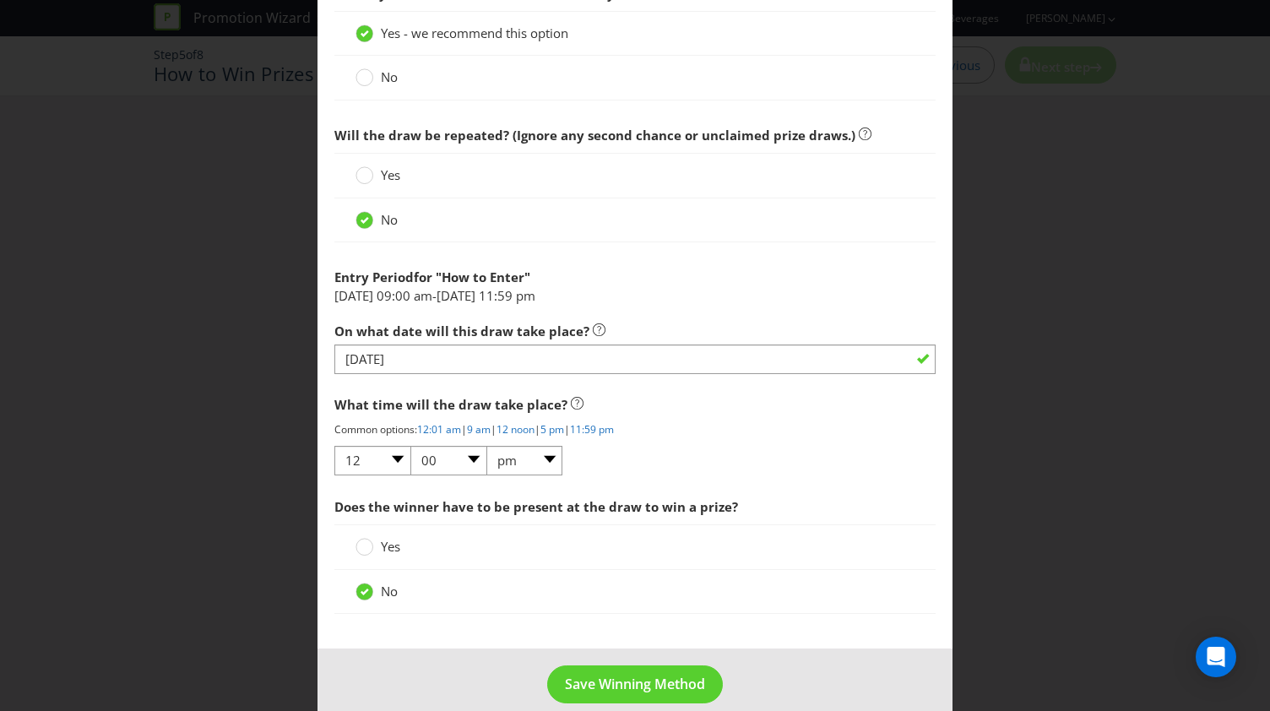
scroll to position [861, 0]
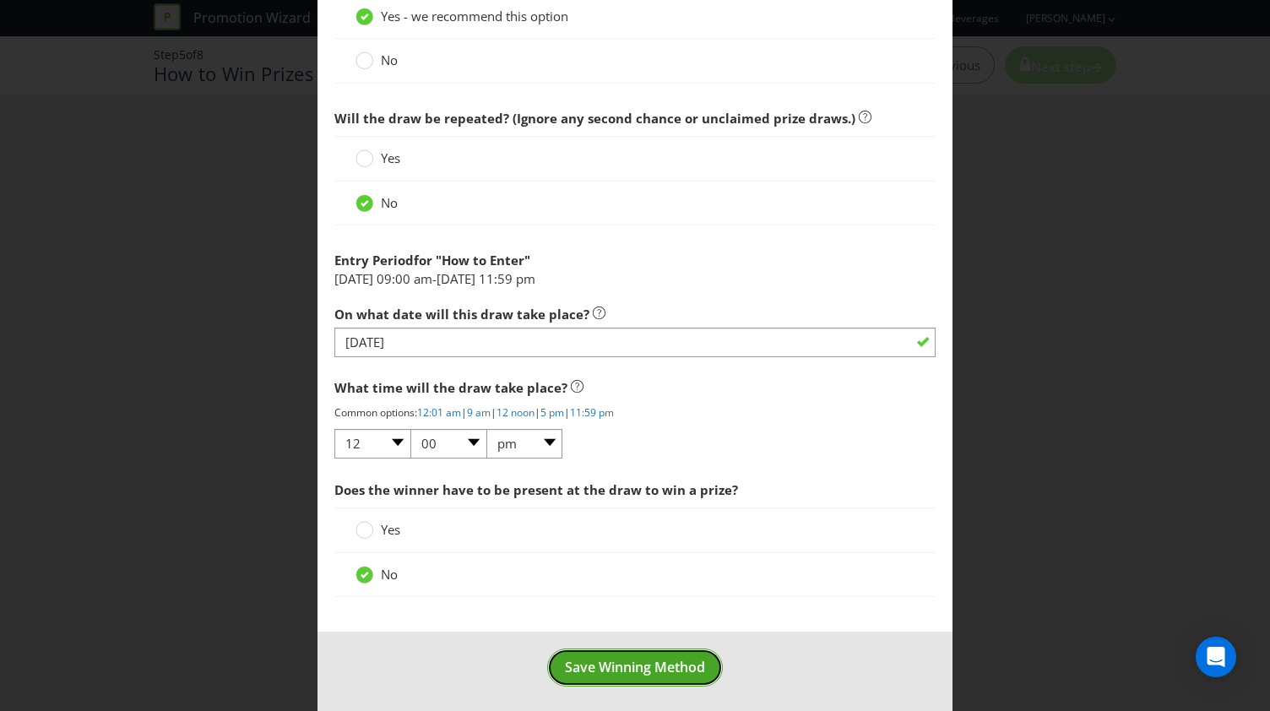
click at [631, 659] on span "Save Winning Method" at bounding box center [635, 667] width 140 height 19
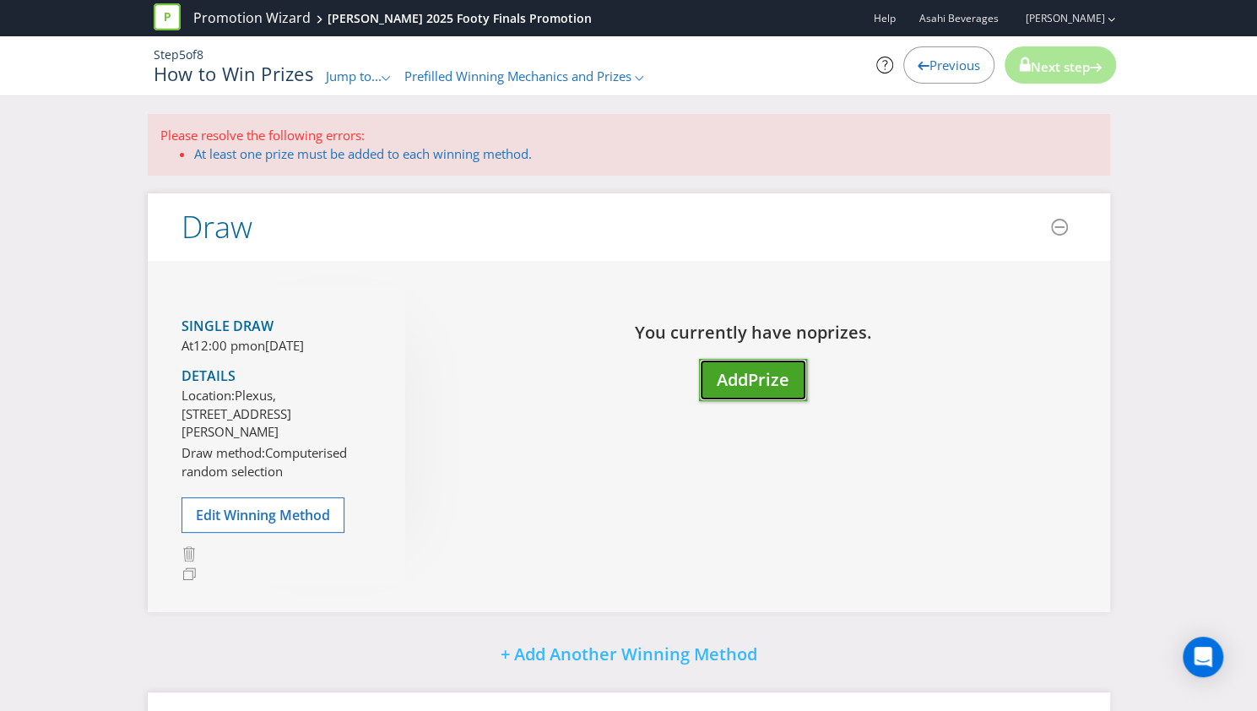
click at [756, 374] on span "Prize" at bounding box center [768, 379] width 41 height 23
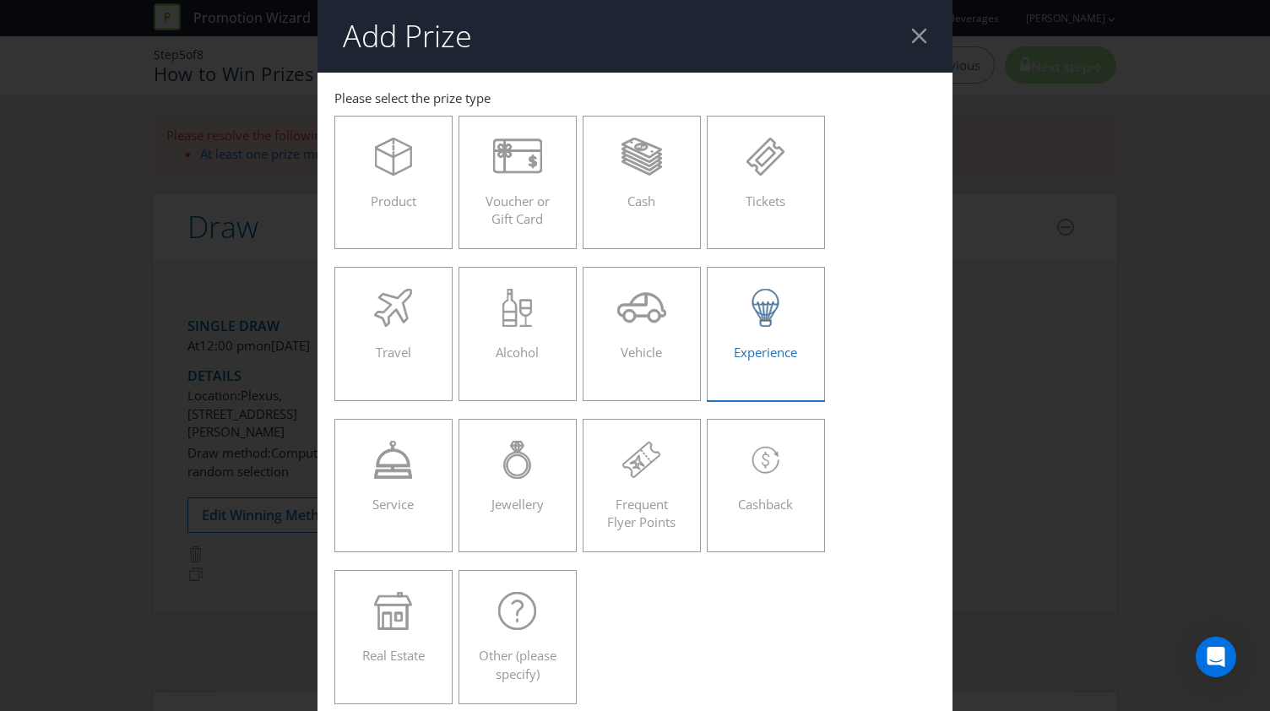
click at [783, 323] on div at bounding box center [765, 308] width 83 height 38
click at [0, 0] on input "Experience" at bounding box center [0, 0] width 0 height 0
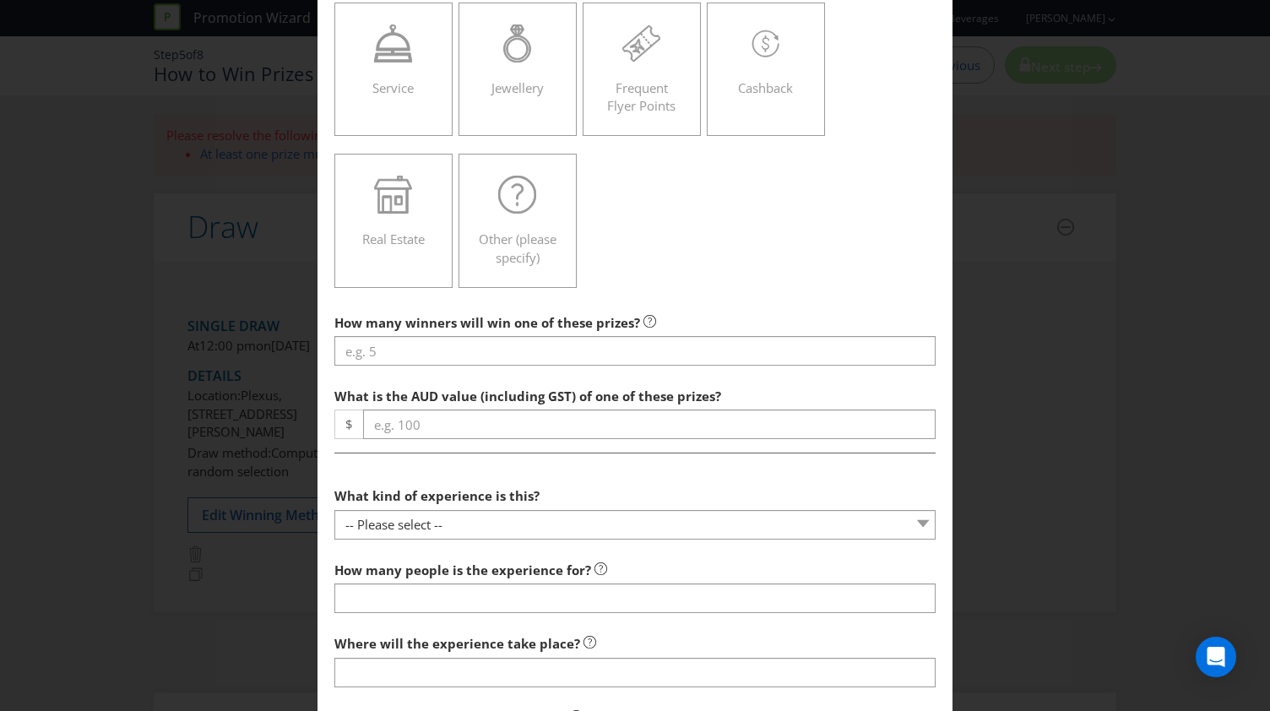
scroll to position [422, 0]
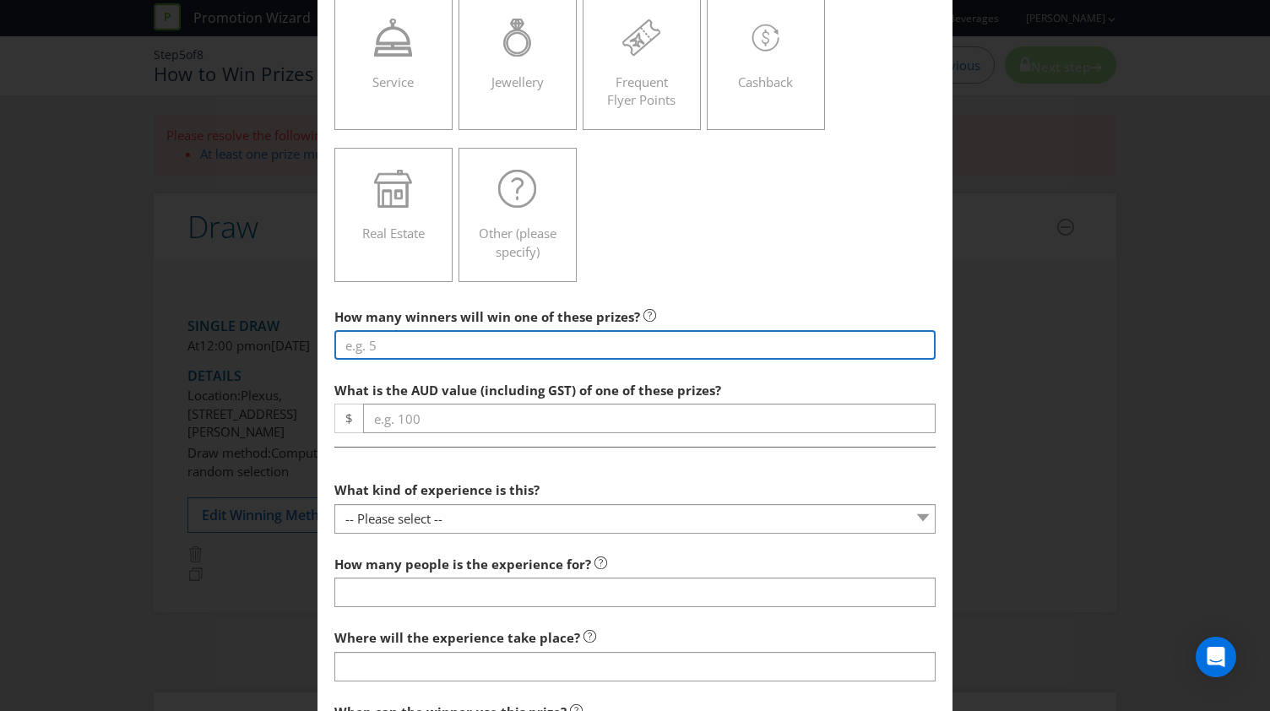
click at [501, 350] on input "number" at bounding box center [634, 345] width 601 height 30
type input "1"
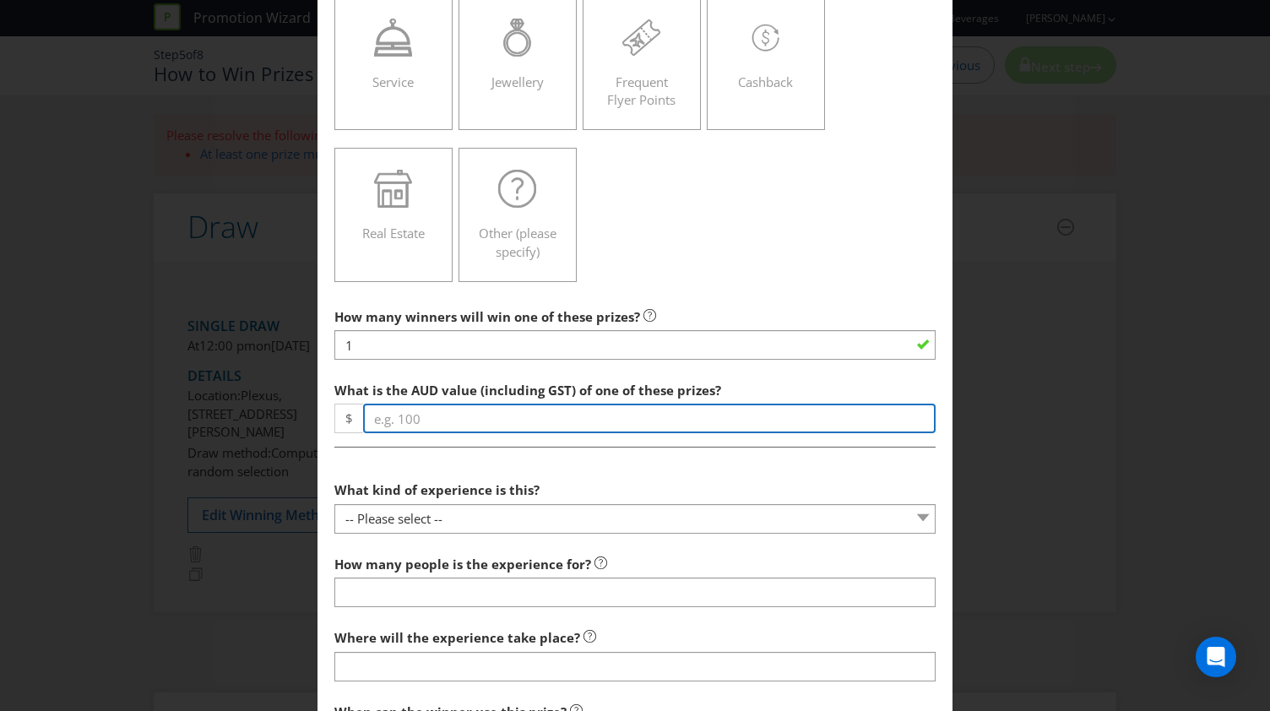
click at [453, 415] on input "number" at bounding box center [649, 419] width 572 height 30
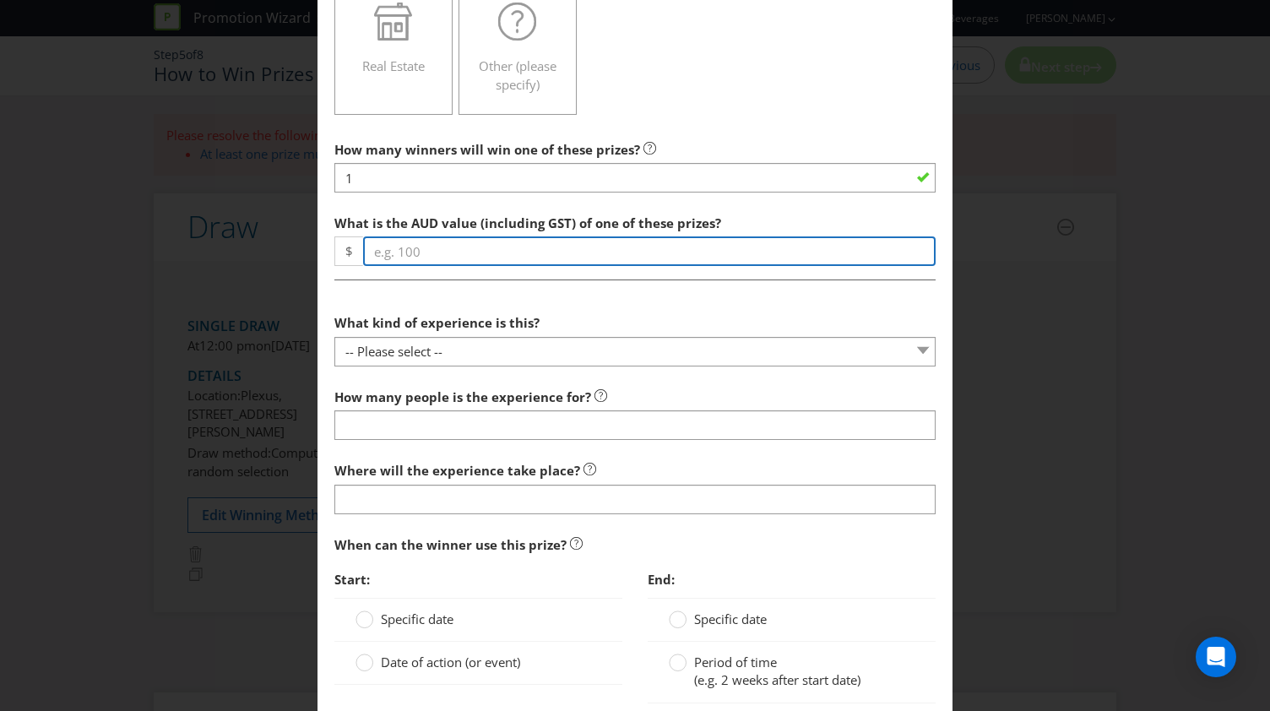
scroll to position [591, 0]
type input "10000"
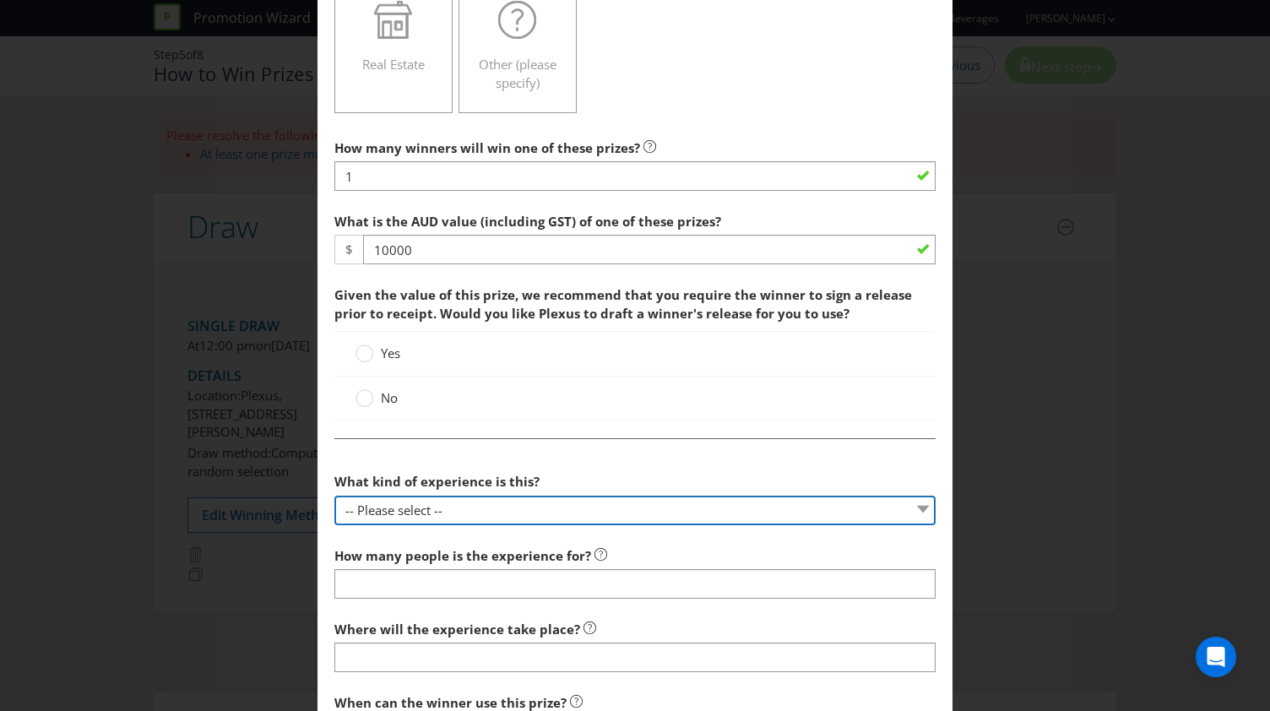
click at [593, 352] on div "How many winners will win one of these prizes? 1 What is the AUD value (includi…" at bounding box center [634, 621] width 601 height 980
select select "ACTIVITIES"
click at [334, 496] on select "-- Please select -- Dining Wellness Celebrity Encounter Activities and Sports O…" at bounding box center [634, 511] width 601 height 30
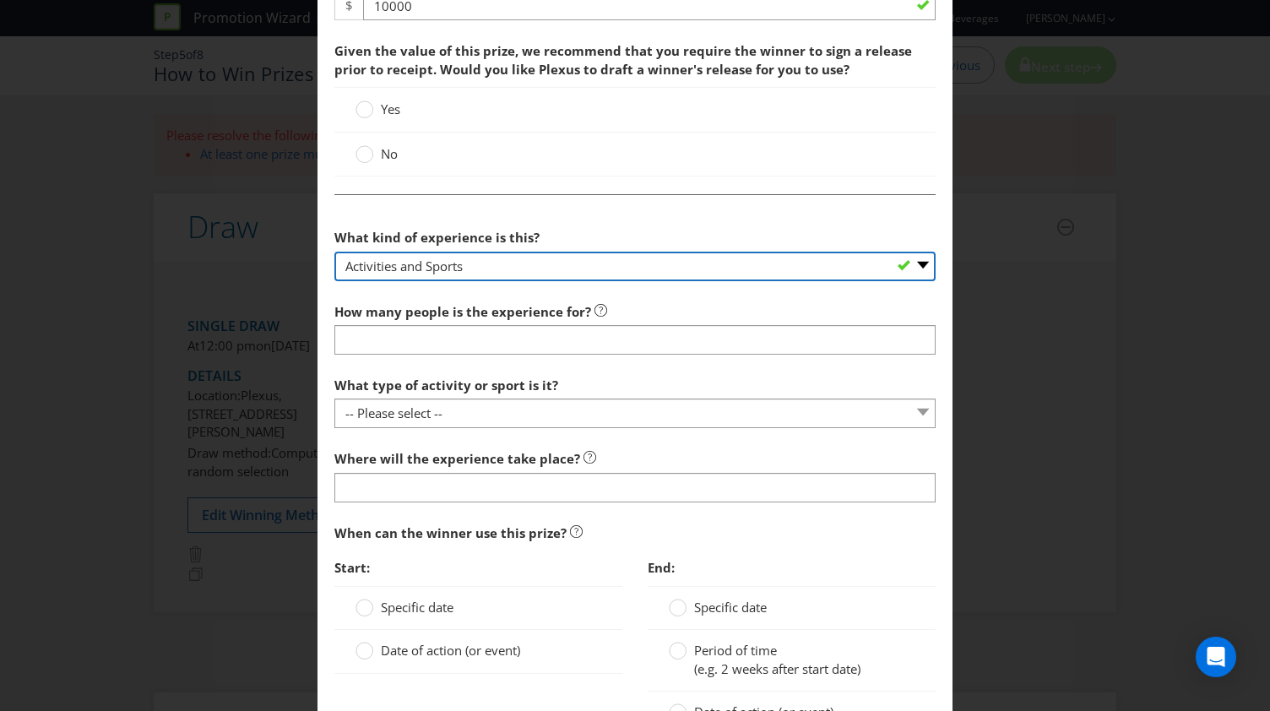
scroll to position [844, 0]
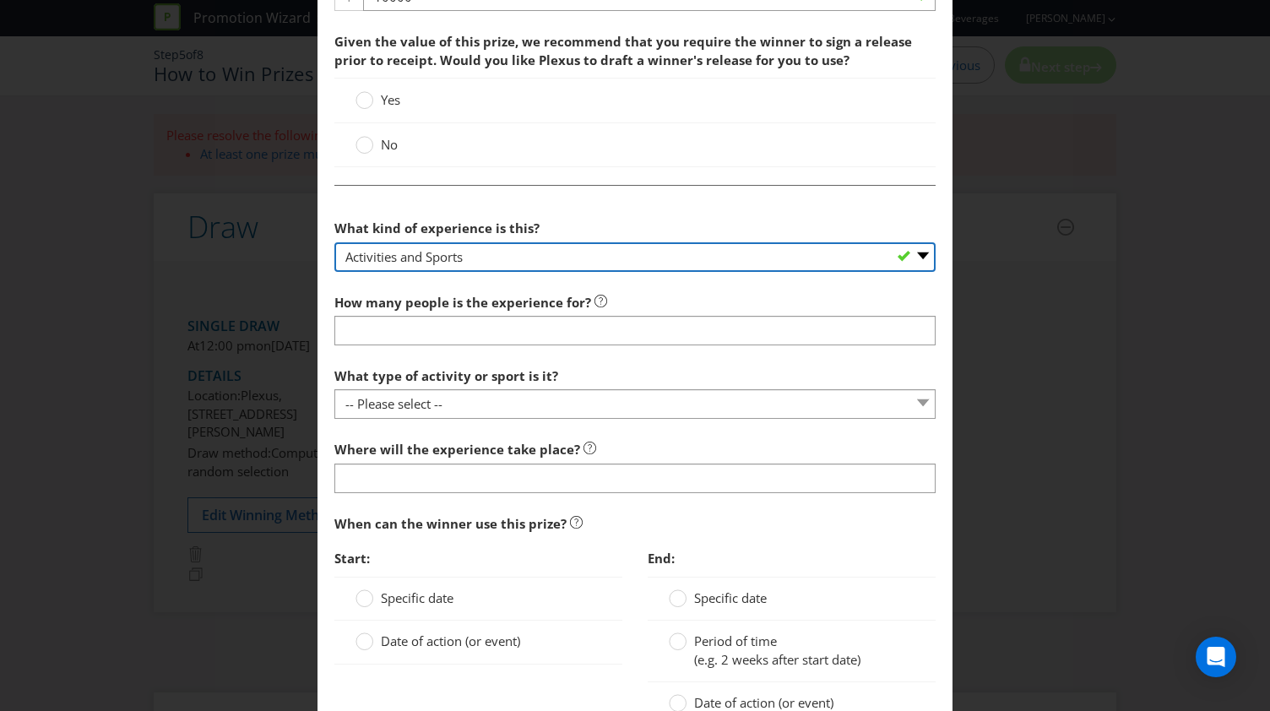
click at [507, 256] on select "-- Please select -- Dining Wellness Celebrity Encounter Activities and Sports O…" at bounding box center [634, 257] width 601 height 30
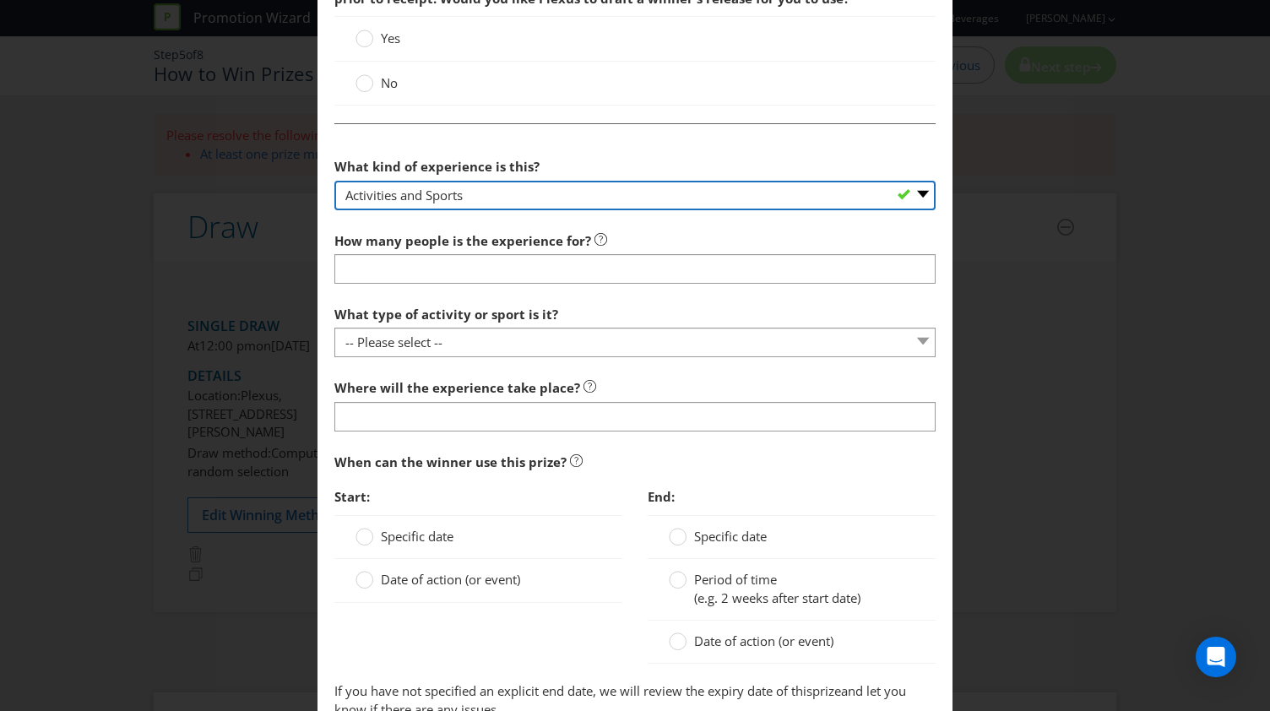
scroll to position [929, 0]
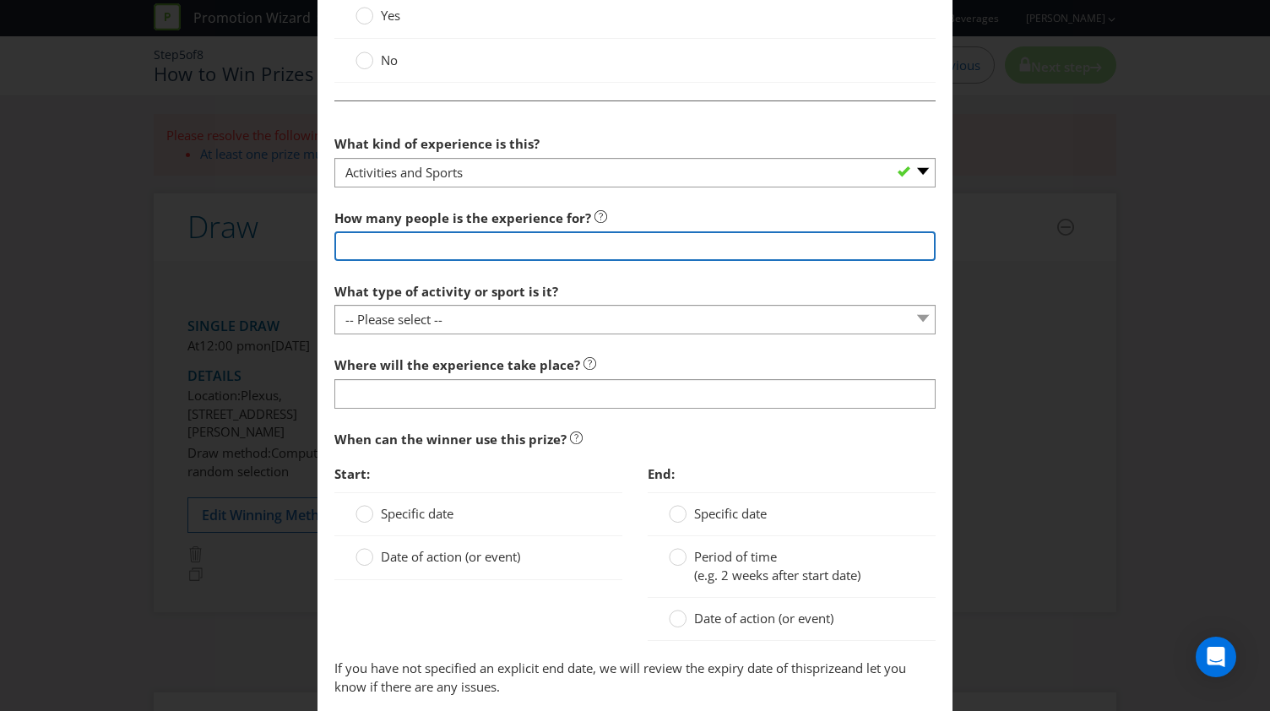
click at [428, 247] on input "number" at bounding box center [634, 246] width 601 height 30
type input "4"
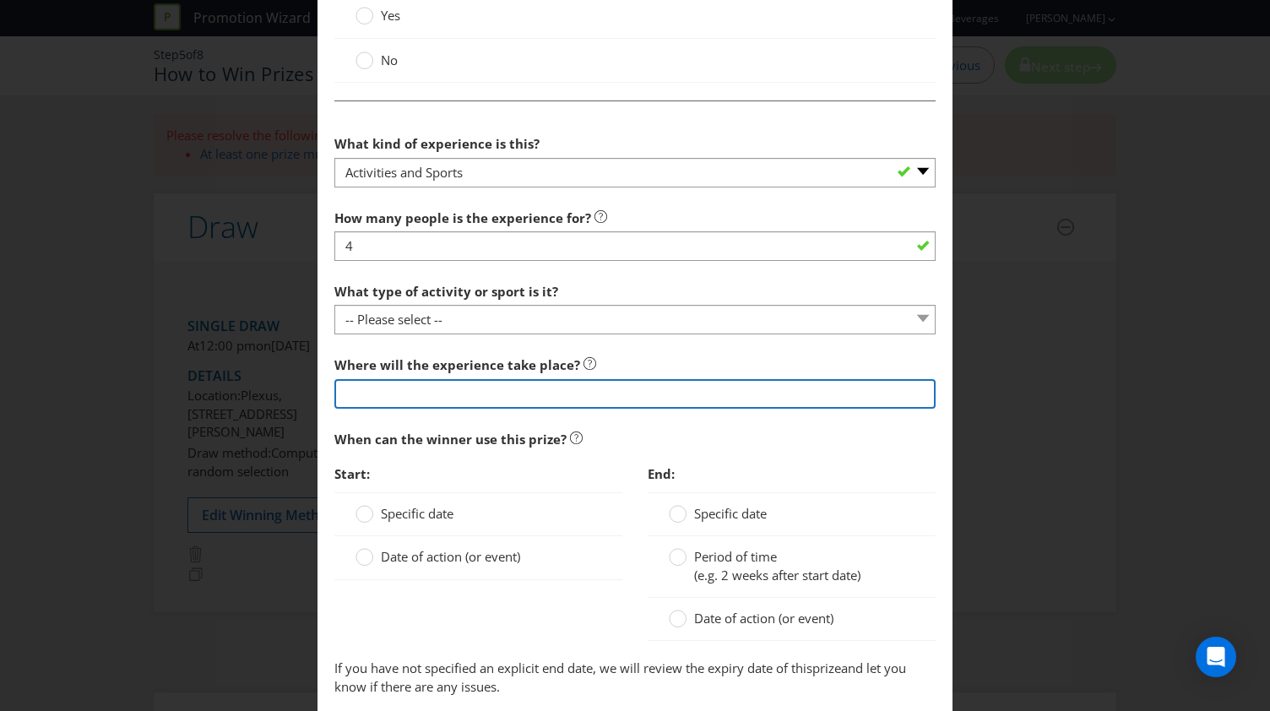
click at [437, 389] on input "text" at bounding box center [634, 394] width 601 height 30
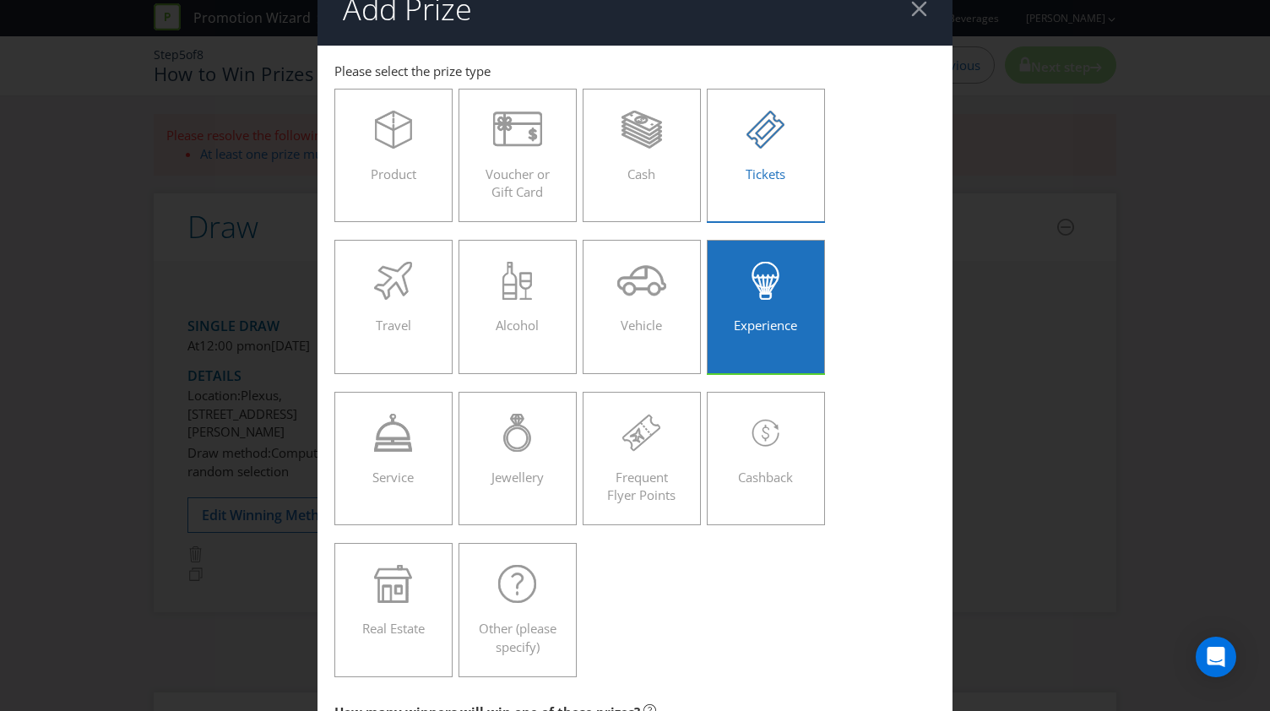
scroll to position [26, 0]
click at [790, 165] on div "Tickets" at bounding box center [765, 149] width 83 height 76
click at [0, 0] on input "Tickets" at bounding box center [0, 0] width 0 height 0
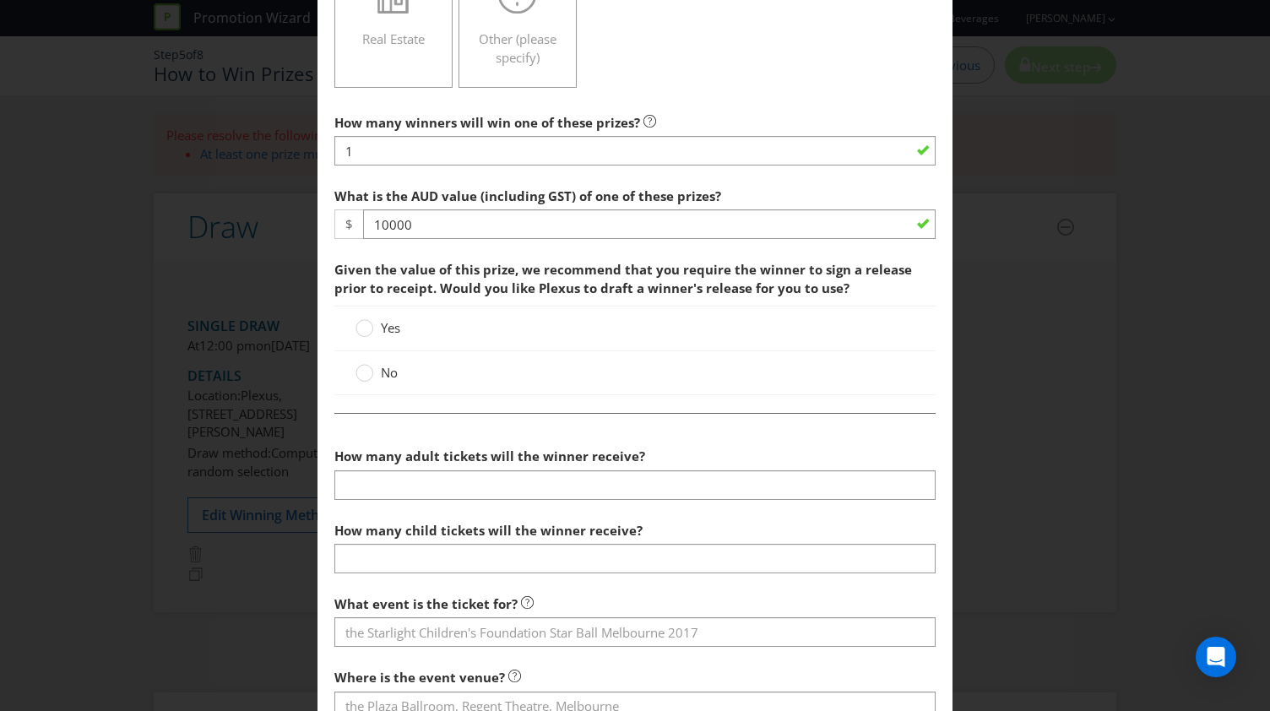
scroll to position [617, 0]
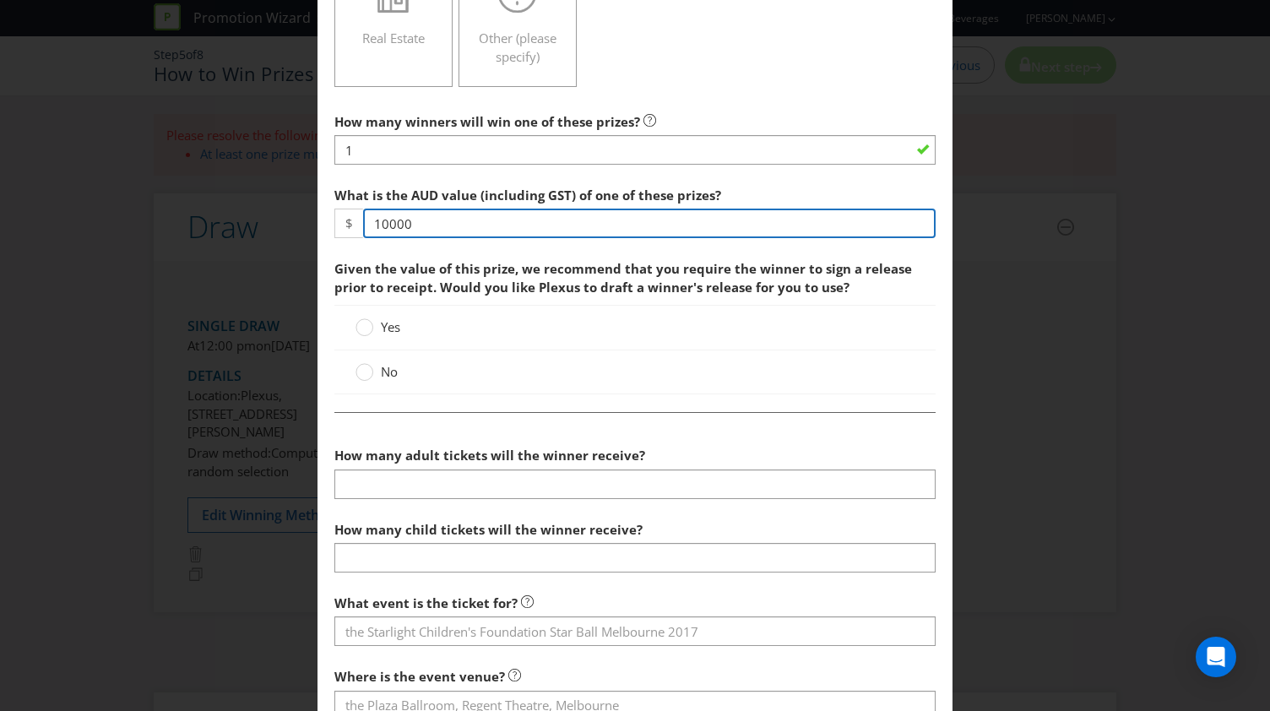
click at [407, 222] on input "10000" at bounding box center [649, 224] width 572 height 30
type input "1000"
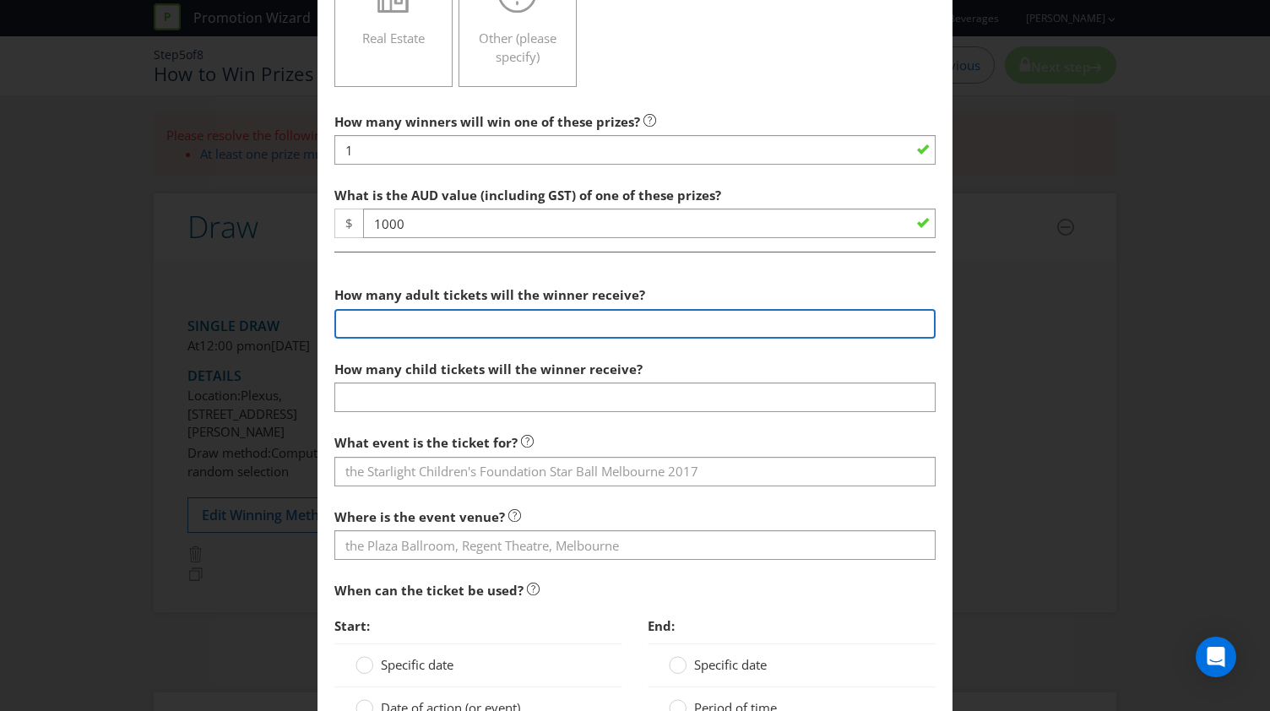
click at [441, 315] on input "number" at bounding box center [634, 324] width 601 height 30
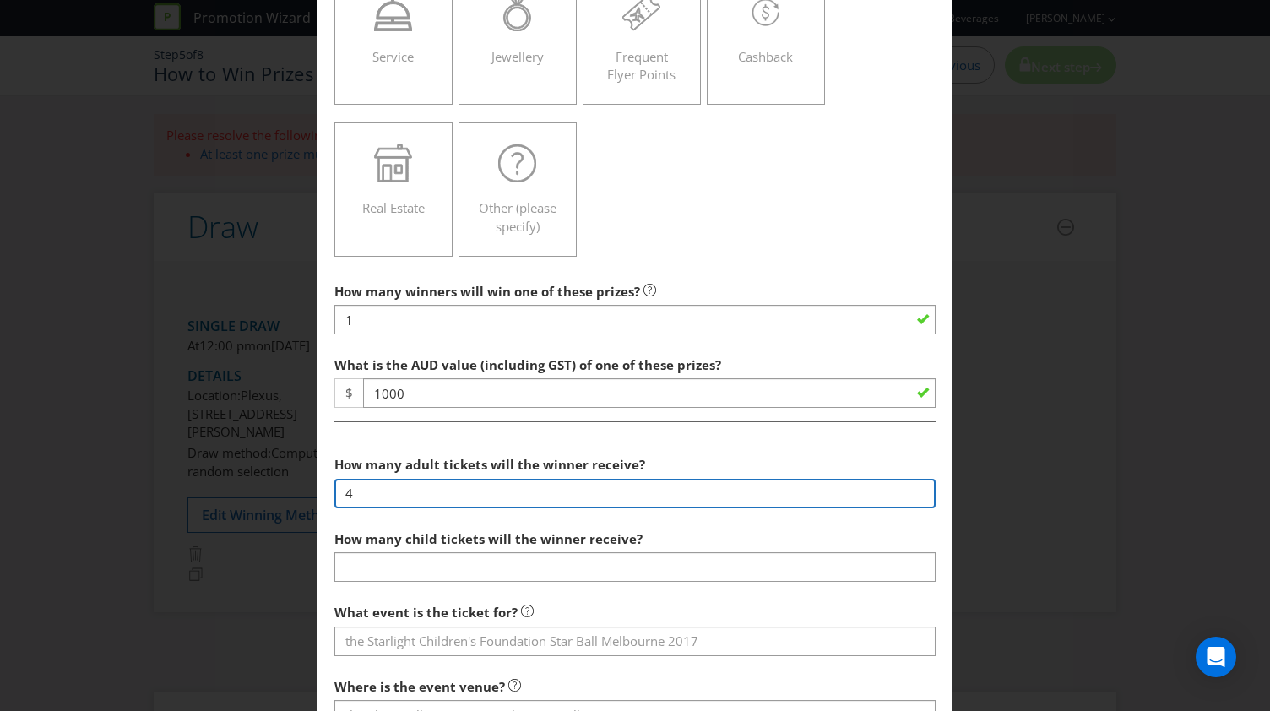
scroll to position [111, 0]
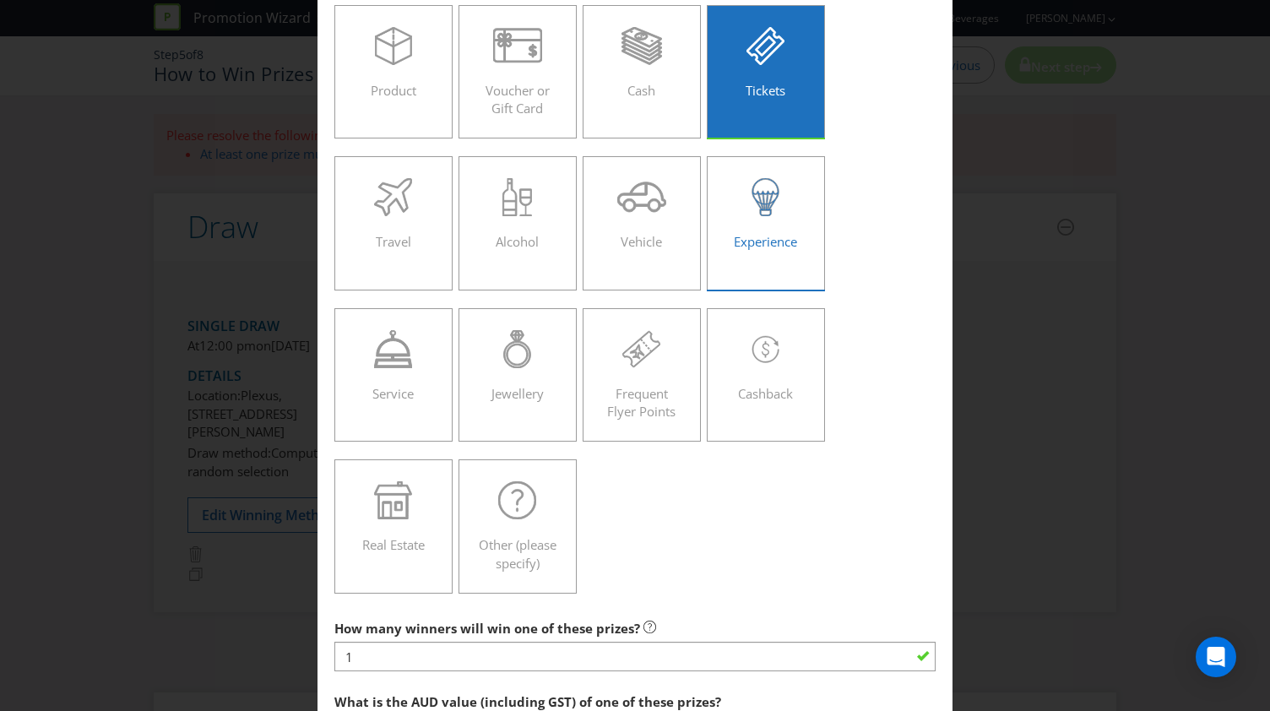
type input "4"
click at [781, 224] on div "Experience" at bounding box center [765, 216] width 83 height 76
click at [0, 0] on input "Experience" at bounding box center [0, 0] width 0 height 0
type input "4"
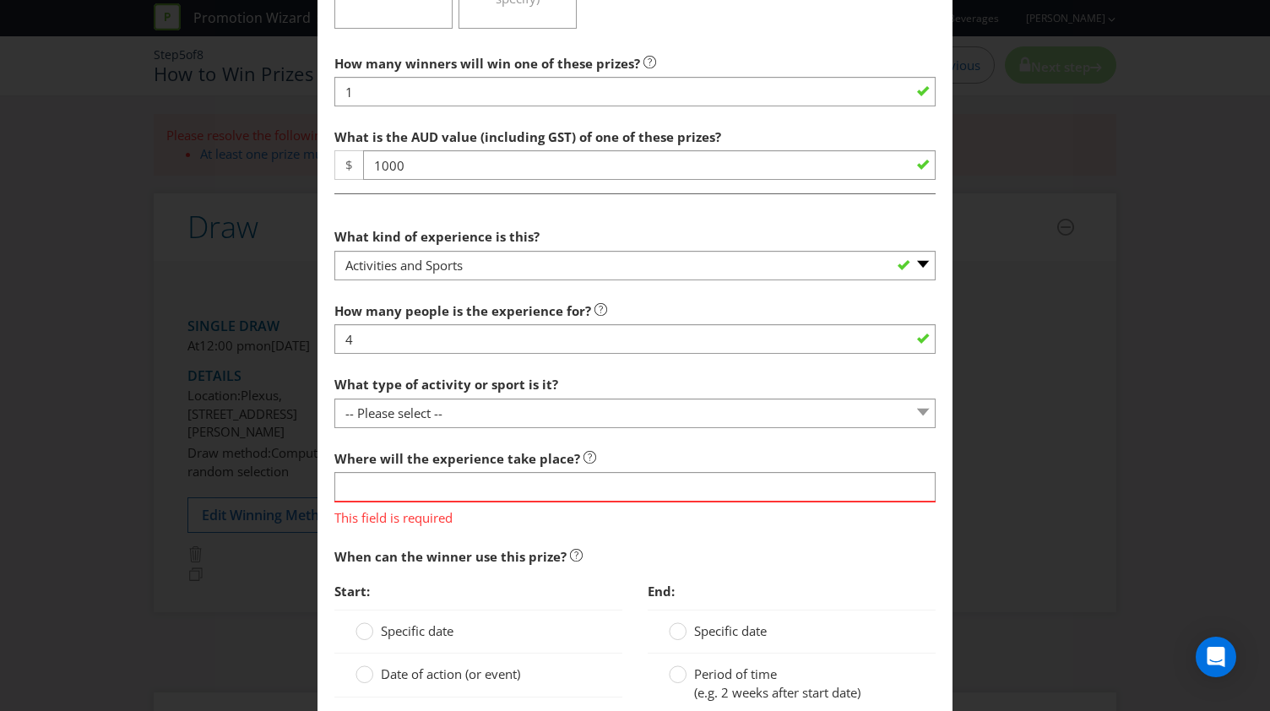
scroll to position [702, 0]
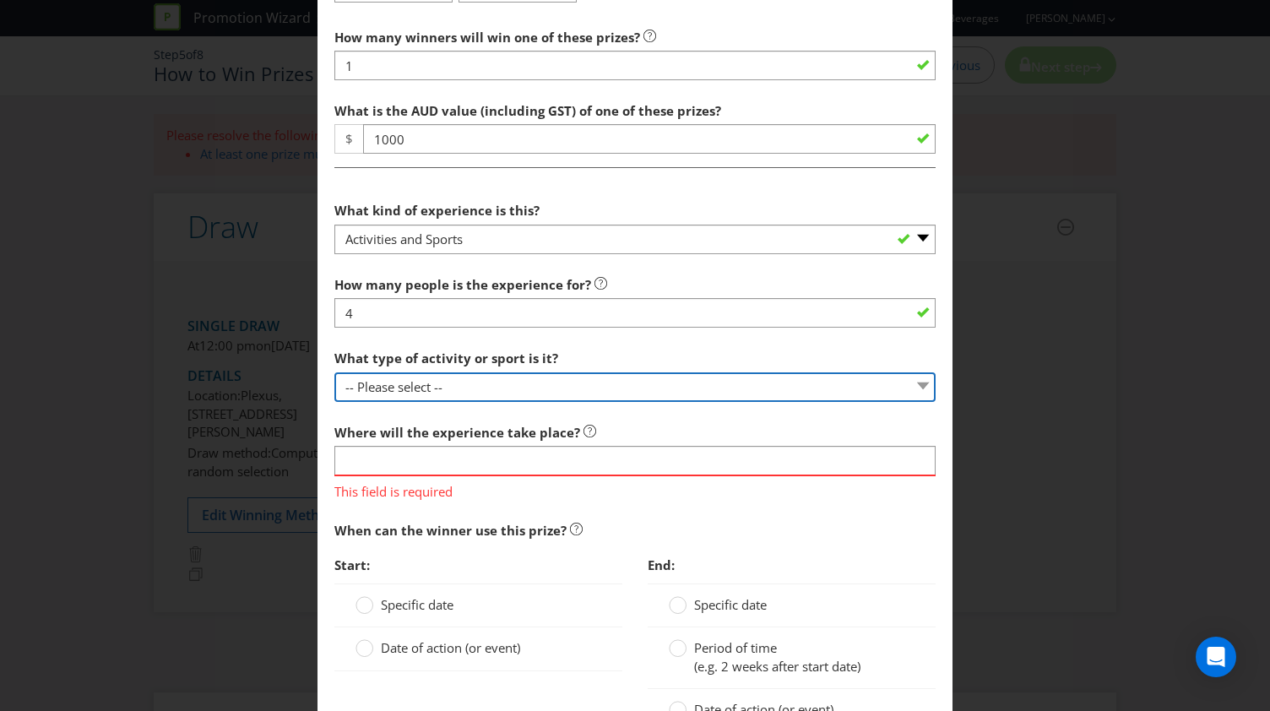
click at [429, 386] on select "-- Please select -- Land sports (please specify) Water sports Snow sports (plea…" at bounding box center [634, 387] width 601 height 30
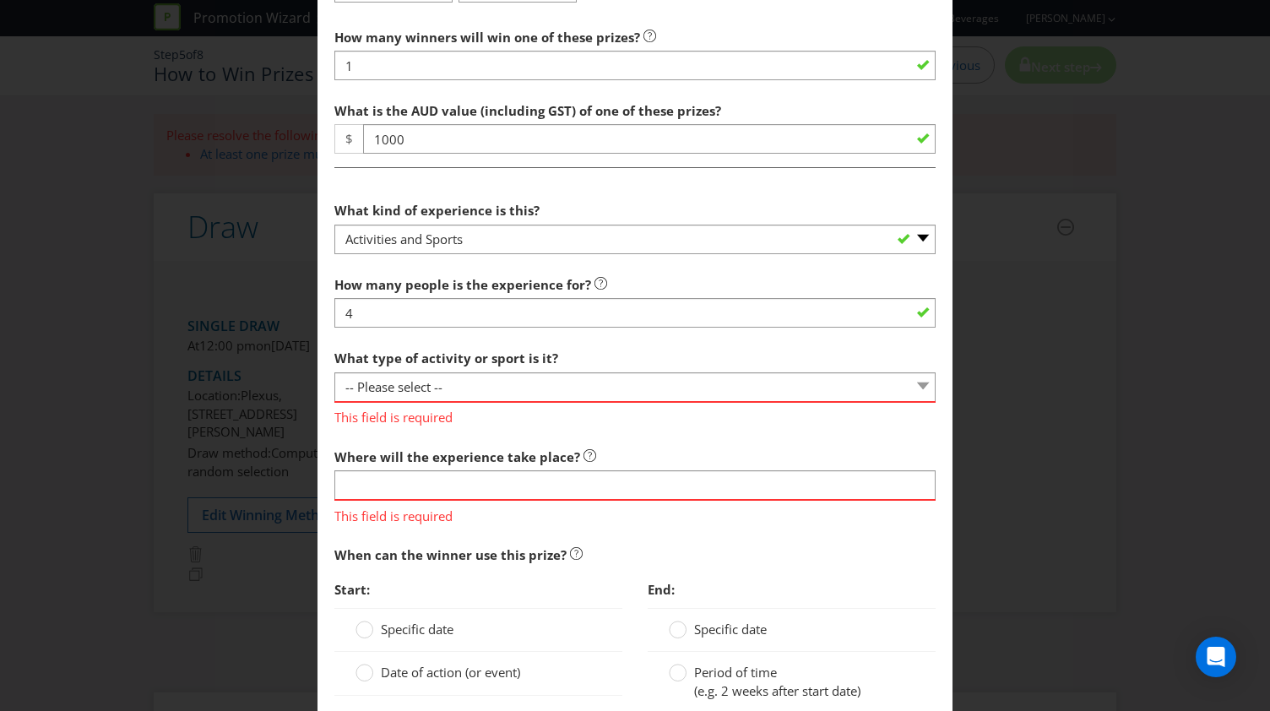
click at [659, 257] on section "What kind of experience is this? -- Please select -- Dining Wellness Celebrity …" at bounding box center [634, 502] width 601 height 618
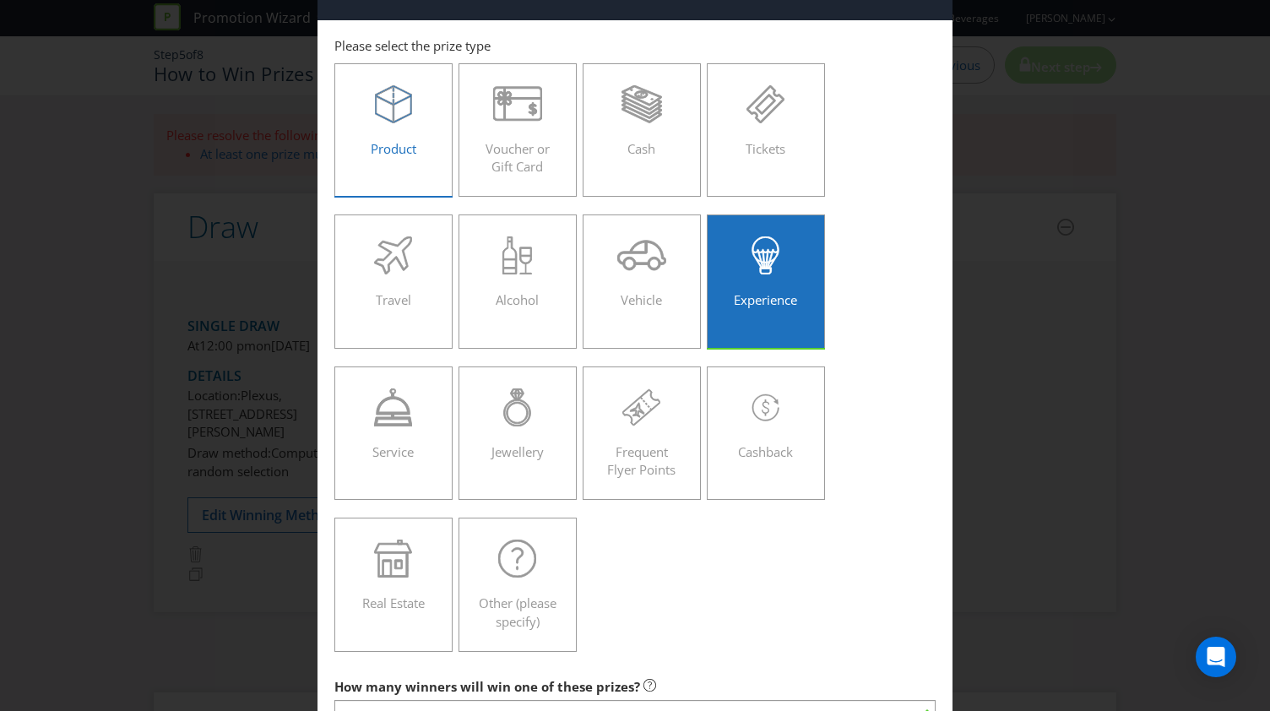
scroll to position [26, 0]
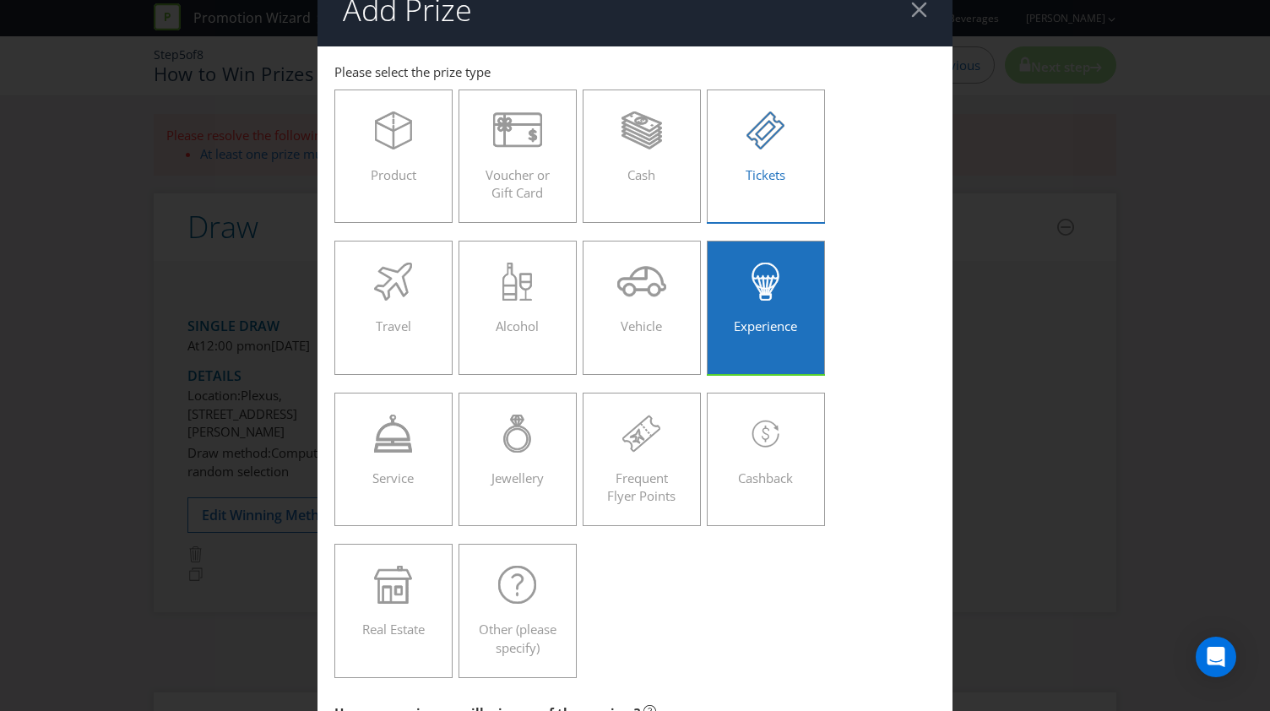
click at [760, 156] on div "Tickets" at bounding box center [765, 149] width 83 height 76
click at [0, 0] on input "Tickets" at bounding box center [0, 0] width 0 height 0
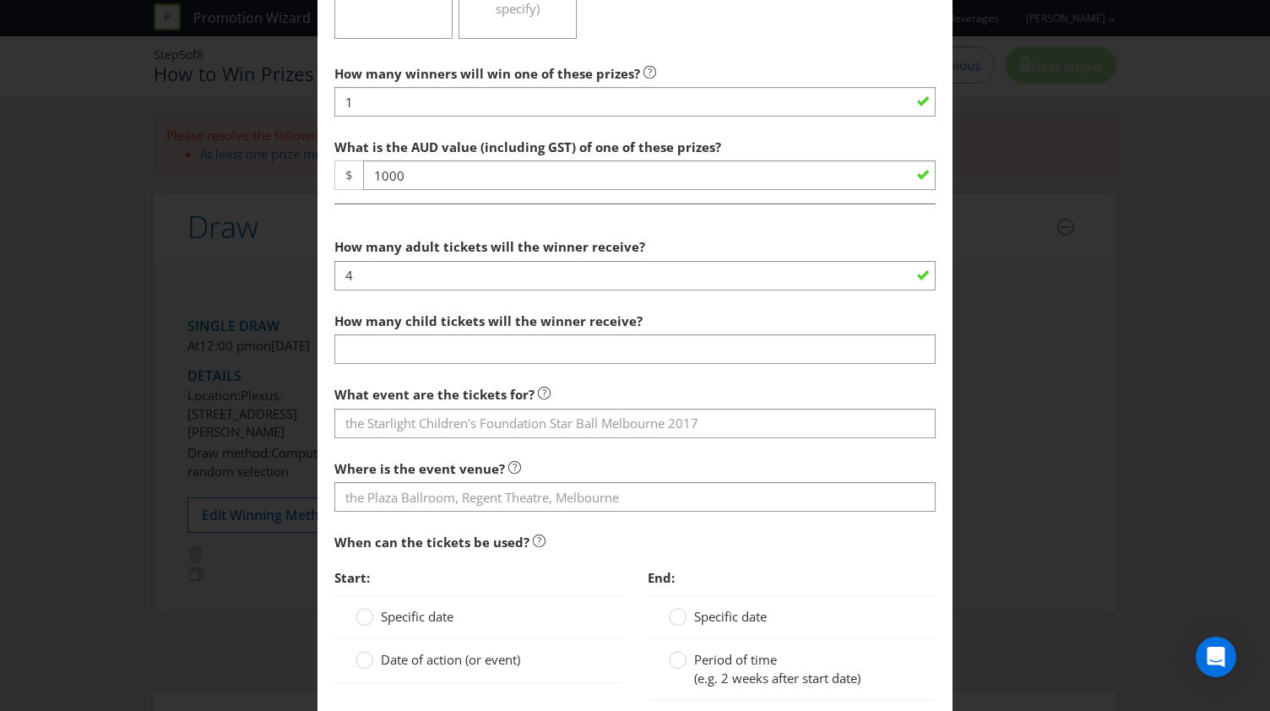
scroll to position [702, 0]
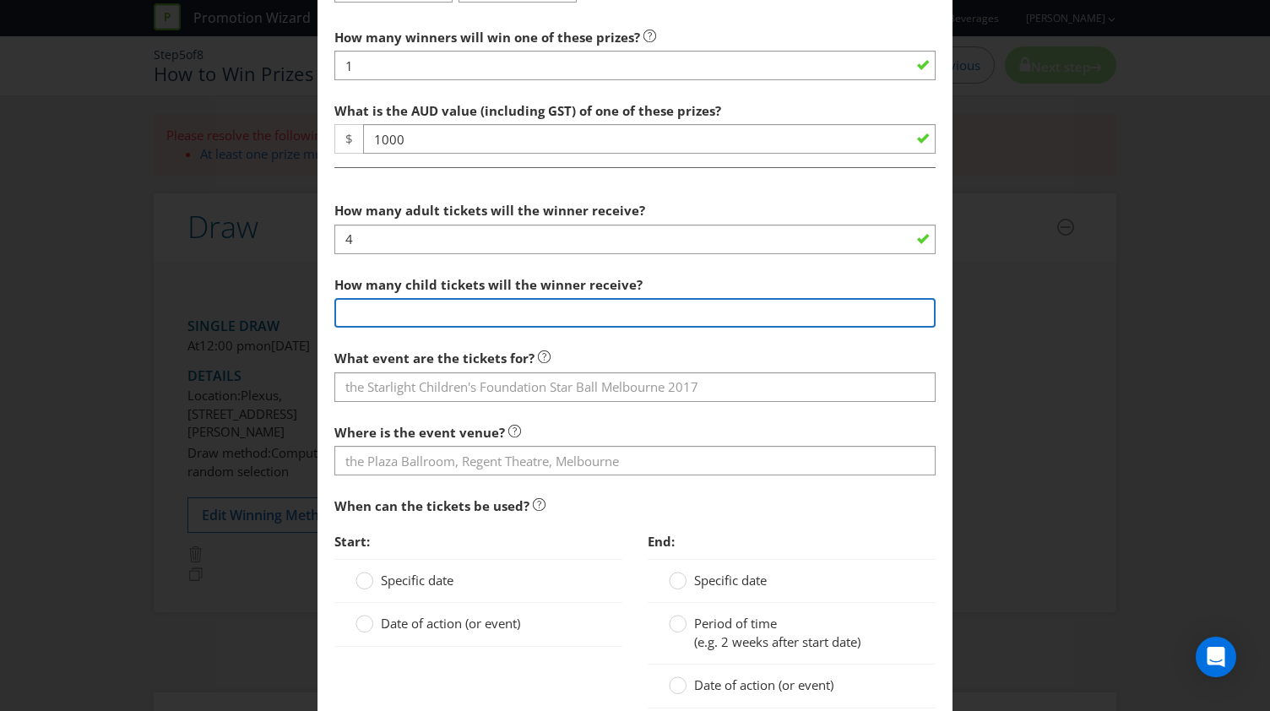
click at [398, 320] on input "number" at bounding box center [634, 313] width 601 height 30
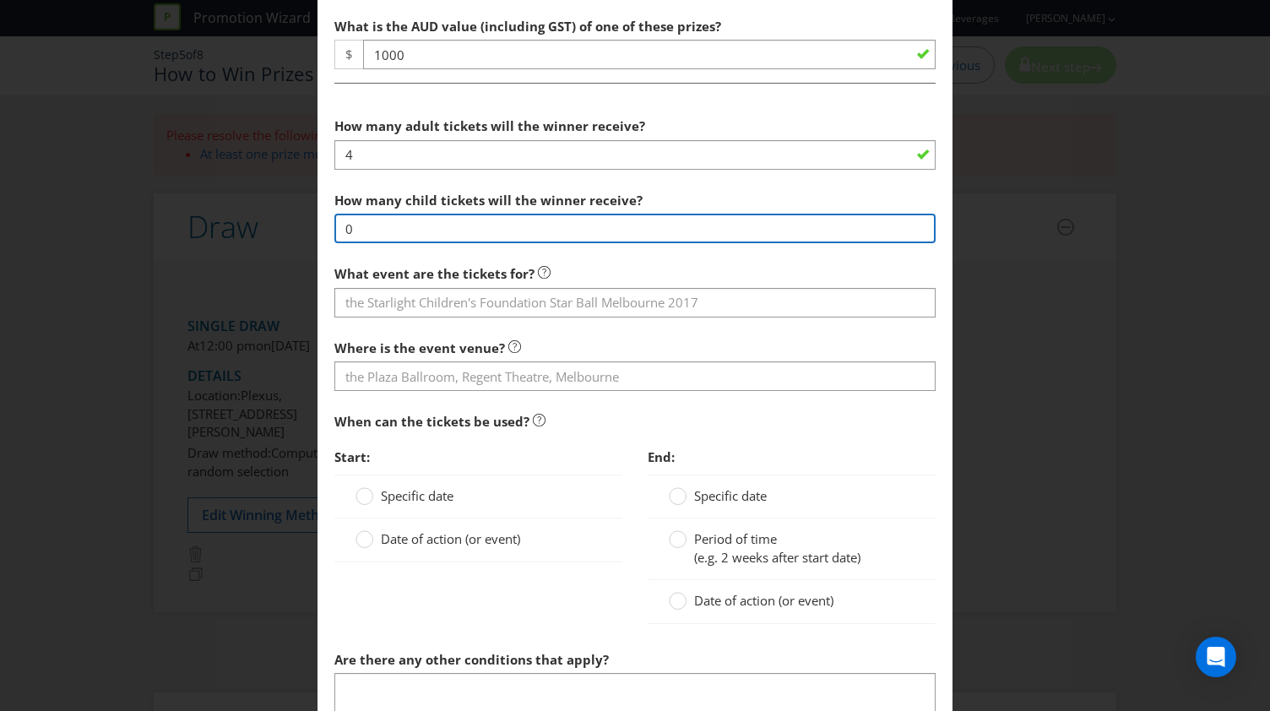
type input "0"
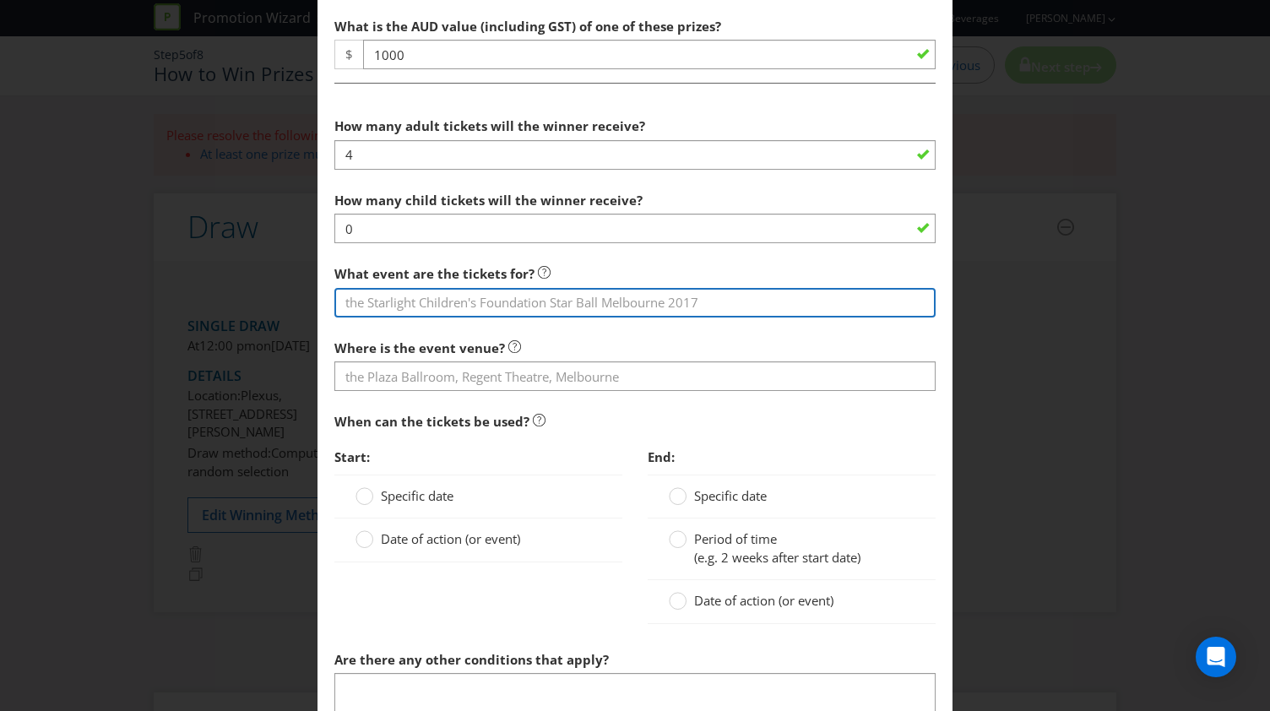
click at [398, 307] on input "text" at bounding box center [634, 303] width 601 height 30
drag, startPoint x: 349, startPoint y: 301, endPoint x: 288, endPoint y: 306, distance: 61.0
click at [288, 306] on div "Add Prize Victoria Please select the prize type Product Voucher or Gift Card Ca…" at bounding box center [635, 355] width 1270 height 711
click at [380, 297] on input "Double pass for a premium experience on Day 1 or Day 2 of the 2024/25 Australia…" at bounding box center [634, 303] width 601 height 30
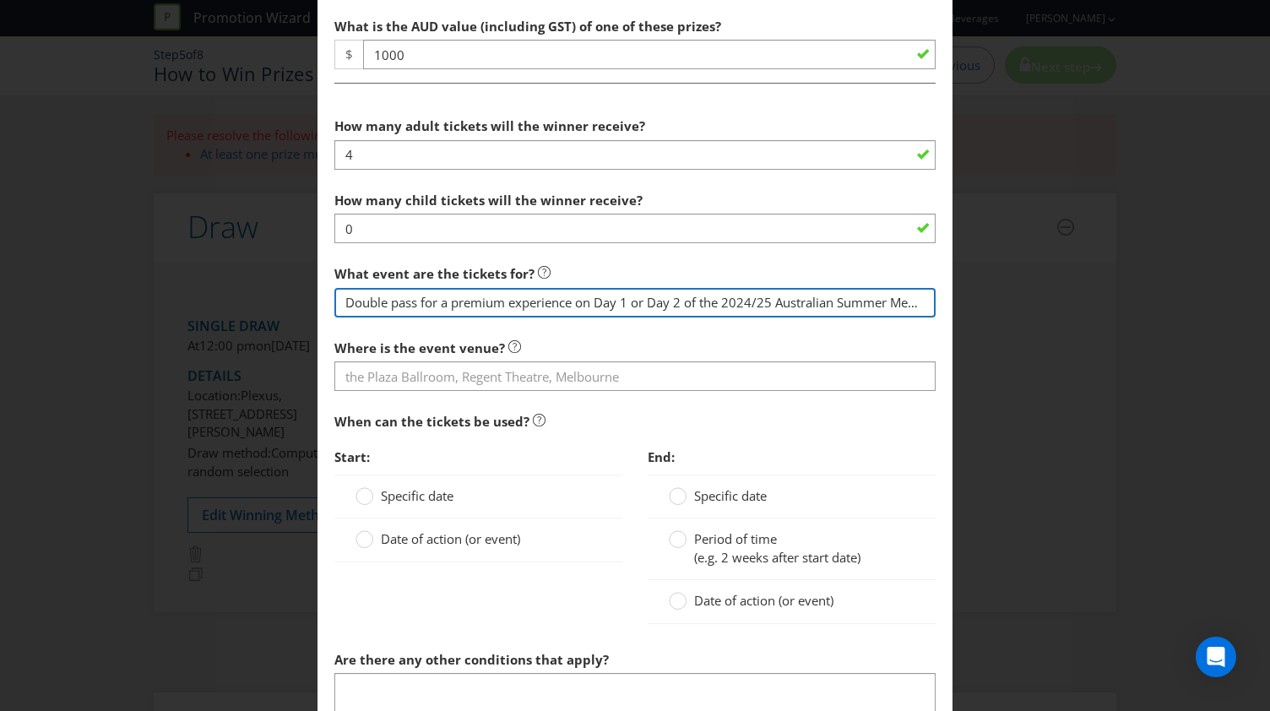
scroll to position [0, 236]
drag, startPoint x: 447, startPoint y: 299, endPoint x: 1276, endPoint y: 305, distance: 829.1
click at [1269, 305] on html "Promotion Wizard [PERSON_NAME] 2025 Footy Finals Promotion Help Asahi Beverages…" at bounding box center [635, 355] width 1270 height 711
click at [349, 298] on input "Double pass for a" at bounding box center [634, 303] width 601 height 30
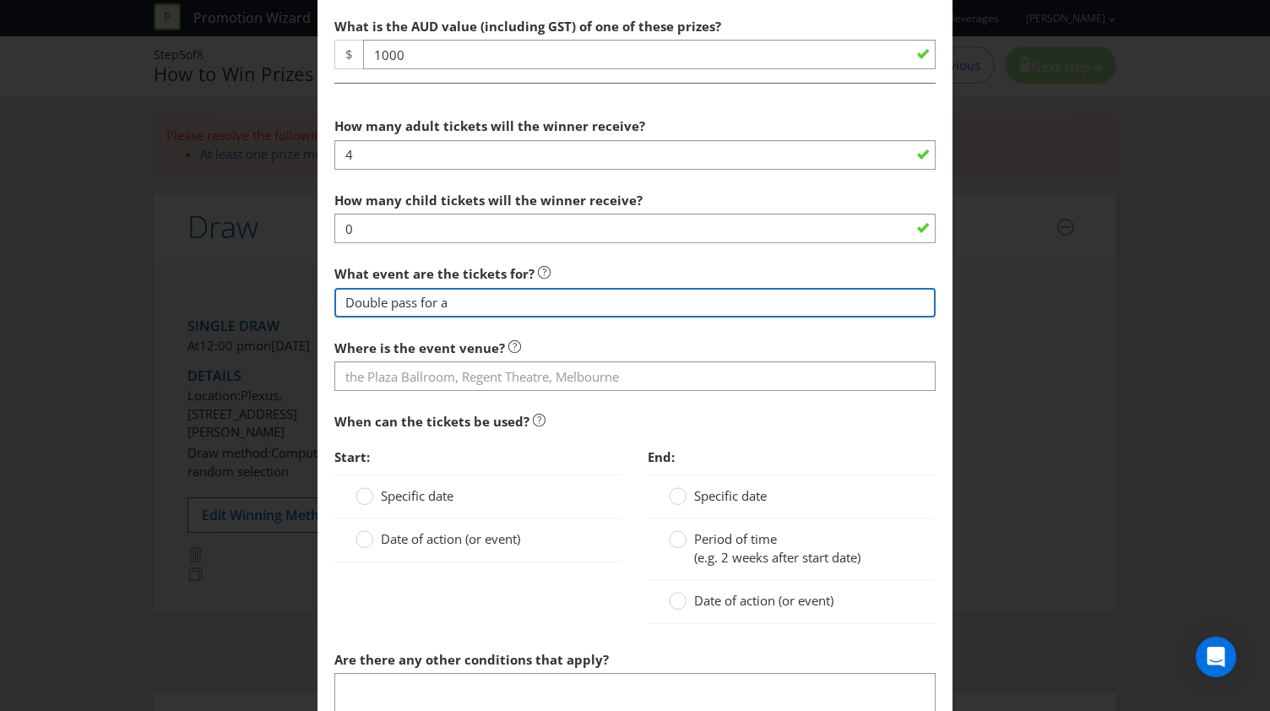
click at [339, 301] on input "Double pass for a" at bounding box center [634, 303] width 601 height 30
click at [490, 304] on input "2x Double pass for a" at bounding box center [634, 303] width 601 height 30
paste input "corporate hospitality experience for the Prelim Finals"
type input "2x Double pass for a corporate hospitality experience for the Prelim Finals for…"
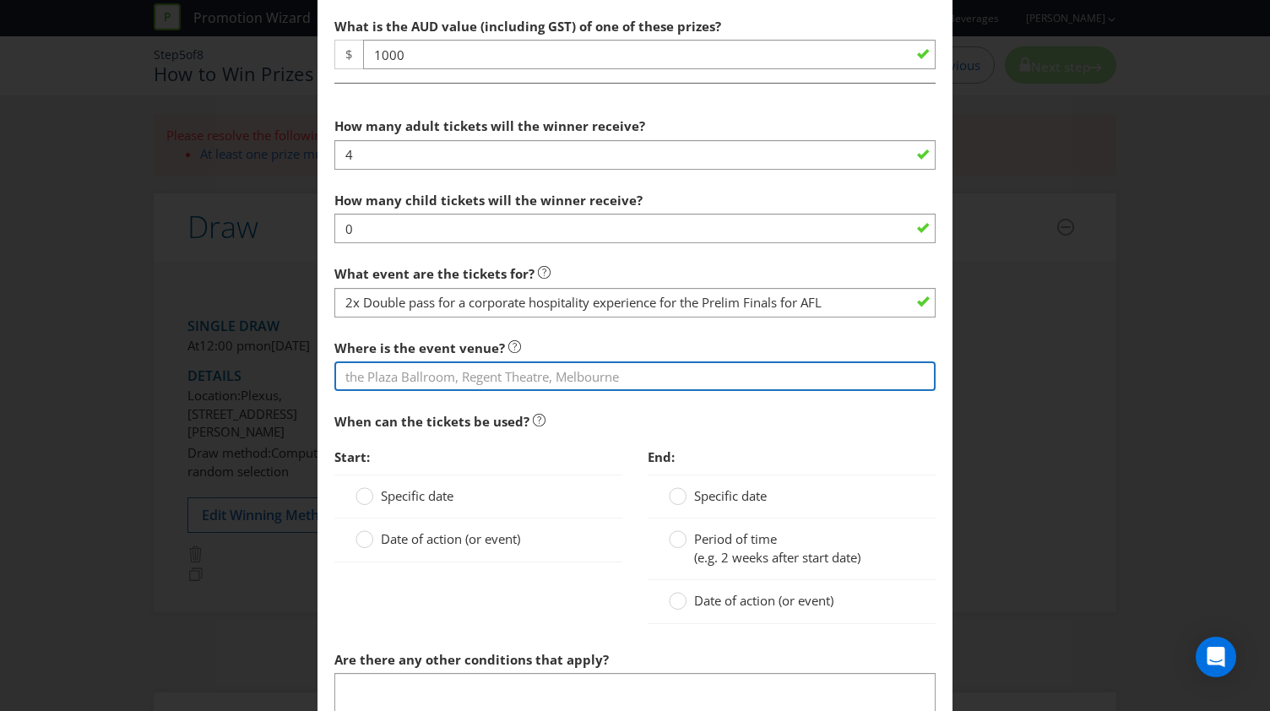
drag, startPoint x: 453, startPoint y: 369, endPoint x: 933, endPoint y: 344, distance: 480.1
click at [453, 369] on input "text" at bounding box center [634, 376] width 601 height 30
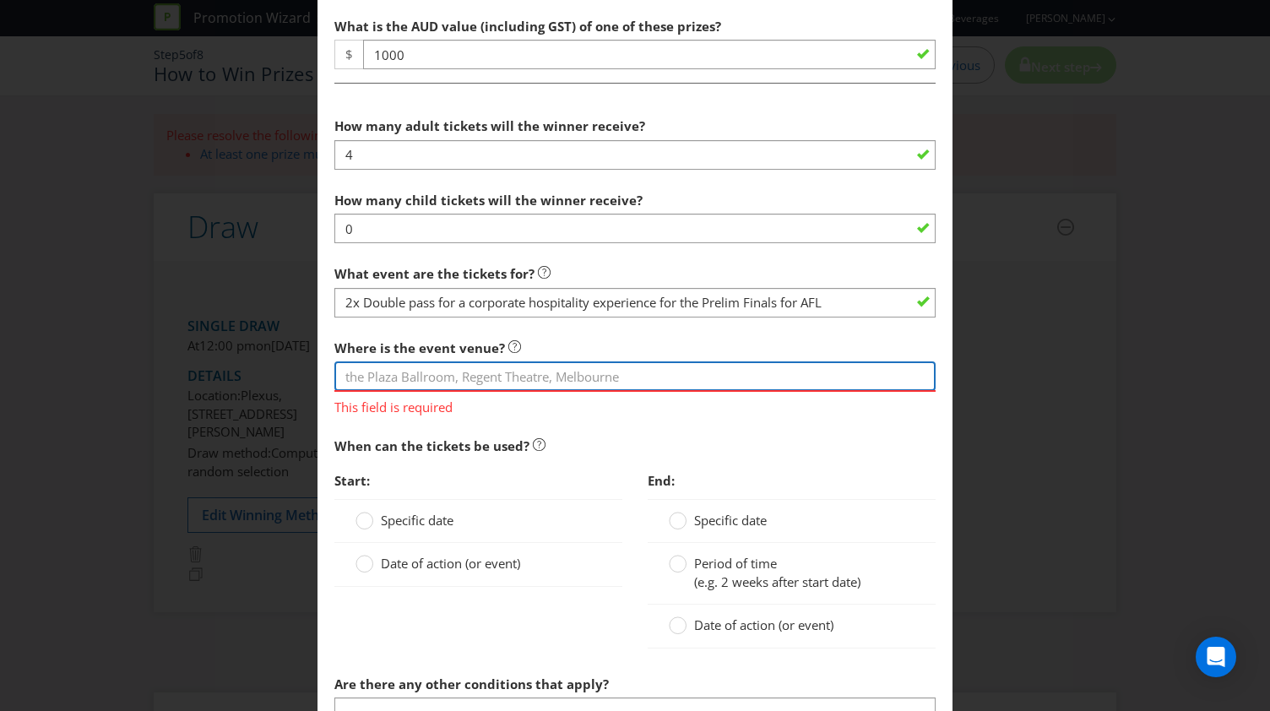
click at [458, 371] on input "text" at bounding box center [634, 376] width 601 height 30
type input "Victoria"
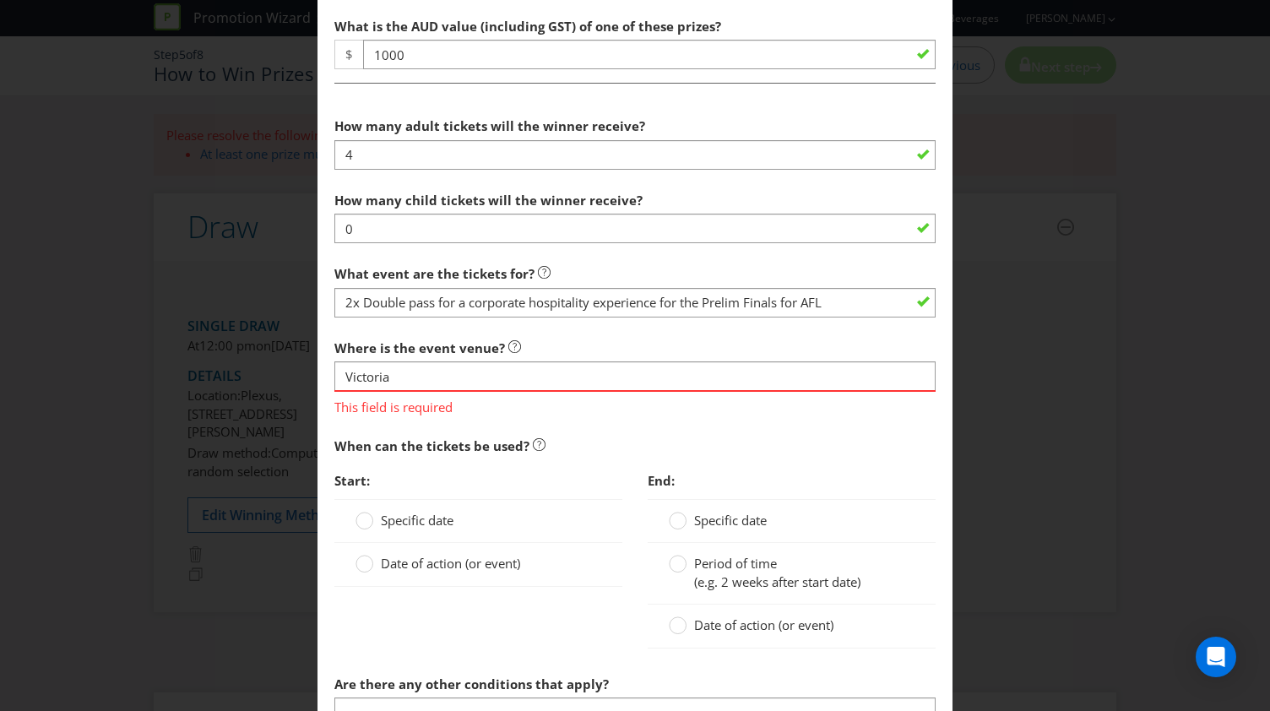
click at [599, 449] on div "When can the tickets be used? Start: Specific date Date of action (or event) En…" at bounding box center [634, 548] width 601 height 238
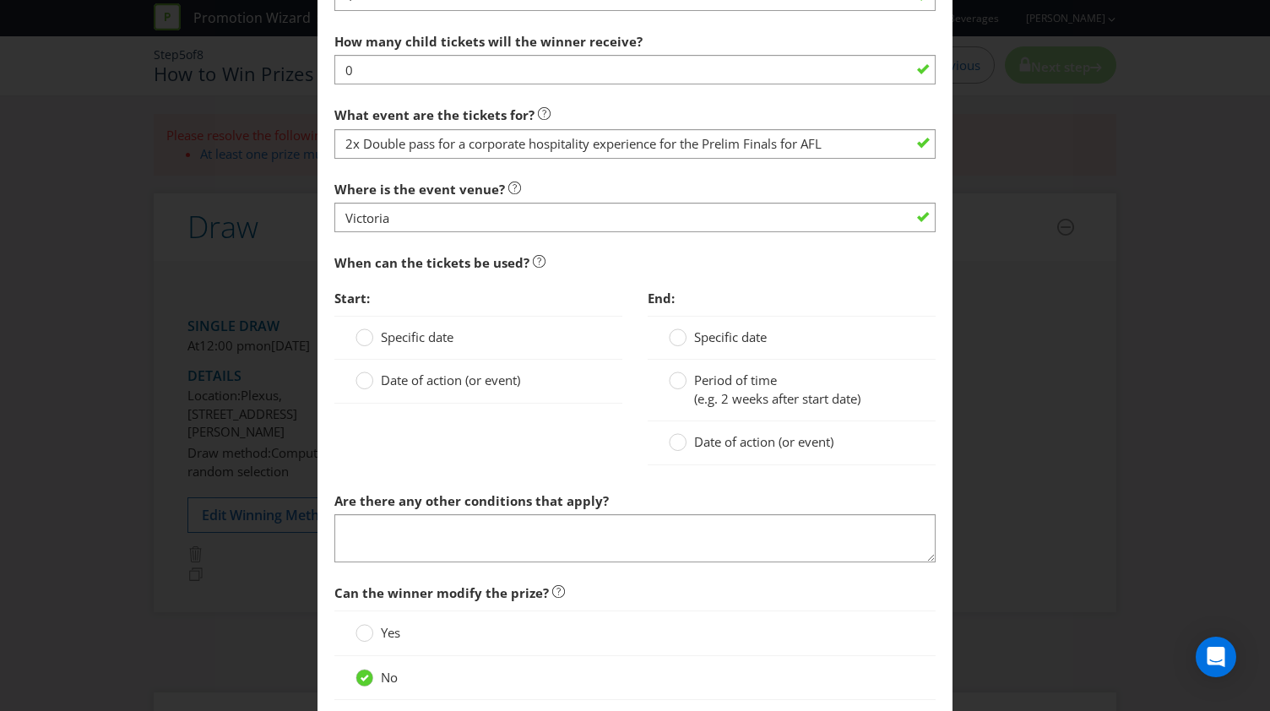
scroll to position [950, 0]
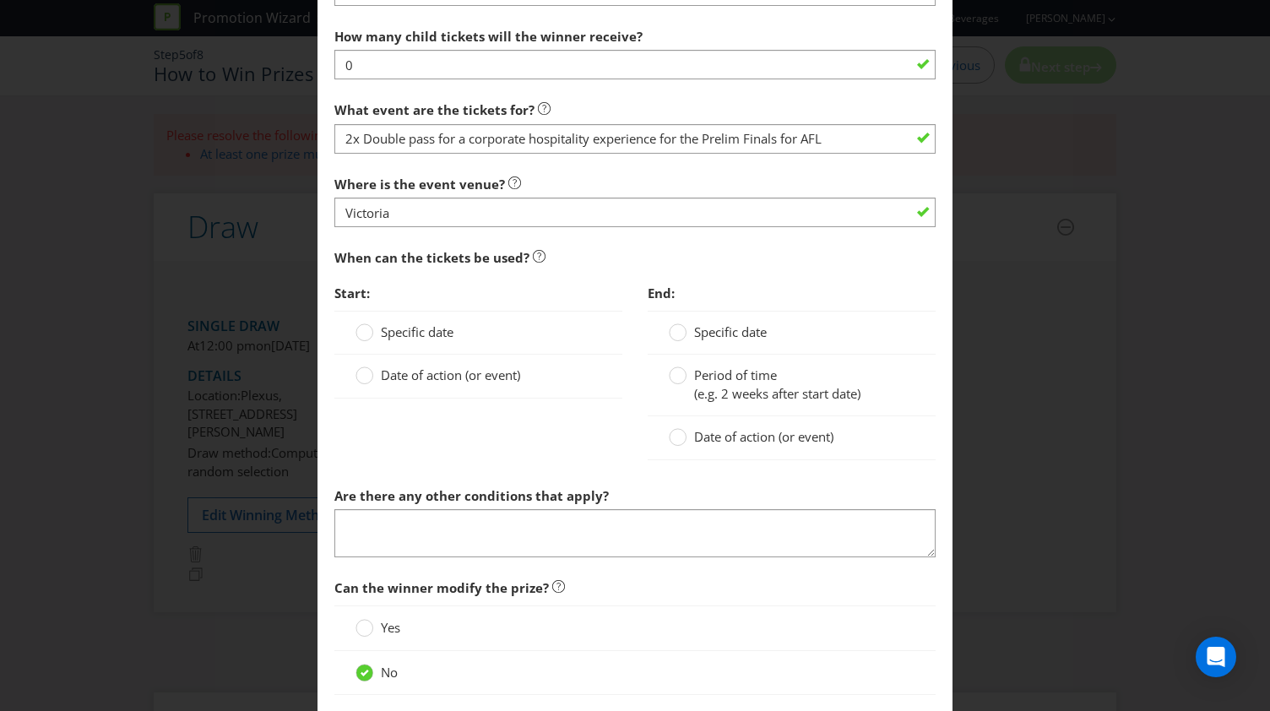
click at [427, 332] on span "Specific date" at bounding box center [417, 331] width 73 height 17
click at [0, 0] on input "Specific date" at bounding box center [0, 0] width 0 height 0
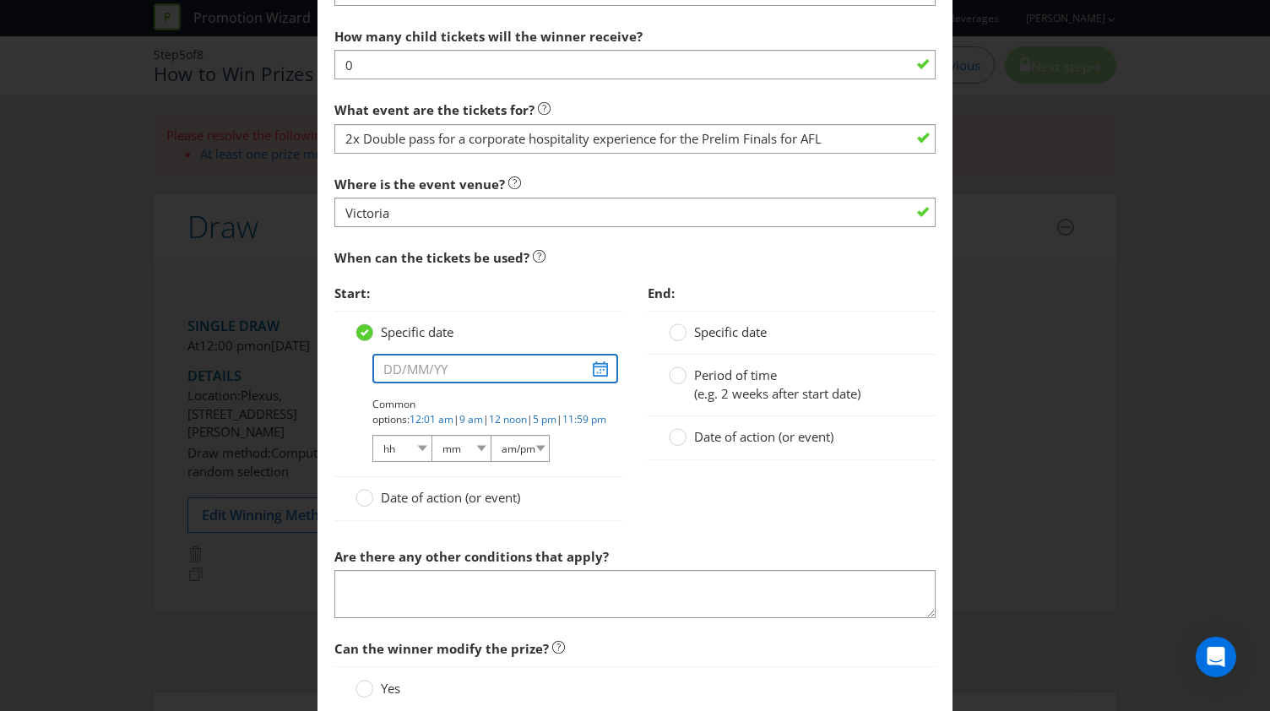
click at [587, 369] on input "text" at bounding box center [495, 369] width 246 height 30
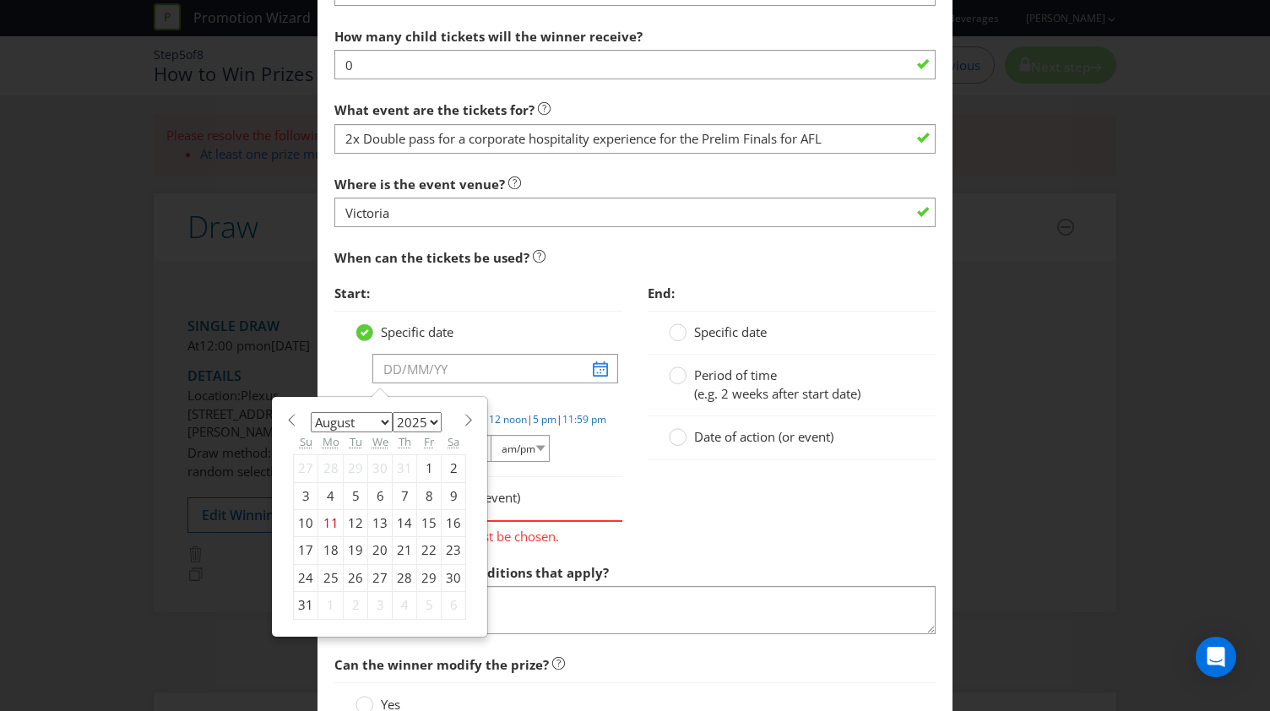
click at [462, 414] on span at bounding box center [468, 420] width 13 height 13
select select "8"
click at [423, 518] on div "19" at bounding box center [429, 522] width 24 height 27
type input "[DATE]"
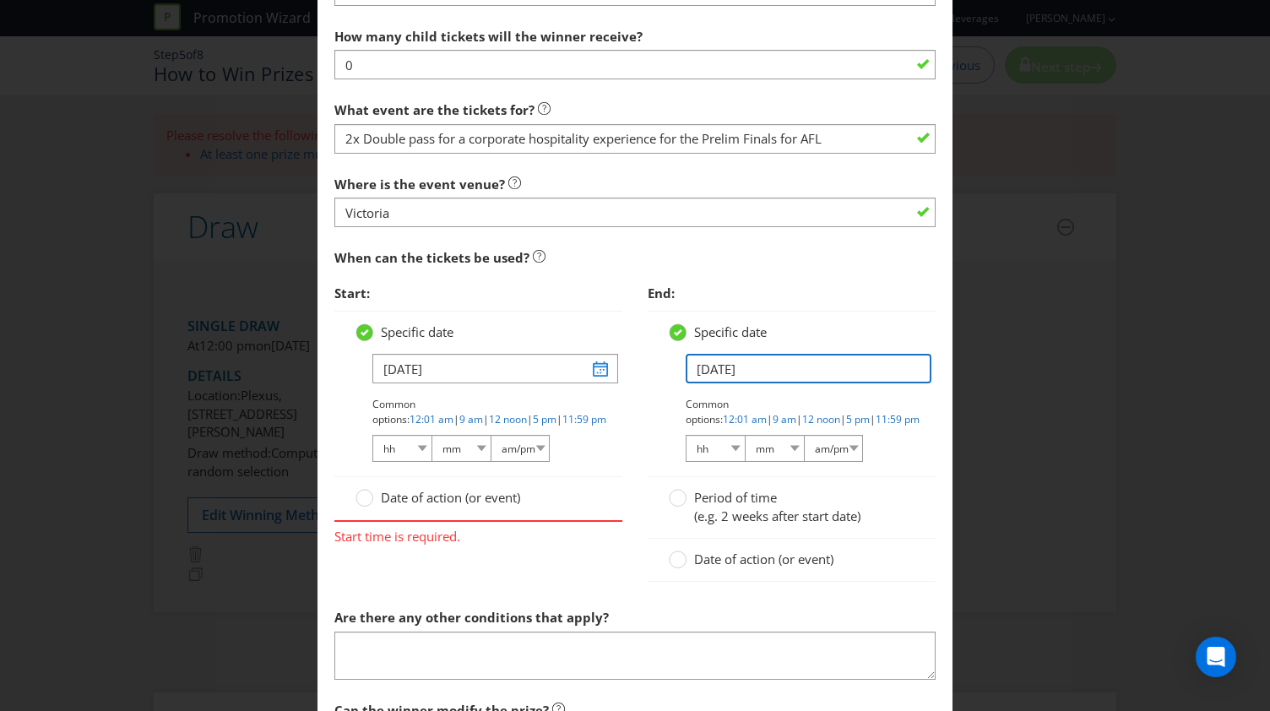
click at [711, 367] on input "[DATE]" at bounding box center [809, 369] width 246 height 30
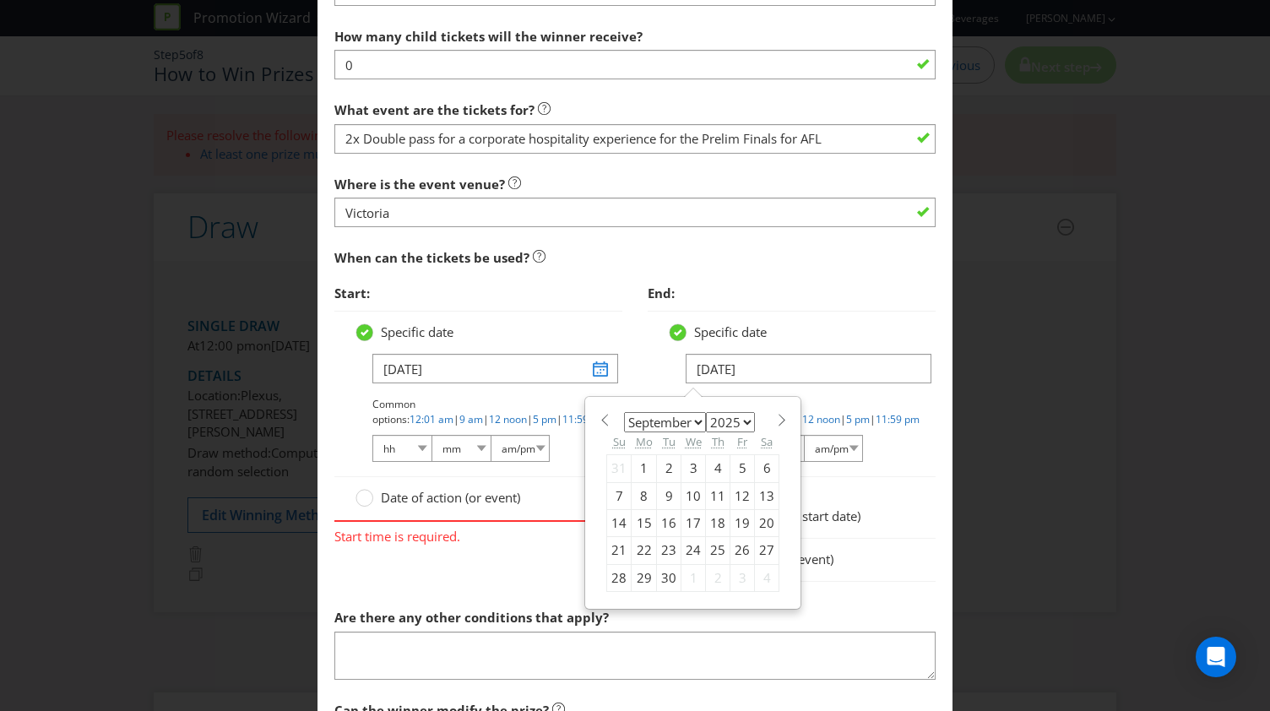
click at [607, 549] on div "21" at bounding box center [619, 550] width 24 height 27
type input "[DATE]"
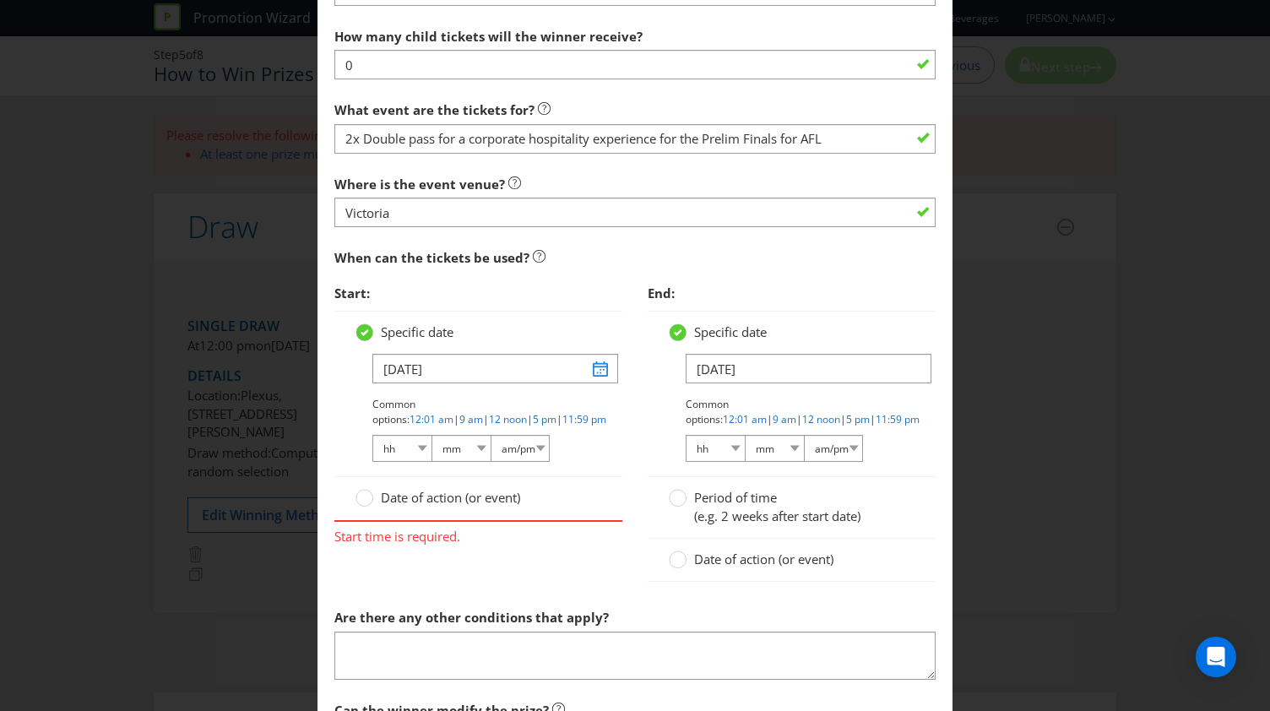
click at [610, 462] on div "Specific date [DATE] Common options: 12:01 am | 9 am | 12 noon | 5 pm | 11:59 p…" at bounding box center [478, 394] width 288 height 166
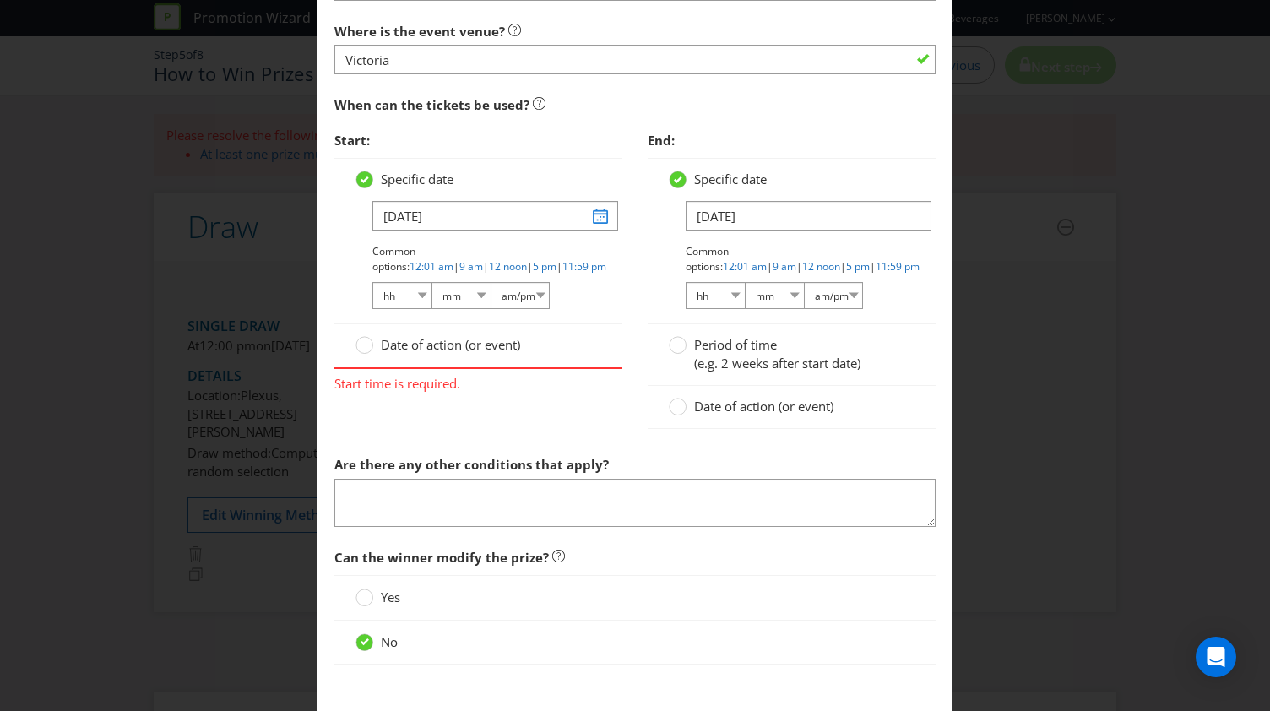
scroll to position [1119, 0]
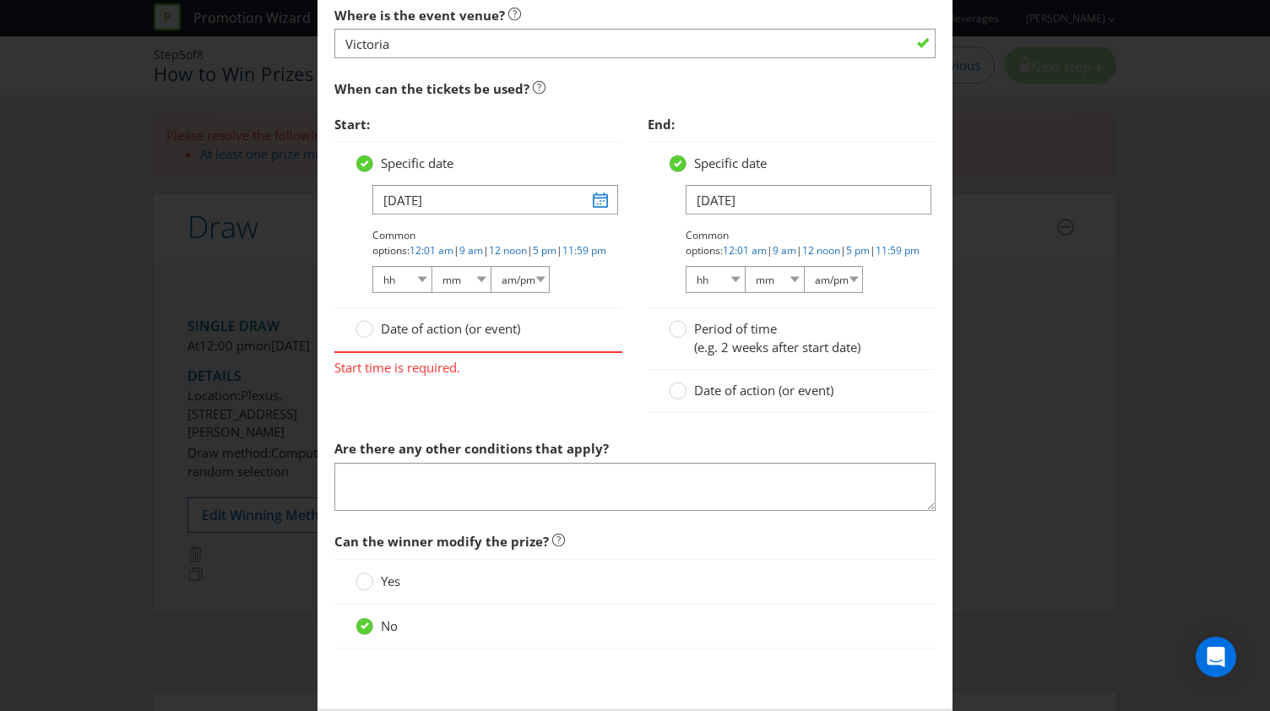
click at [420, 406] on div "Start: Specific date [DATE] Common options: 12:01 am | 9 am | 12 noon | 5 pm | …" at bounding box center [635, 269] width 626 height 324
click at [453, 243] on link "12:01 am" at bounding box center [431, 250] width 44 height 14
select select "12"
select select "01"
select select "am"
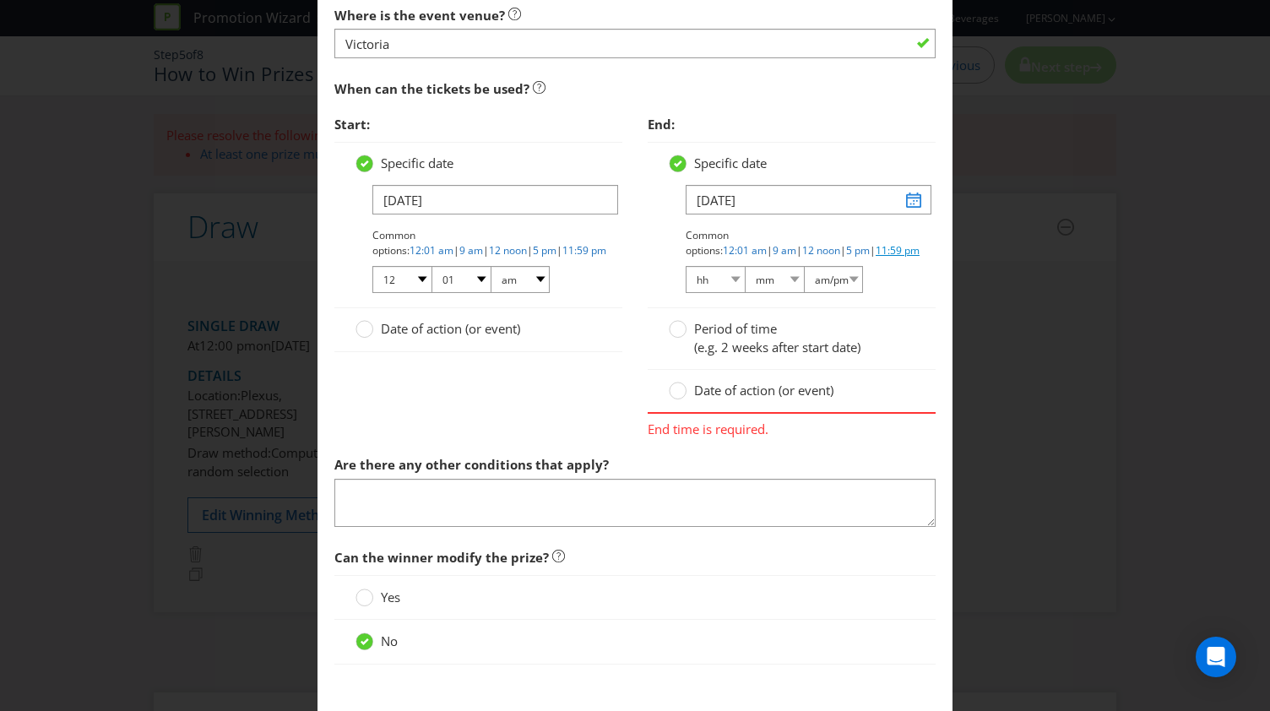
click at [875, 250] on link "11:59 pm" at bounding box center [897, 250] width 44 height 14
select select "11"
select select "59"
select select "pm"
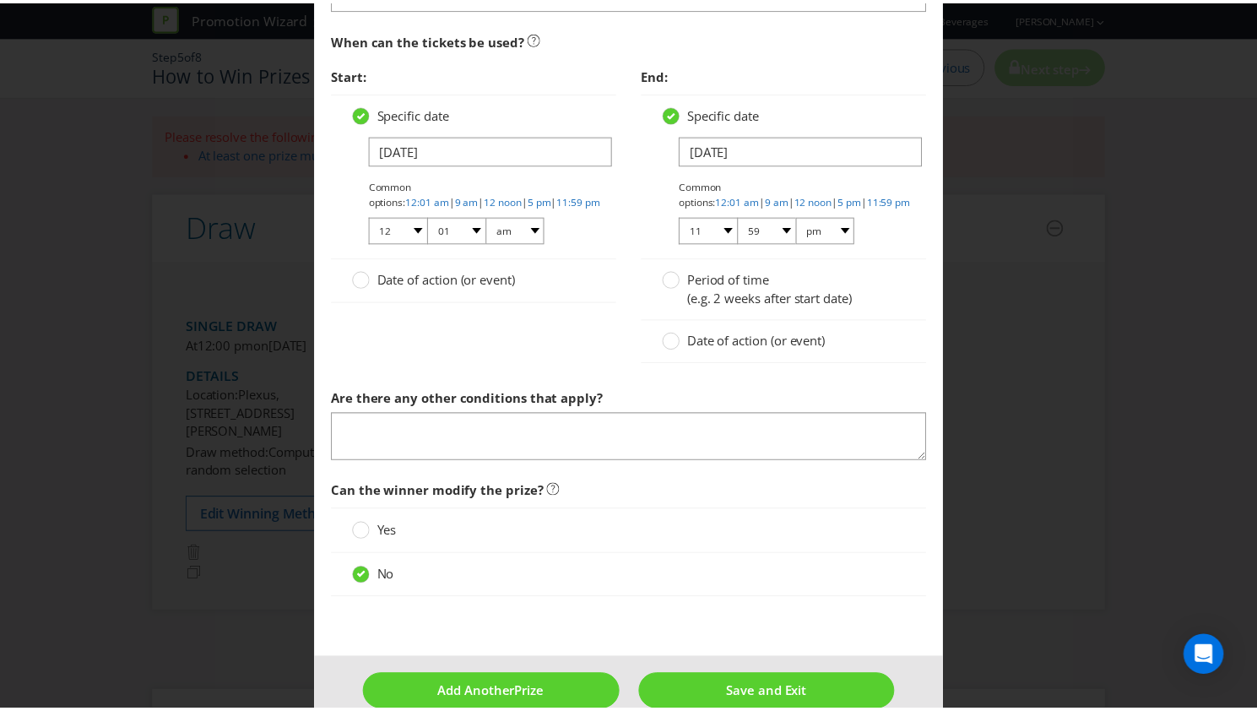
scroll to position [1194, 0]
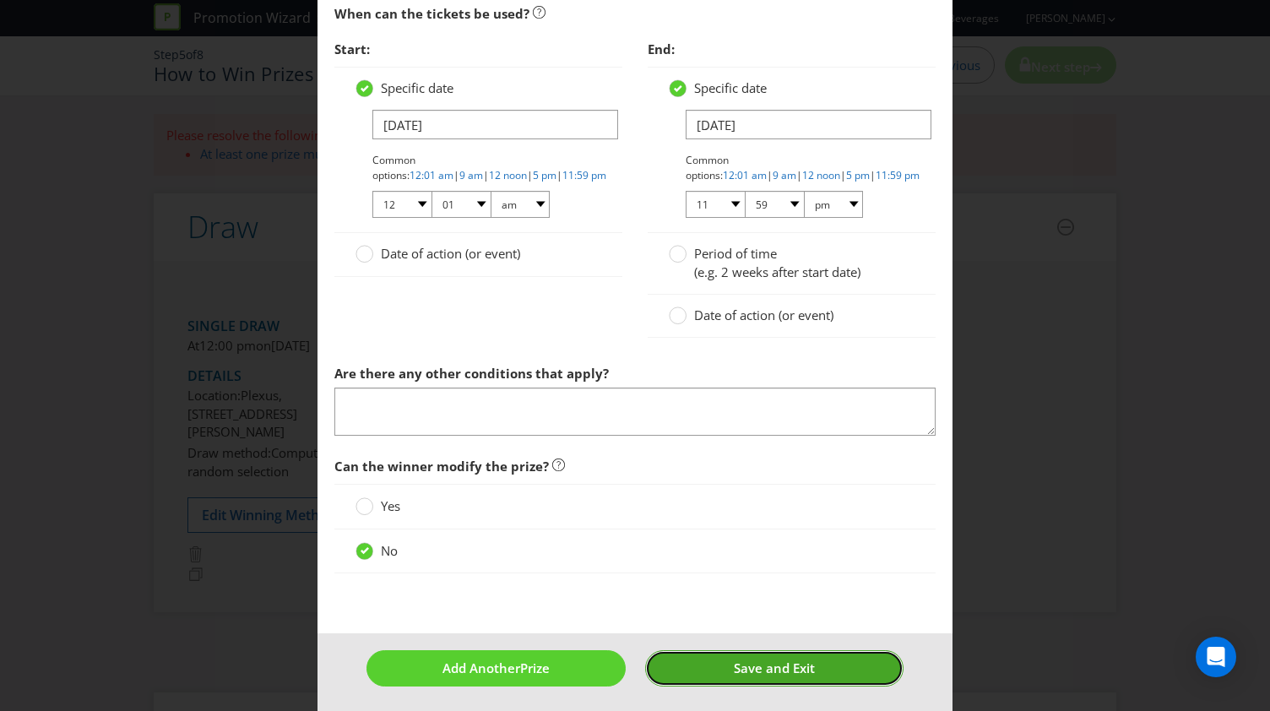
click at [734, 663] on span "Save and Exit" at bounding box center [774, 667] width 81 height 17
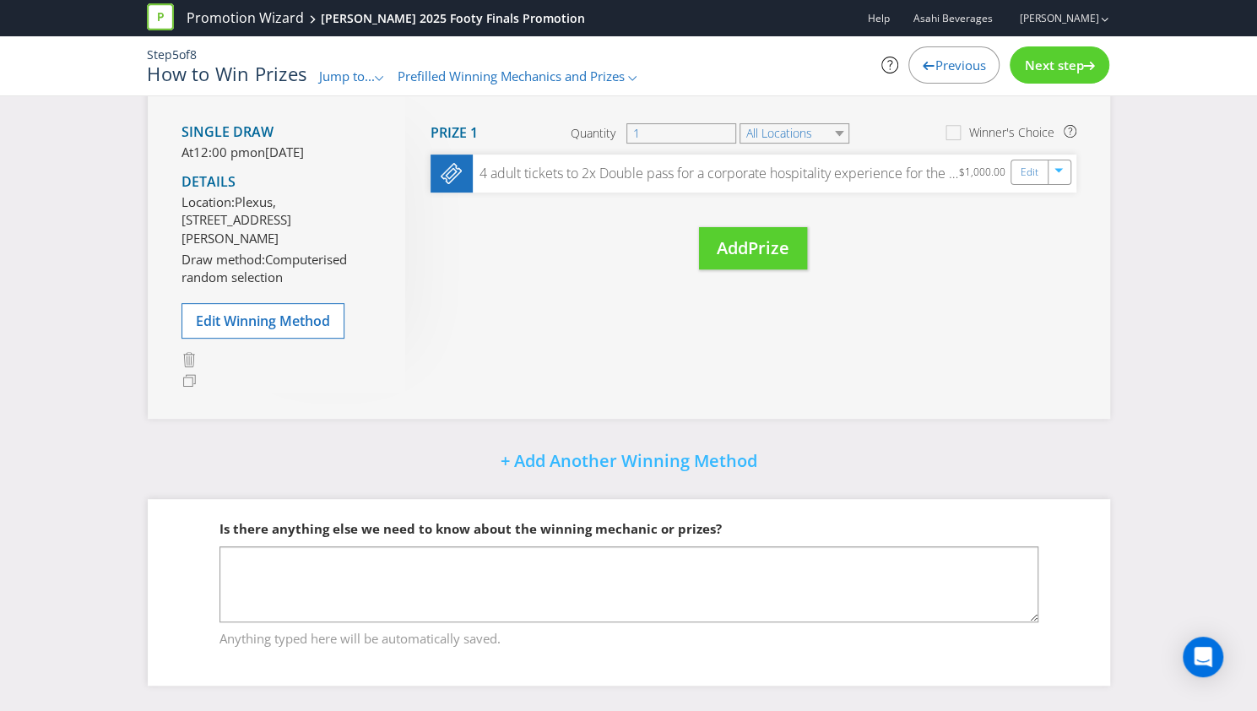
scroll to position [254, 0]
click at [1068, 70] on span "Next step" at bounding box center [1053, 65] width 59 height 17
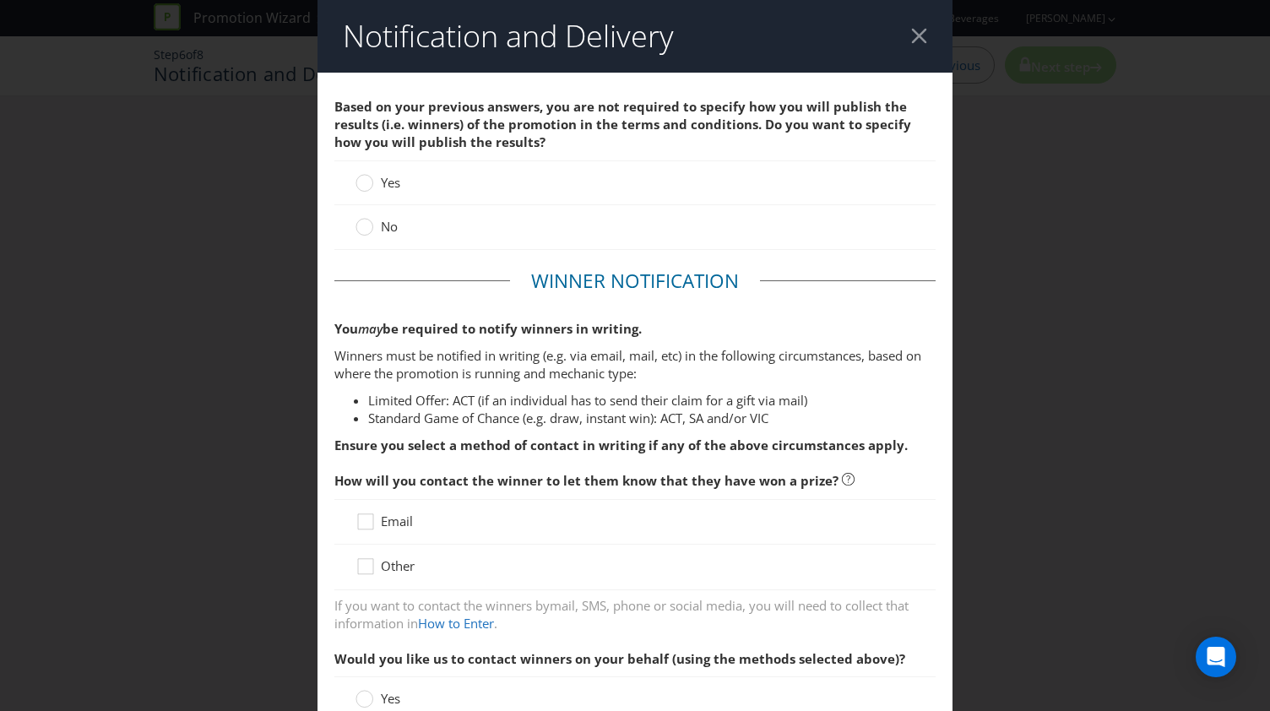
click at [381, 182] on span "Yes" at bounding box center [390, 182] width 19 height 17
click at [0, 0] on input "Yes" at bounding box center [0, 0] width 0 height 0
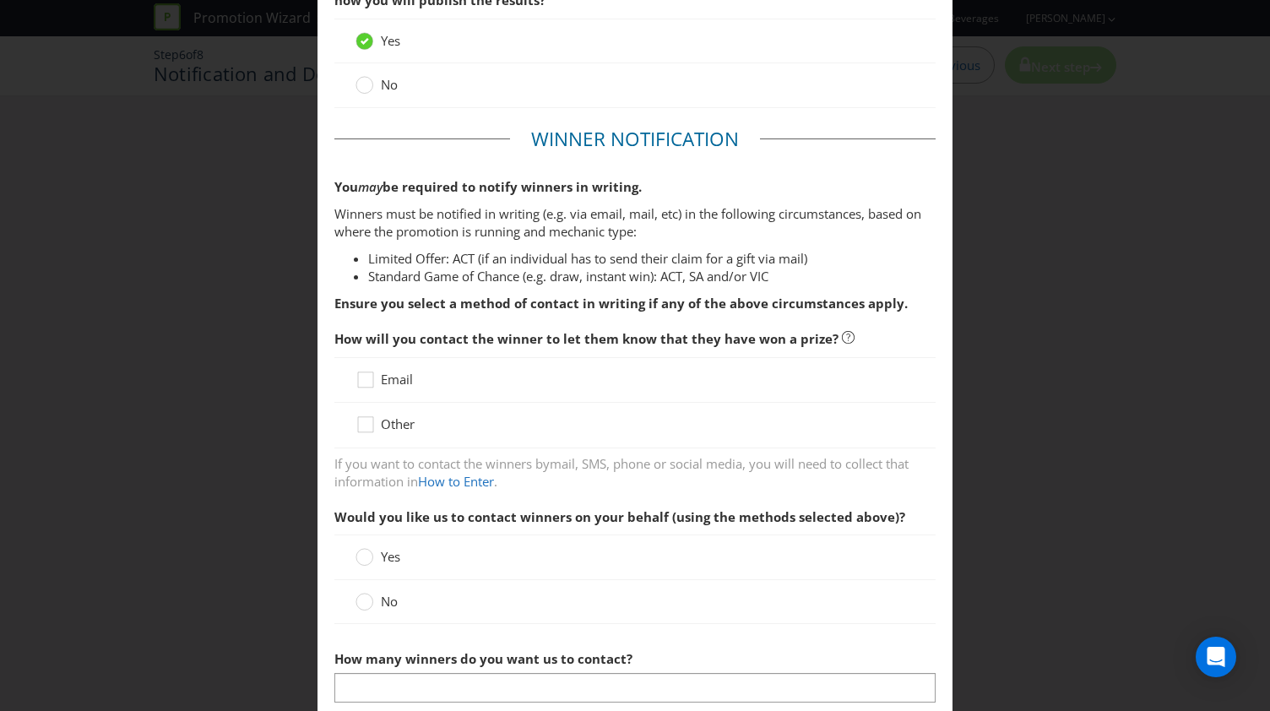
scroll to position [169, 0]
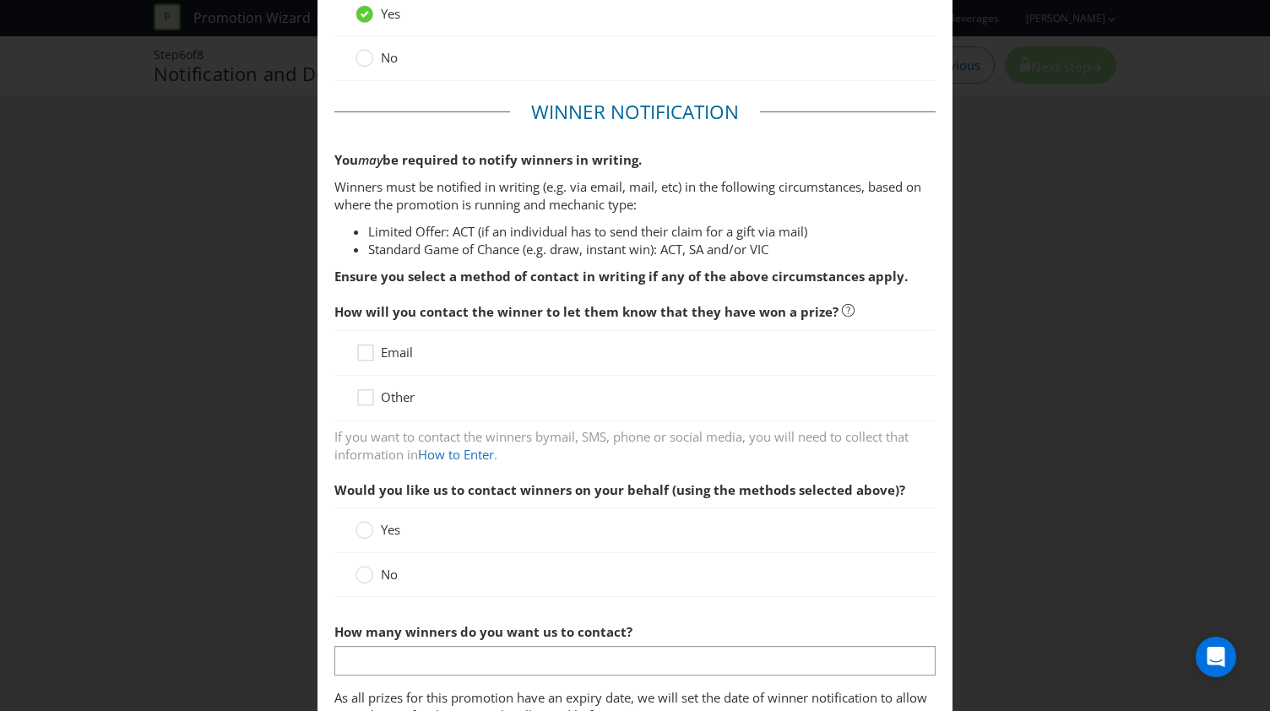
click at [388, 354] on span "Email" at bounding box center [397, 352] width 32 height 17
click at [0, 0] on input "Email" at bounding box center [0, 0] width 0 height 0
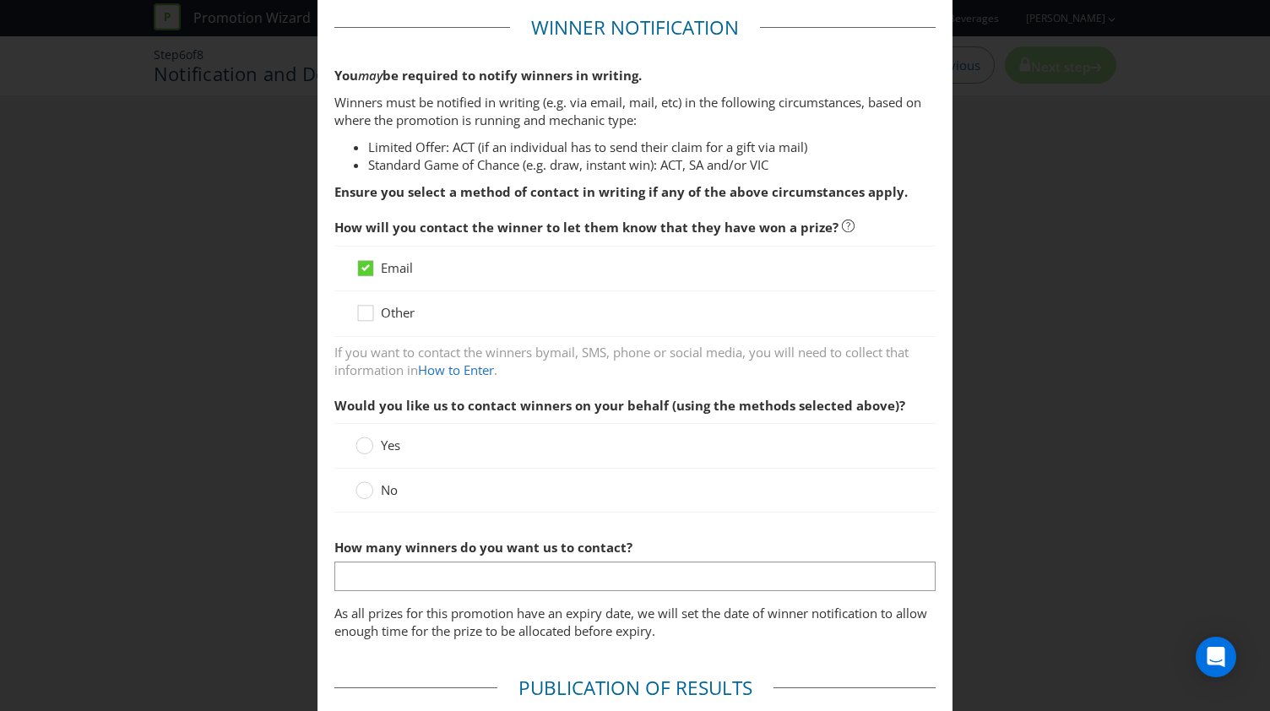
scroll to position [338, 0]
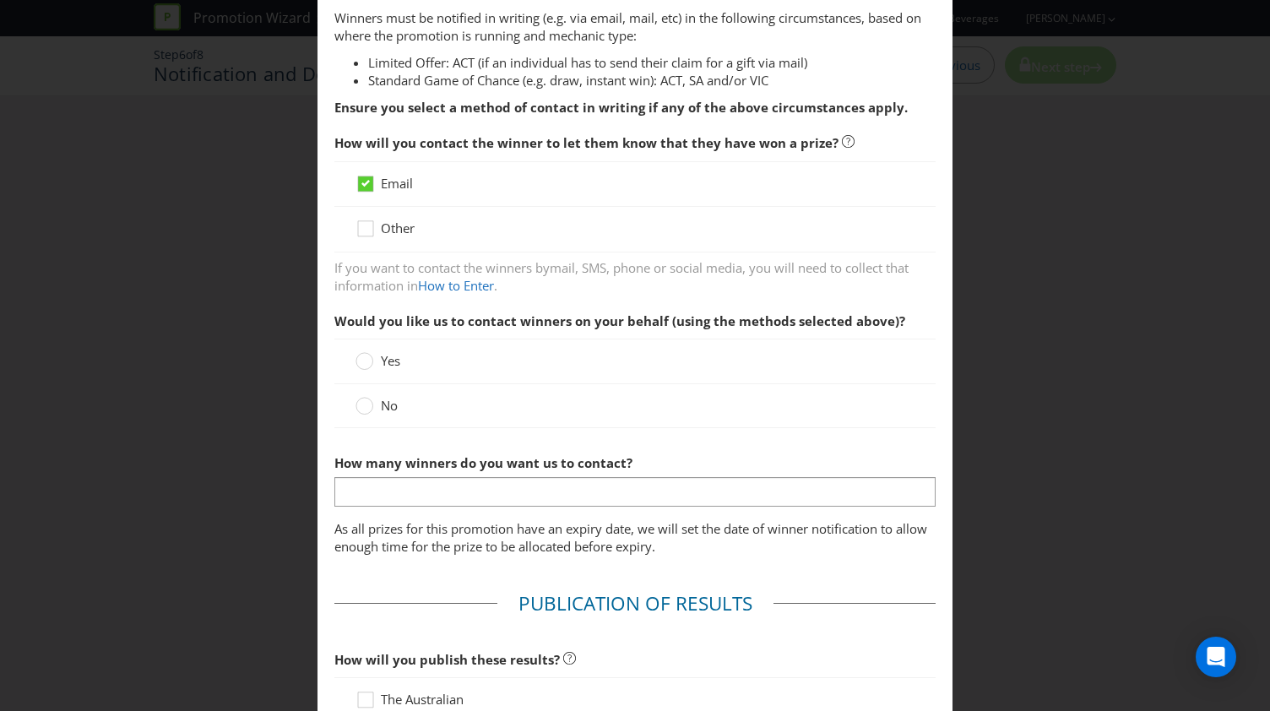
click at [392, 355] on span "Yes" at bounding box center [390, 360] width 19 height 17
click at [0, 0] on input "Yes" at bounding box center [0, 0] width 0 height 0
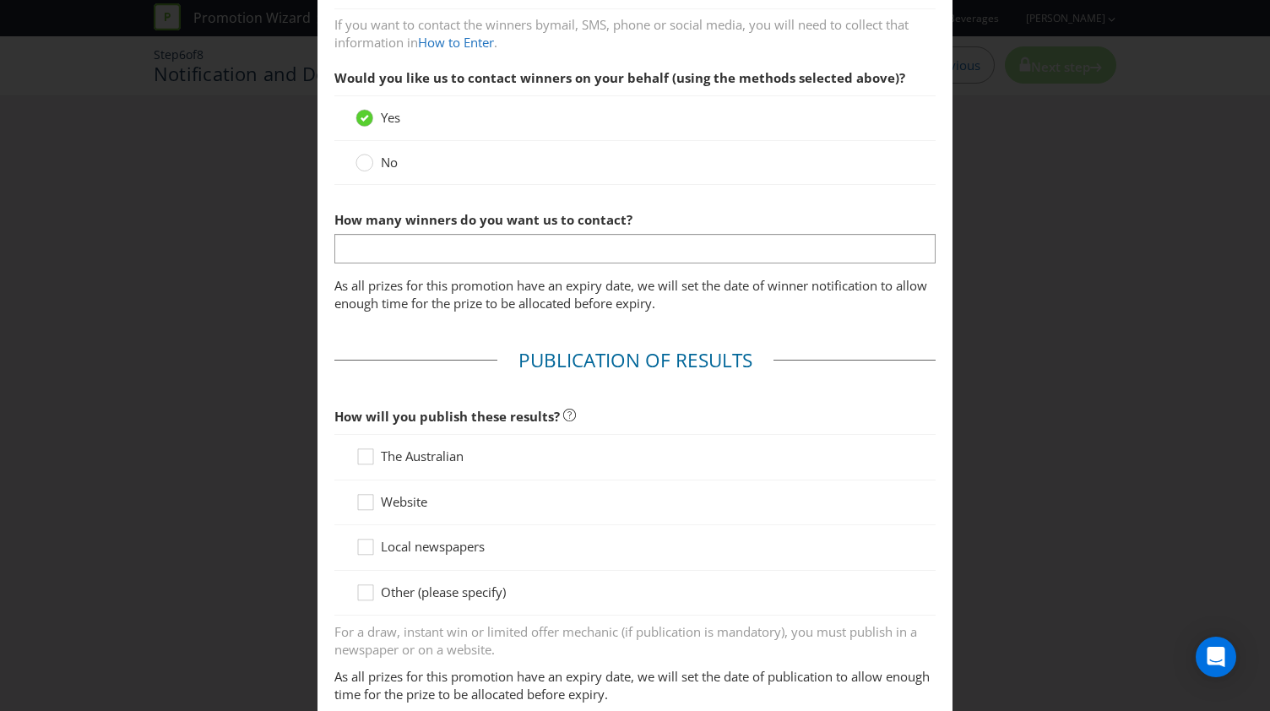
scroll to position [591, 0]
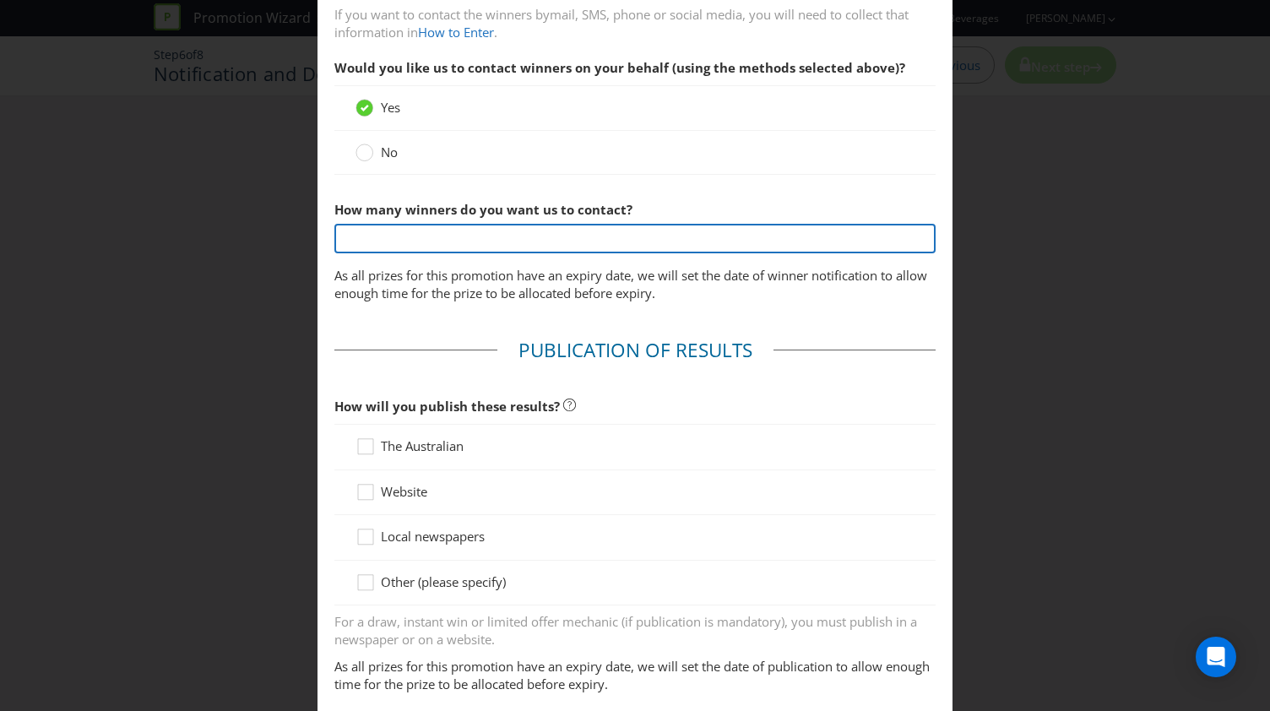
click at [487, 247] on input "text" at bounding box center [634, 239] width 601 height 30
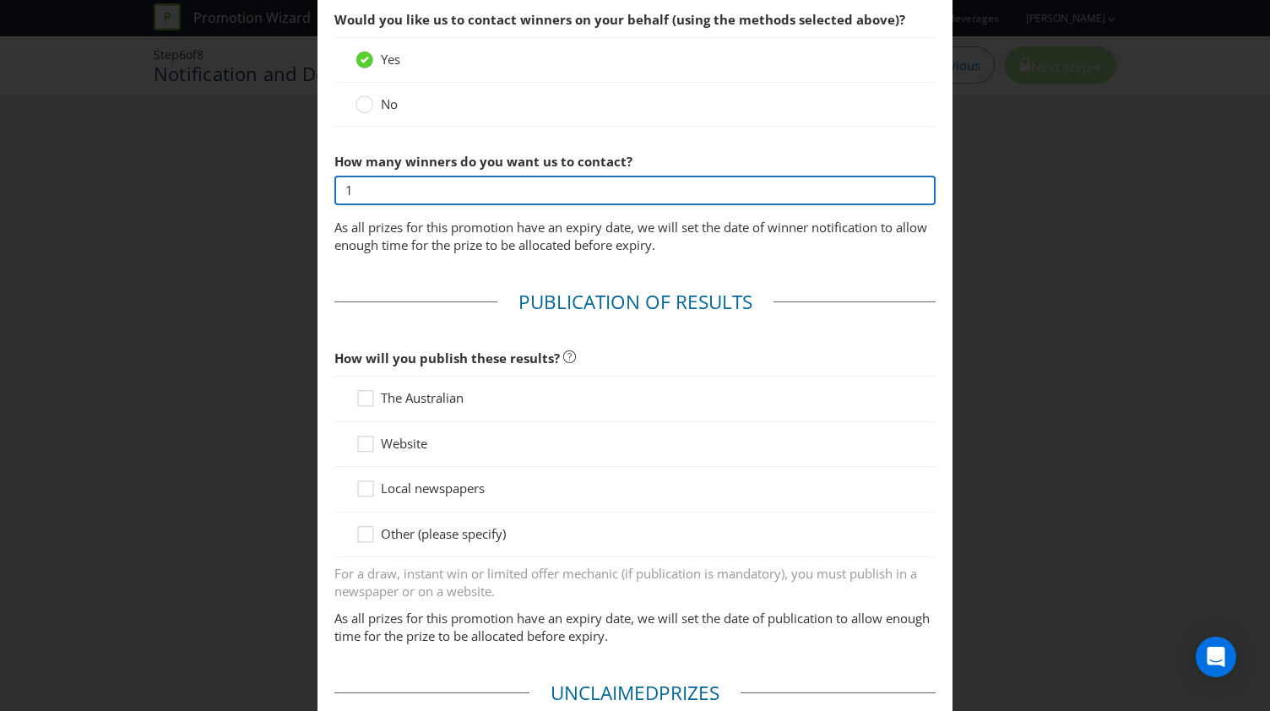
scroll to position [675, 0]
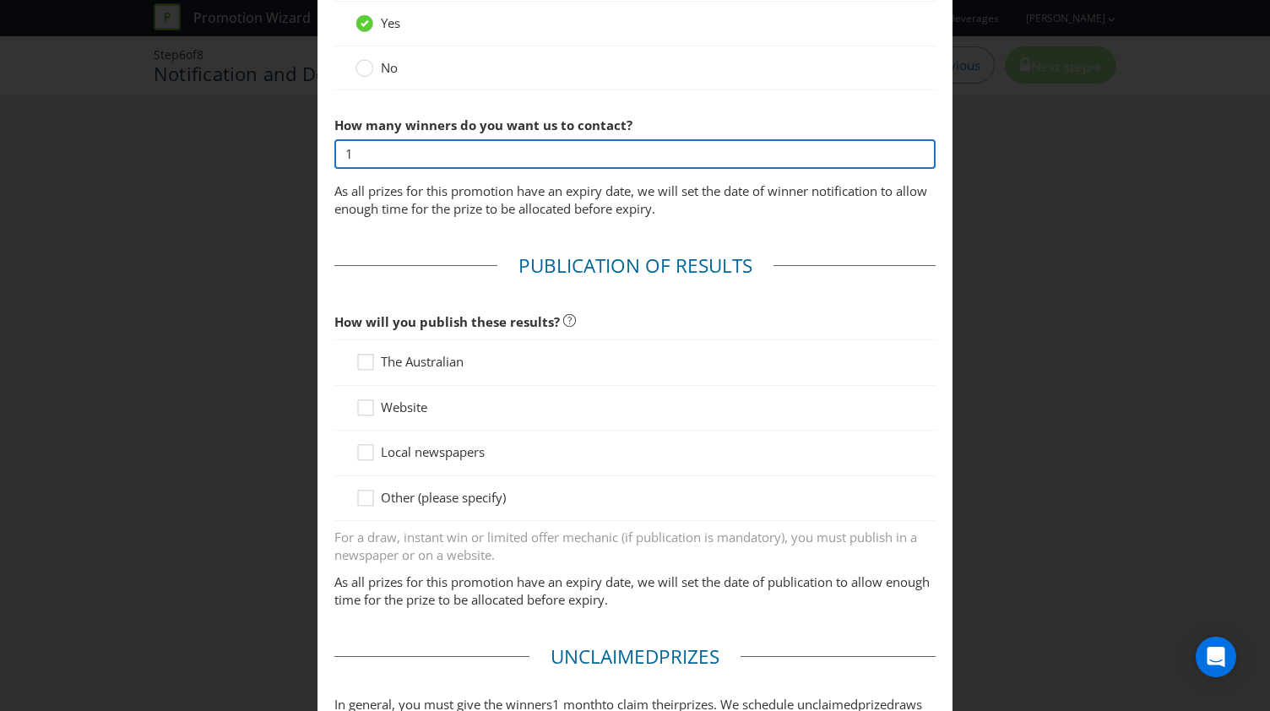
type input "1"
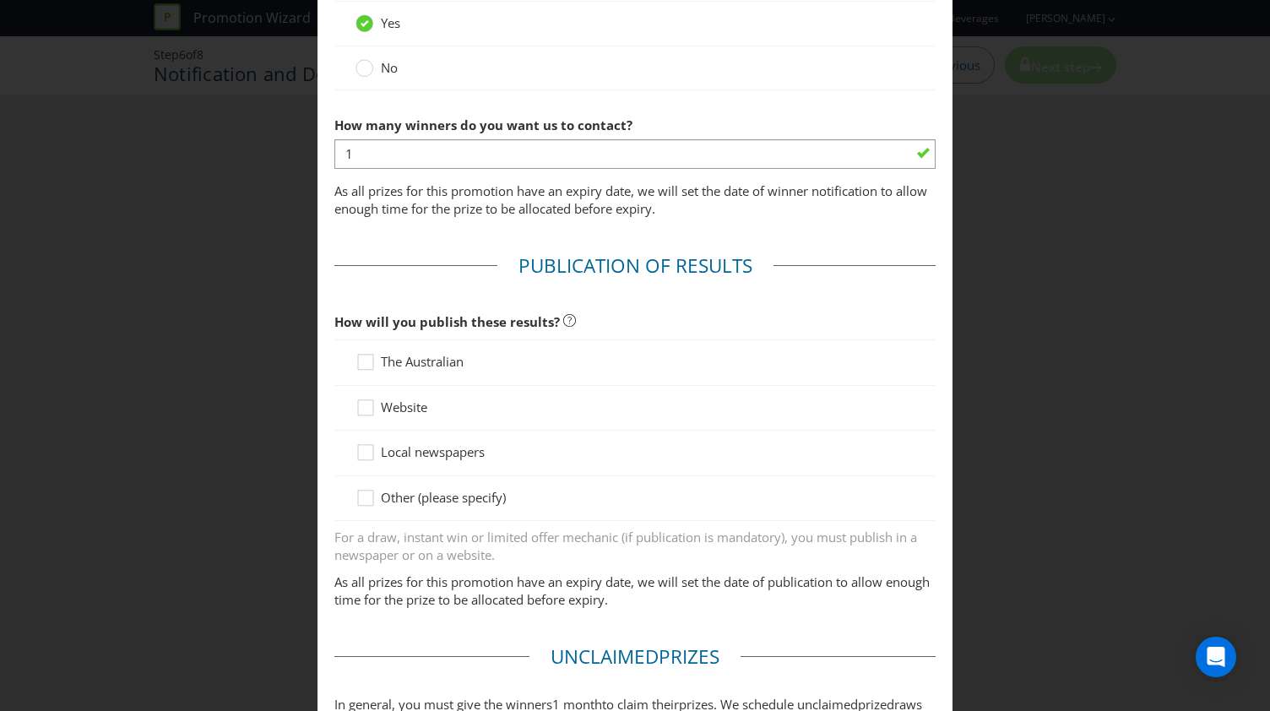
click at [404, 408] on span "Website" at bounding box center [404, 406] width 46 height 17
click at [0, 0] on input "Website" at bounding box center [0, 0] width 0 height 0
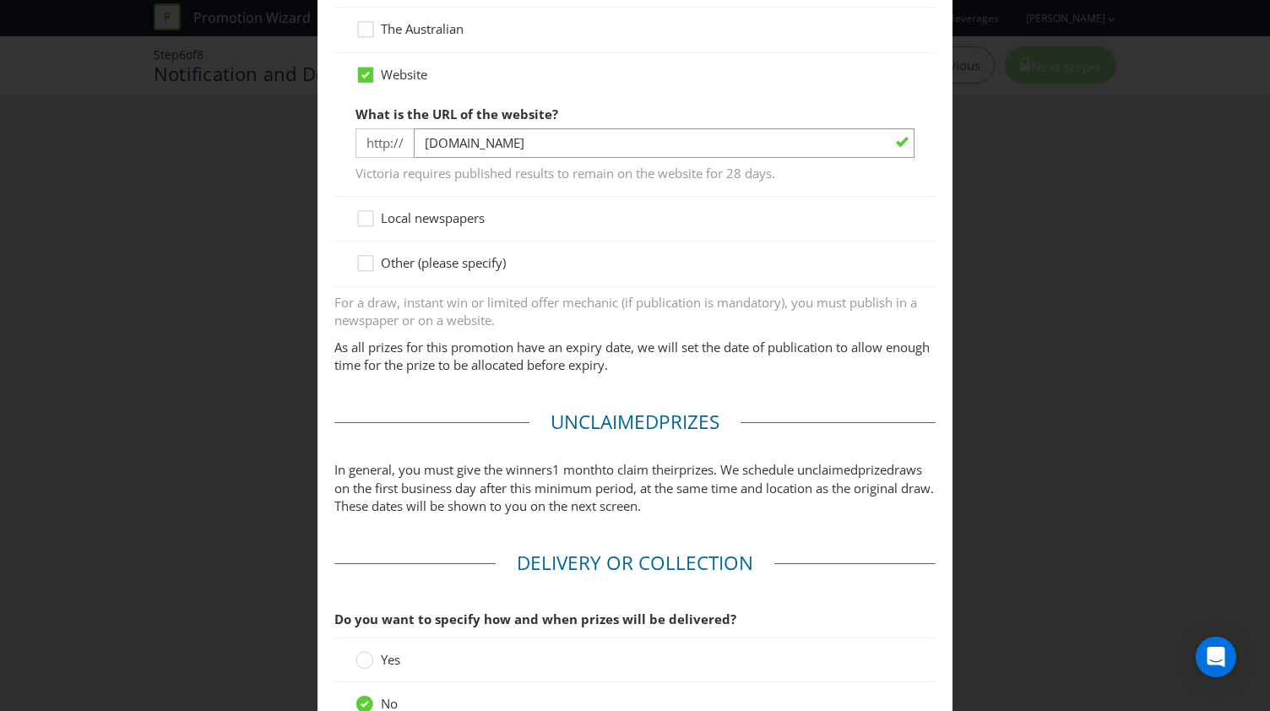
scroll to position [741, 0]
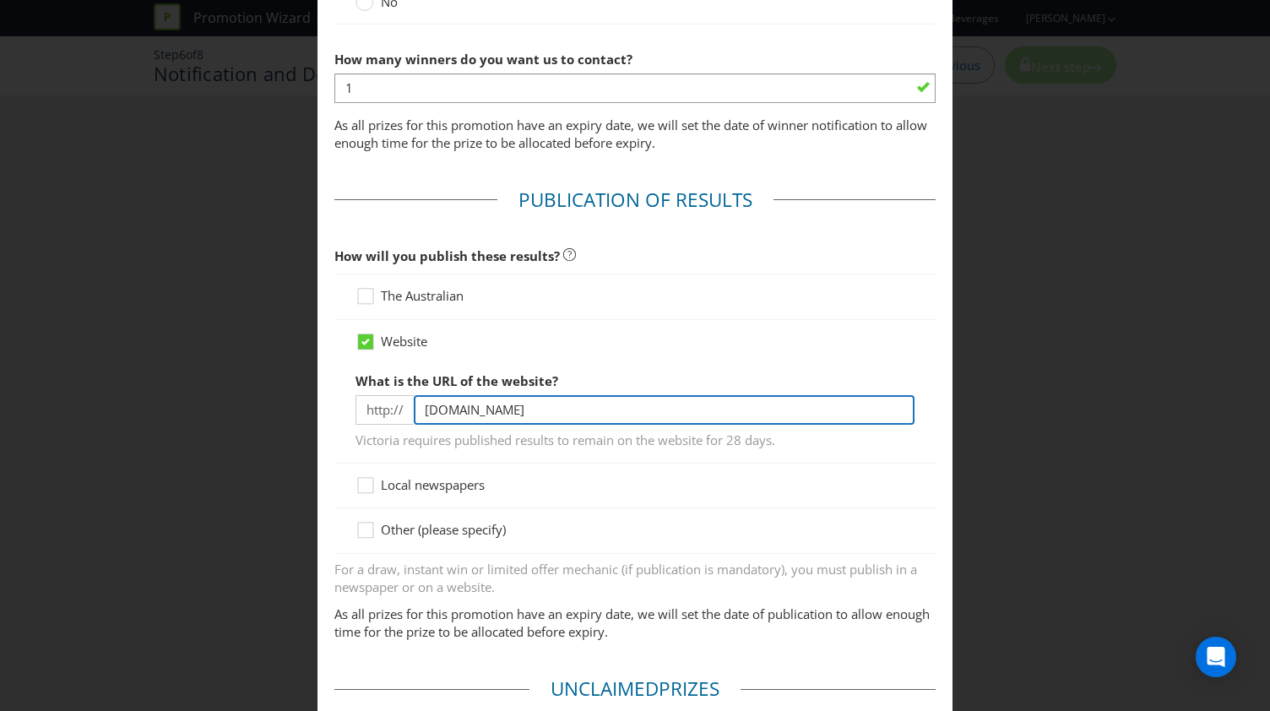
drag, startPoint x: 483, startPoint y: 403, endPoint x: 416, endPoint y: 404, distance: 66.7
click at [416, 404] on input "[DOMAIN_NAME]" at bounding box center [664, 410] width 501 height 30
paste input "[URL][DOMAIN_NAME]"
drag, startPoint x: 463, startPoint y: 406, endPoint x: 355, endPoint y: 409, distance: 107.3
click at [356, 409] on div "http:// [URL][DOMAIN_NAME]" at bounding box center [634, 410] width 559 height 30
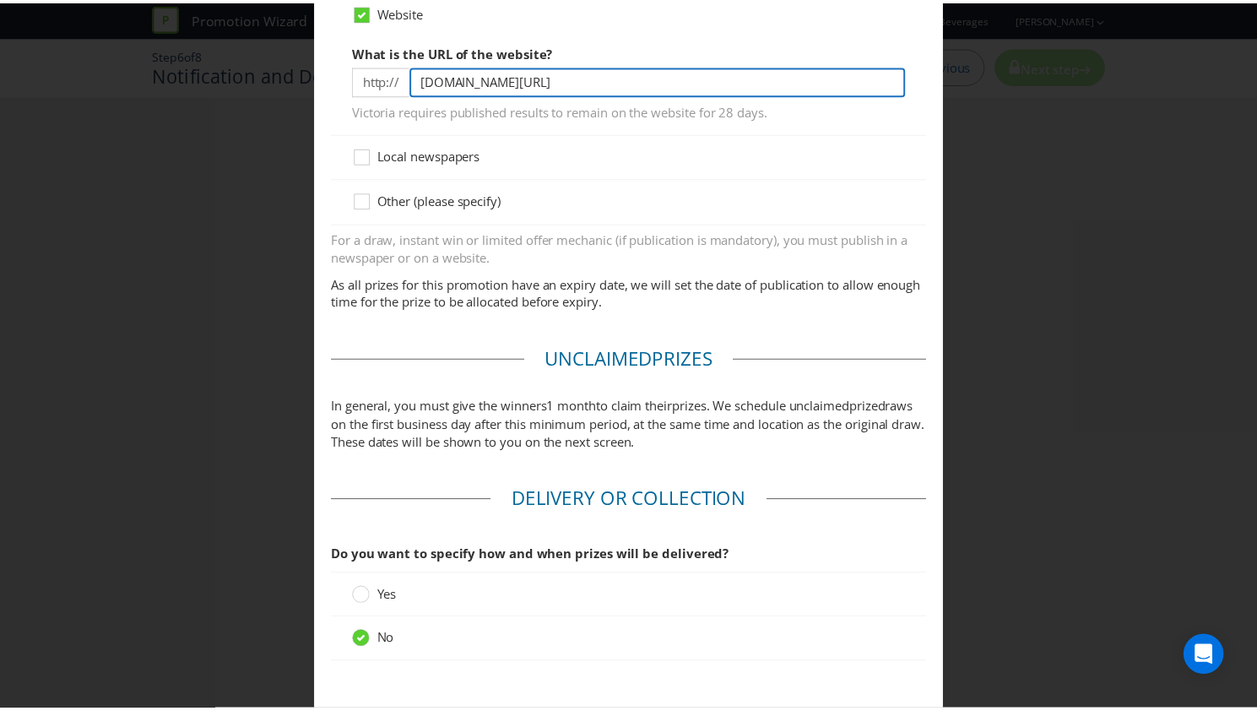
scroll to position [1163, 0]
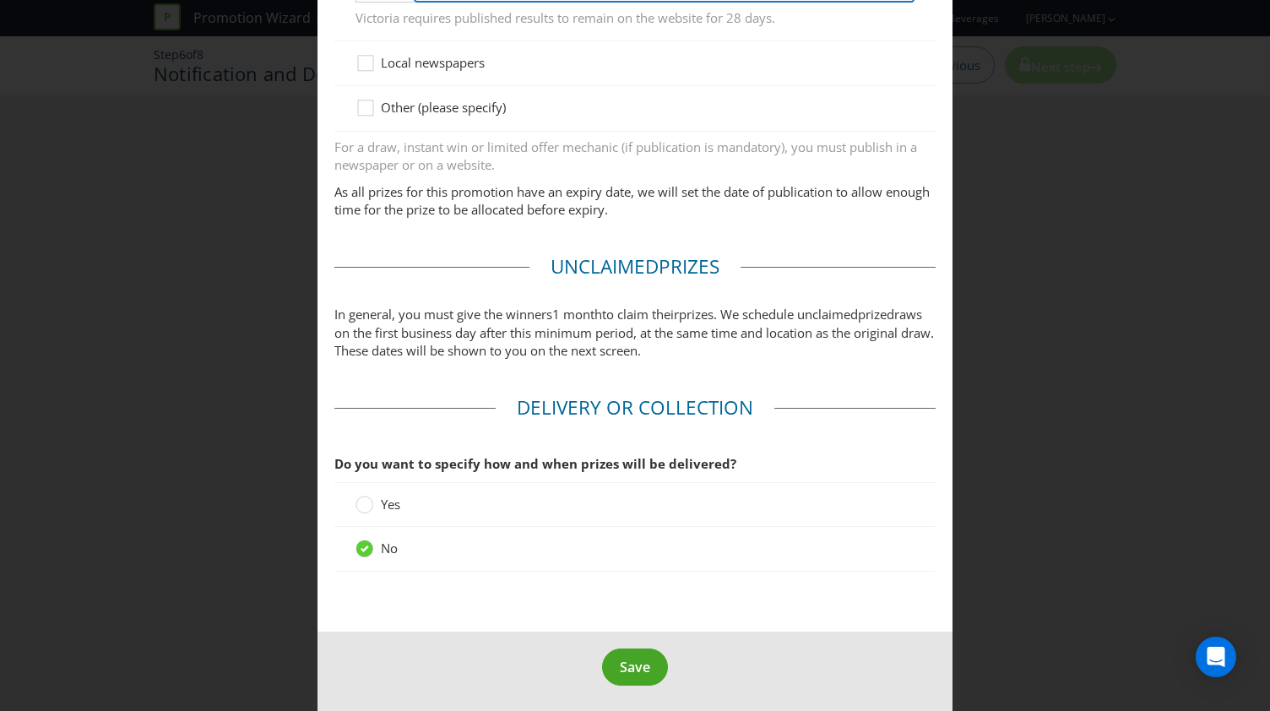
type input "[DOMAIN_NAME][URL]"
click at [625, 651] on button "Save" at bounding box center [635, 667] width 66 height 38
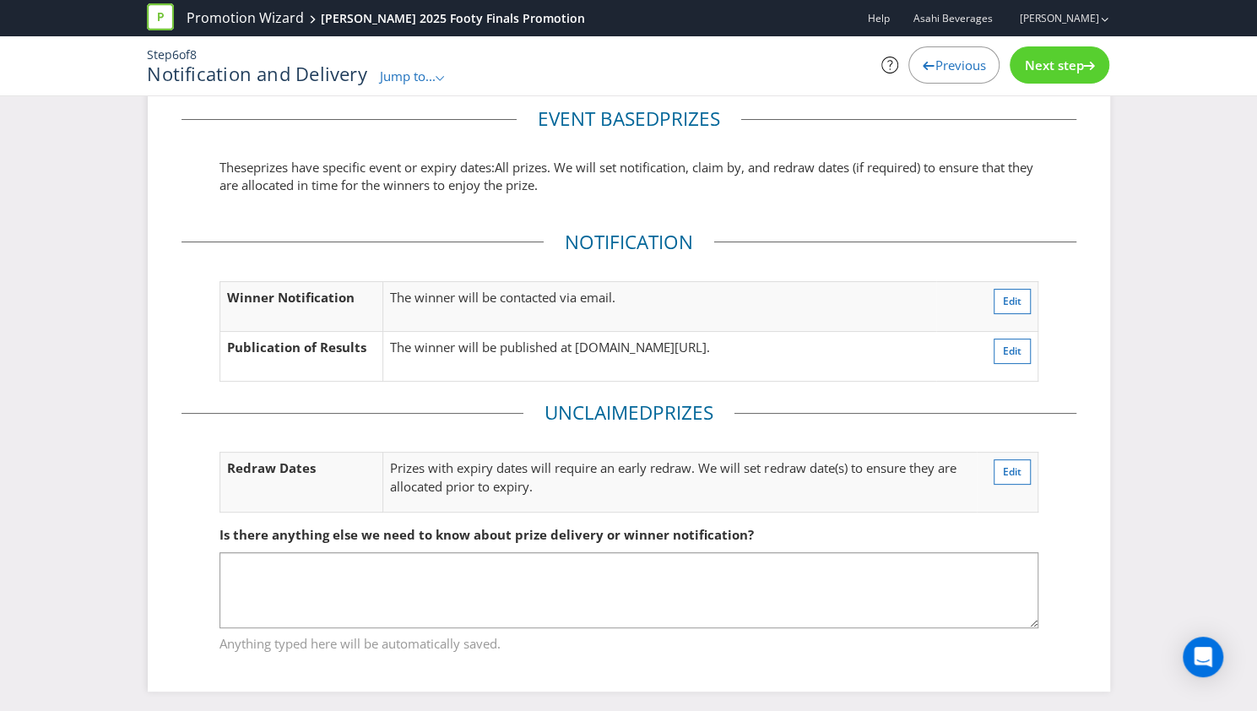
scroll to position [35, 0]
click at [1045, 60] on span "Next step" at bounding box center [1053, 65] width 59 height 17
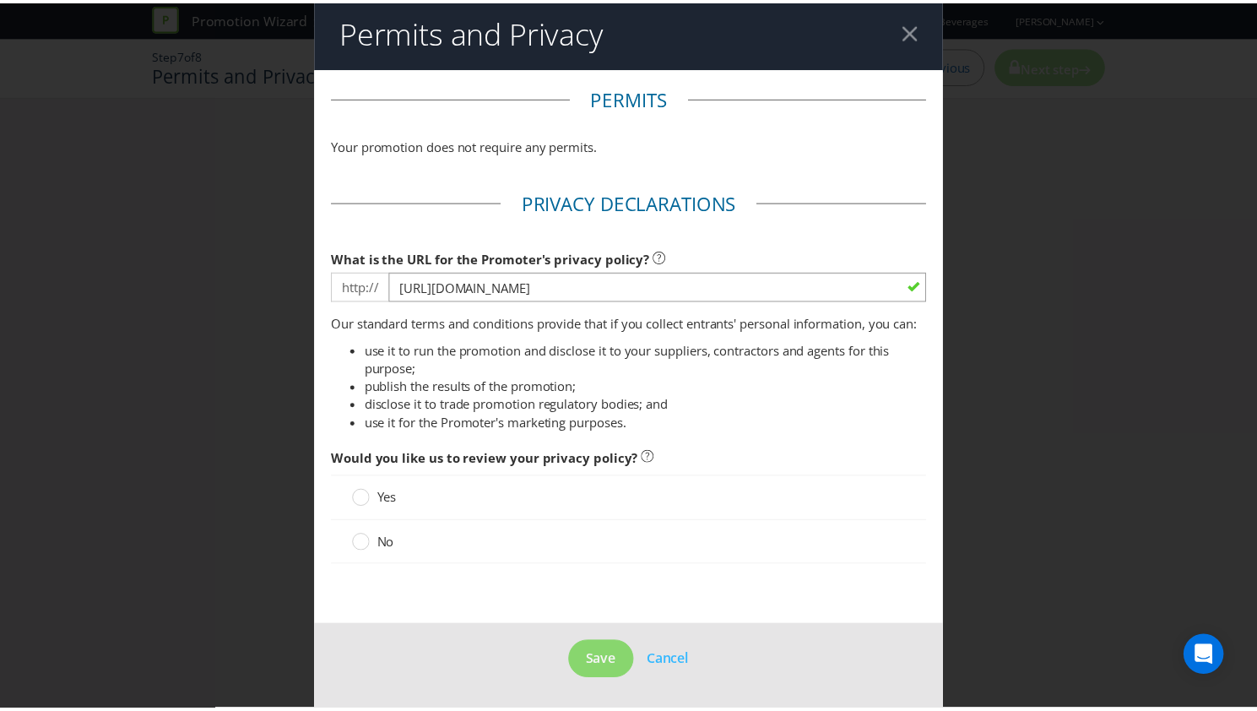
scroll to position [21, 0]
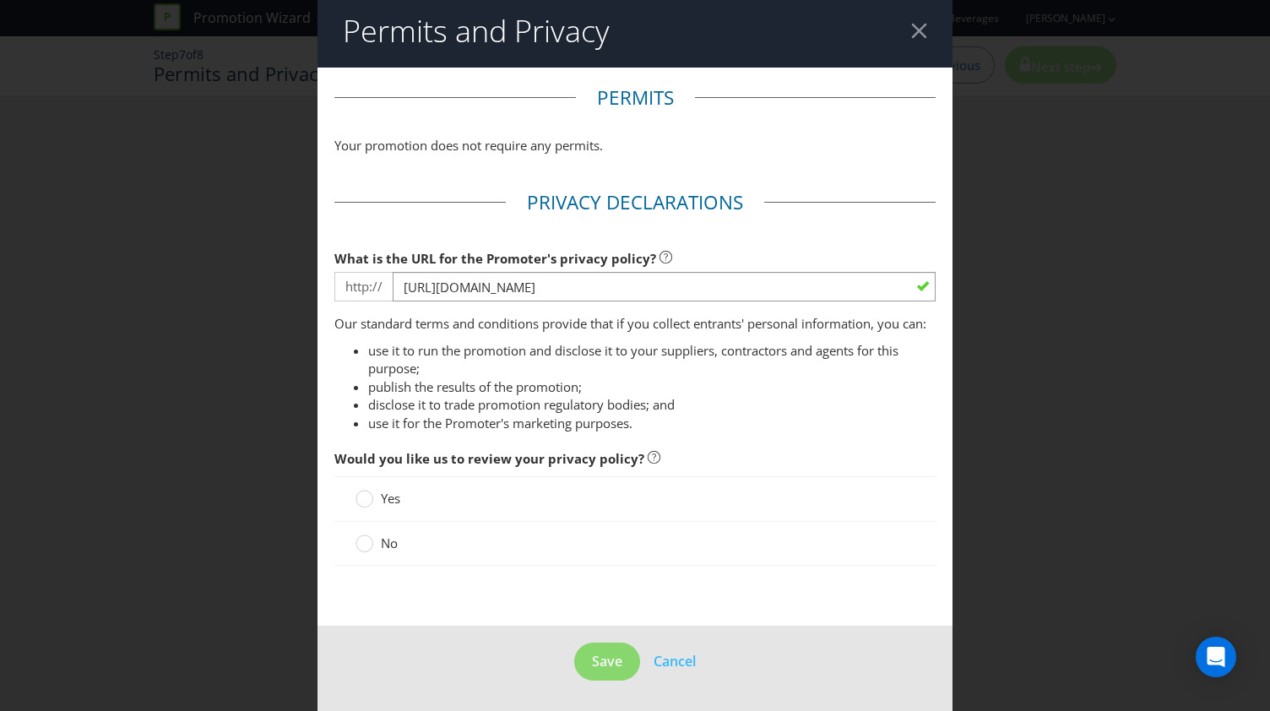
click at [375, 539] on label "No" at bounding box center [378, 543] width 46 height 18
click at [0, 0] on input "No" at bounding box center [0, 0] width 0 height 0
click at [605, 661] on span "Save" at bounding box center [607, 661] width 30 height 19
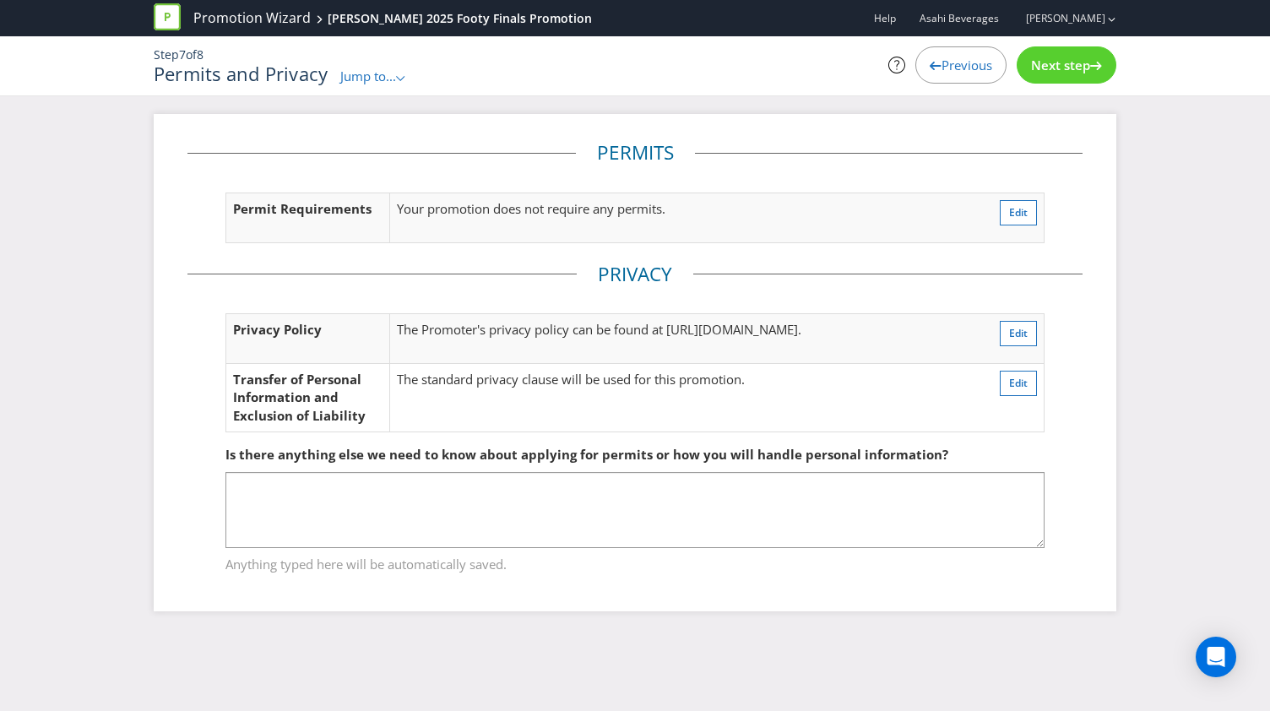
click at [1061, 51] on div "Next step" at bounding box center [1066, 64] width 100 height 37
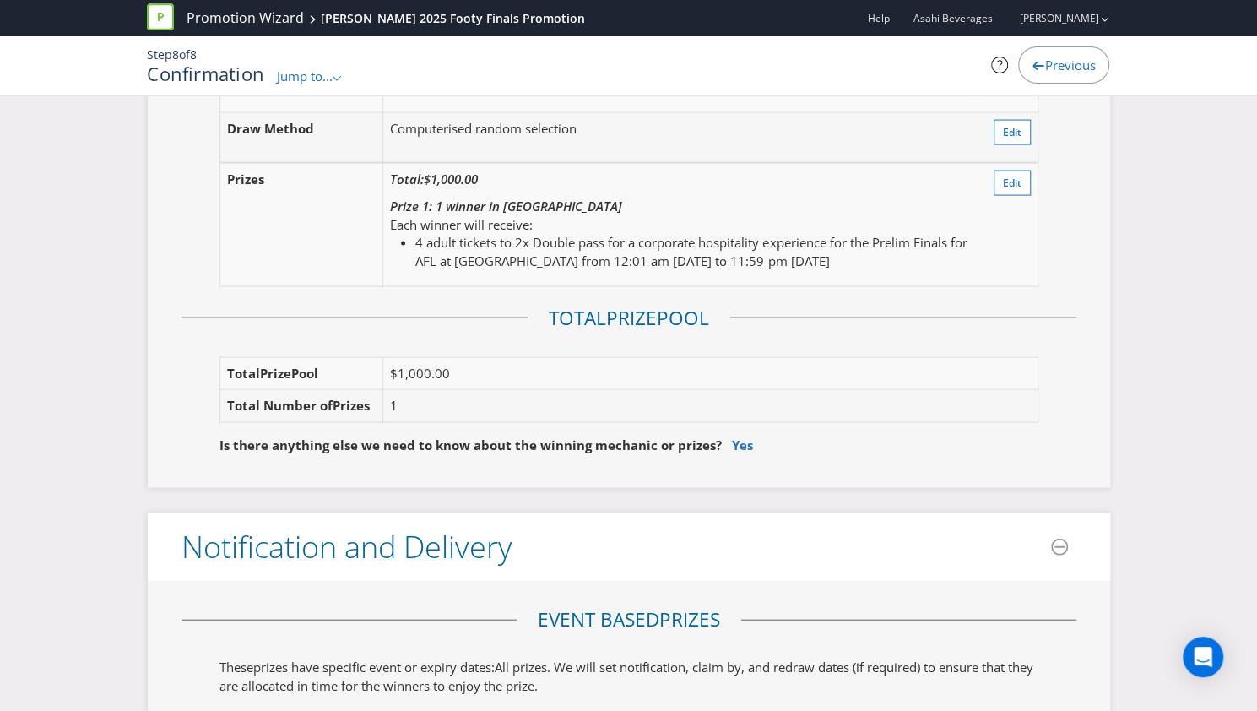
scroll to position [2195, 0]
